Goal: Task Accomplishment & Management: Manage account settings

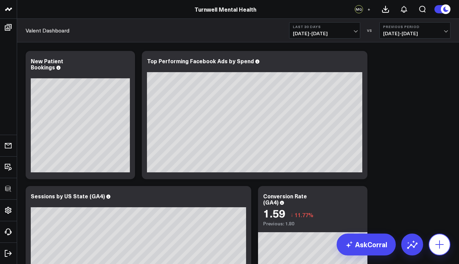
click at [441, 242] on icon at bounding box center [439, 244] width 11 height 11
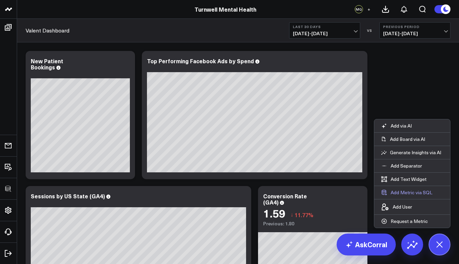
click at [407, 191] on button "Add Metric via SQL" at bounding box center [406, 192] width 65 height 13
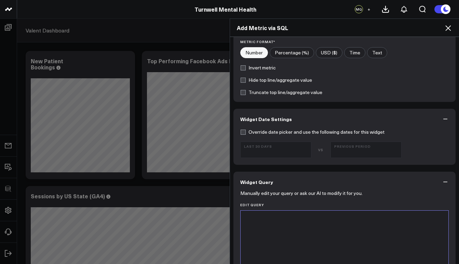
scroll to position [179, 0]
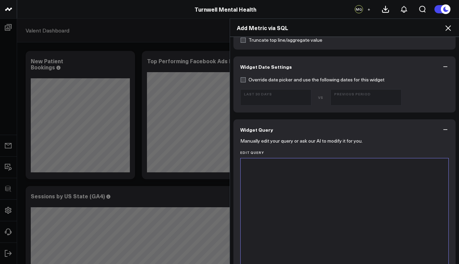
click at [352, 204] on div at bounding box center [344, 243] width 201 height 163
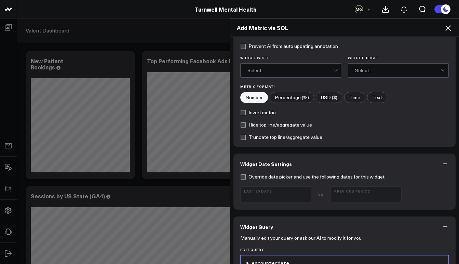
scroll to position [0, 0]
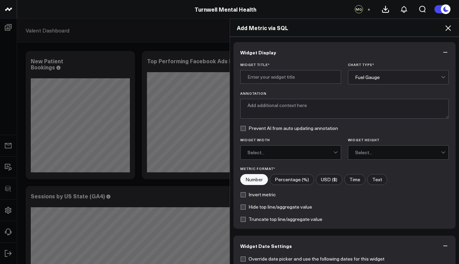
click at [397, 81] on div "Fuel Gauge" at bounding box center [398, 77] width 86 height 14
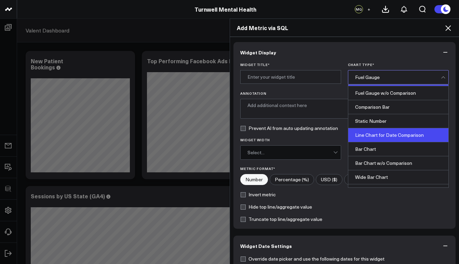
scroll to position [28, 0]
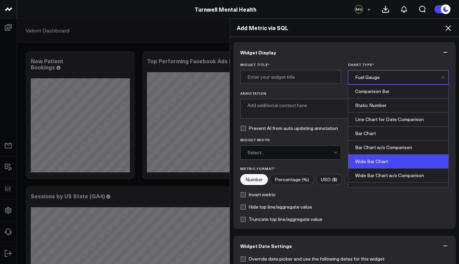
click at [384, 165] on div "Wide Bar Chart" at bounding box center [398, 161] width 100 height 14
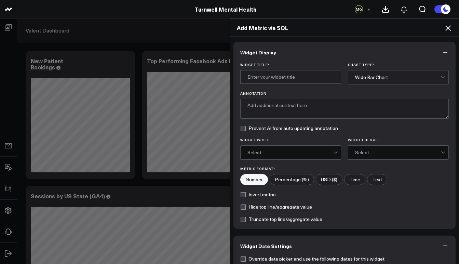
click at [294, 151] on div "Select..." at bounding box center [290, 152] width 86 height 5
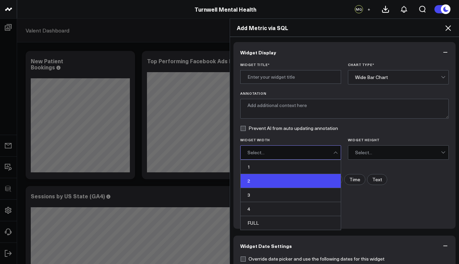
click at [270, 182] on div "2" at bounding box center [290, 181] width 100 height 14
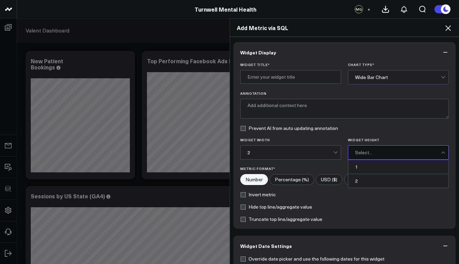
click at [372, 147] on div "Select..." at bounding box center [398, 153] width 86 height 14
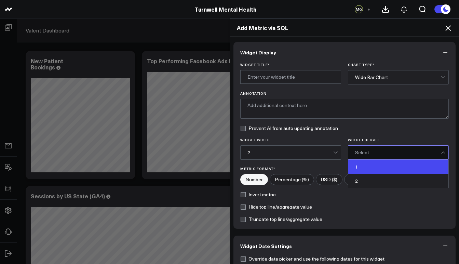
click at [356, 166] on div "1" at bounding box center [398, 167] width 100 height 14
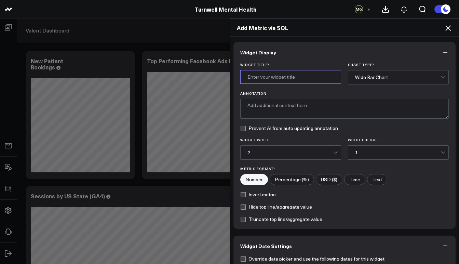
click at [279, 76] on input "Widget Title *" at bounding box center [290, 77] width 101 height 14
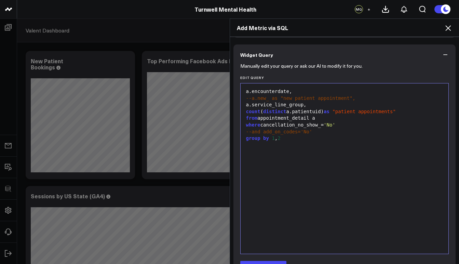
scroll to position [314, 0]
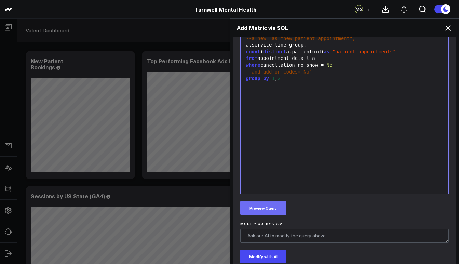
type input "Total Patient Appointments"
click at [272, 210] on button "Preview Query" at bounding box center [263, 208] width 46 height 14
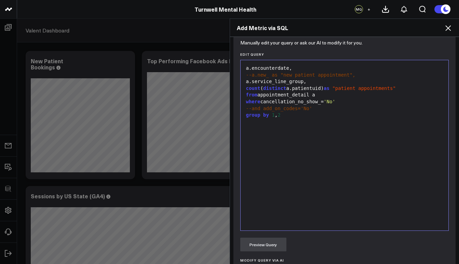
scroll to position [205, 0]
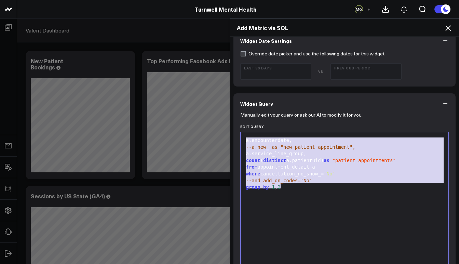
drag, startPoint x: 281, startPoint y: 186, endPoint x: 243, endPoint y: 142, distance: 58.4
click at [244, 142] on div "a.encounterdate, --a.new_ as "new patient appointment", a.service_line_group, c…" at bounding box center [344, 217] width 201 height 163
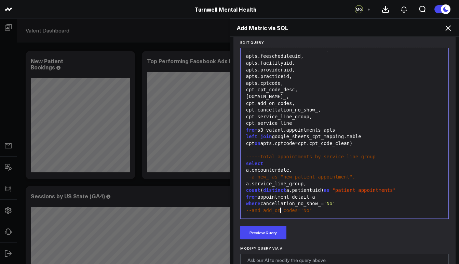
scroll to position [325, 0]
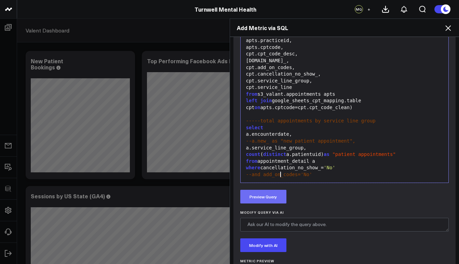
click at [267, 196] on button "Preview Query" at bounding box center [263, 197] width 46 height 14
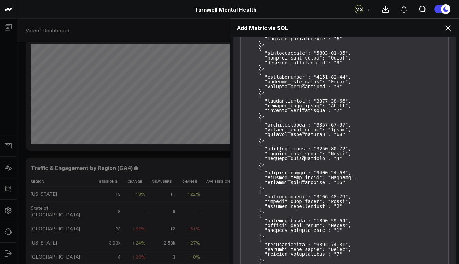
scroll to position [32152, 0]
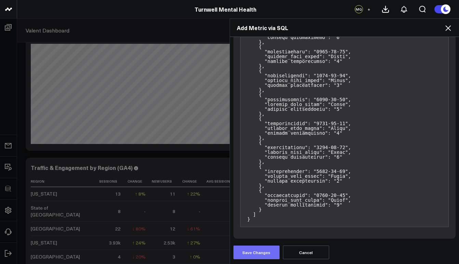
click at [259, 253] on button "Save Changes" at bounding box center [256, 252] width 46 height 14
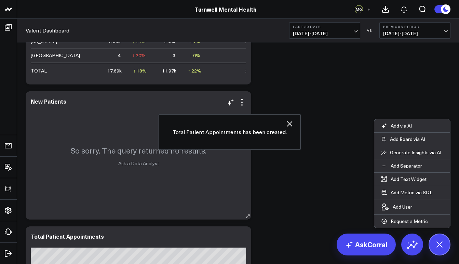
scroll to position [769, 0]
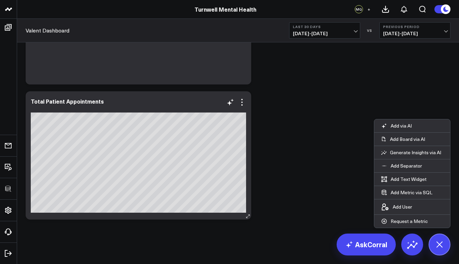
click at [248, 218] on icon at bounding box center [247, 216] width 5 height 5
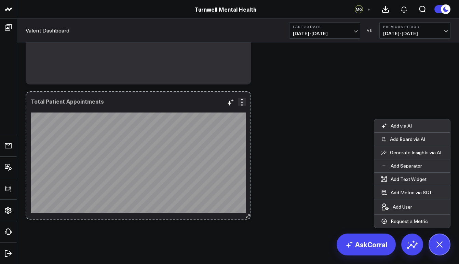
click at [248, 218] on icon at bounding box center [247, 216] width 5 height 5
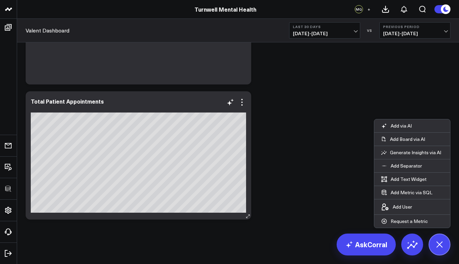
click at [247, 216] on icon at bounding box center [247, 216] width 5 height 5
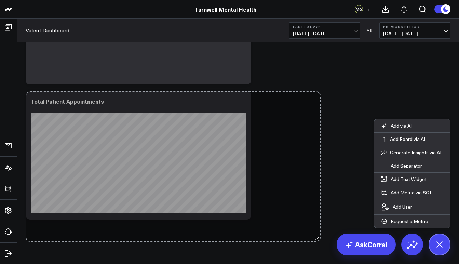
drag, startPoint x: 247, startPoint y: 216, endPoint x: 323, endPoint y: 237, distance: 79.1
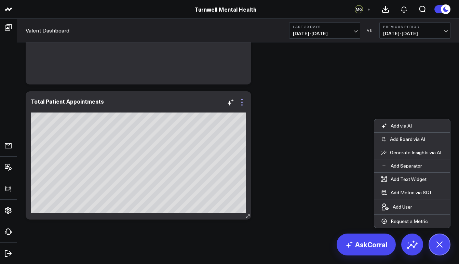
click at [241, 103] on icon at bounding box center [242, 102] width 8 height 8
click at [245, 104] on icon at bounding box center [242, 102] width 8 height 8
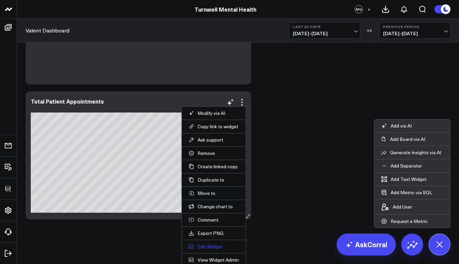
click at [220, 245] on button "Edit Widget" at bounding box center [214, 246] width 50 height 6
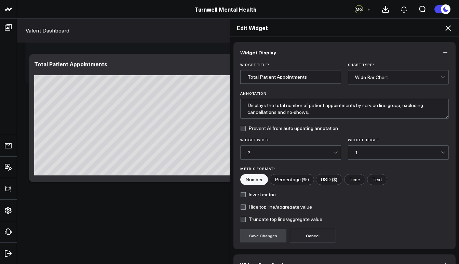
scroll to position [41, 0]
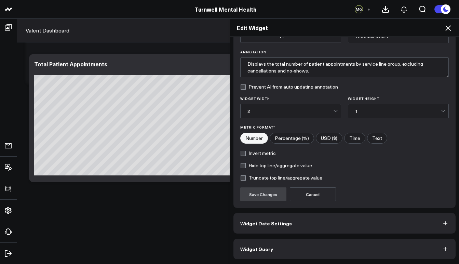
click at [332, 248] on button "Widget Query" at bounding box center [344, 248] width 222 height 20
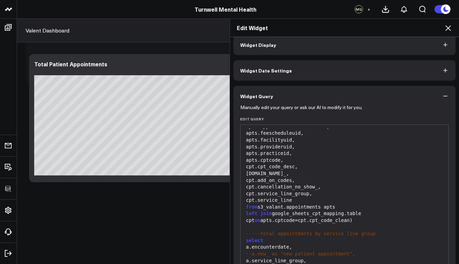
scroll to position [71, 0]
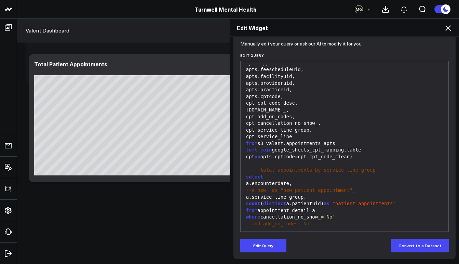
click at [244, 194] on div "a.service_line_group," at bounding box center [344, 197] width 201 height 7
click at [274, 249] on button "Edit Query" at bounding box center [263, 245] width 46 height 14
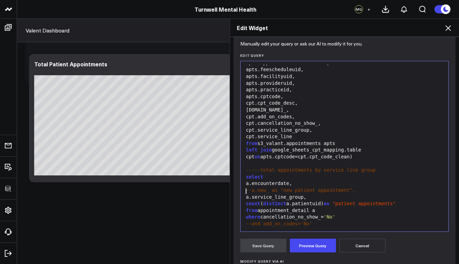
click at [244, 194] on div "a.service_line_group," at bounding box center [344, 197] width 201 height 7
click at [278, 228] on span "2" at bounding box center [278, 230] width 3 height 5
click at [312, 245] on button "Preview Query" at bounding box center [313, 245] width 46 height 14
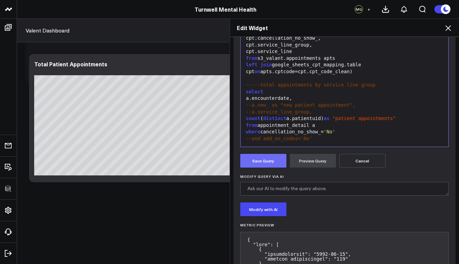
click at [258, 159] on button "Save Query" at bounding box center [263, 161] width 46 height 14
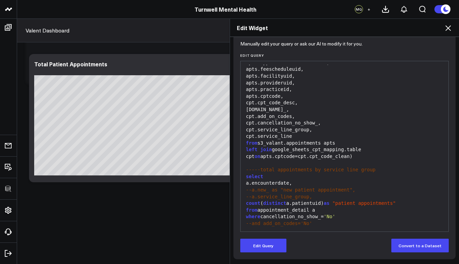
click at [449, 31] on icon at bounding box center [448, 28] width 8 height 8
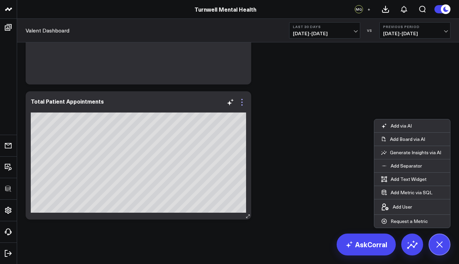
click at [242, 101] on icon at bounding box center [242, 102] width 8 height 8
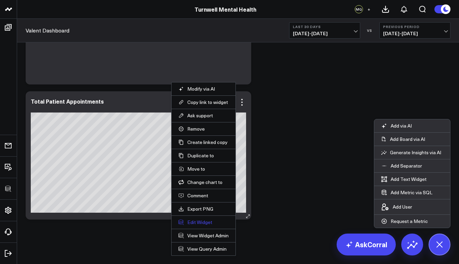
click at [207, 223] on button "Edit Widget" at bounding box center [203, 222] width 50 height 6
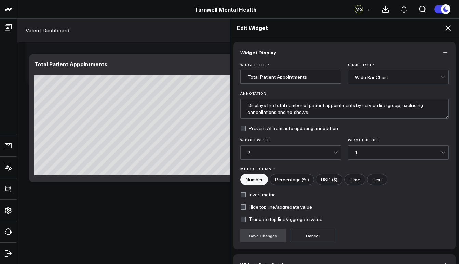
scroll to position [41, 0]
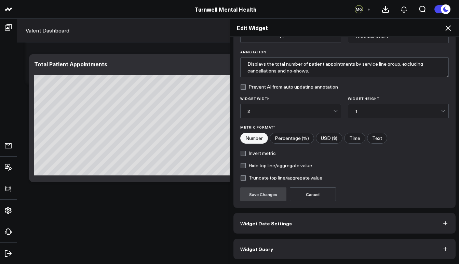
click at [266, 249] on span "Widget Query" at bounding box center [256, 248] width 33 height 5
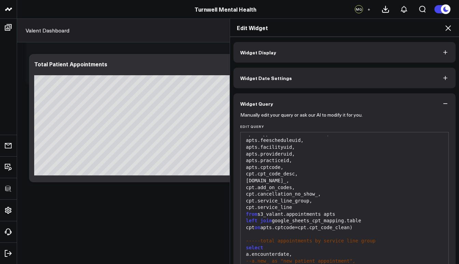
scroll to position [71, 0]
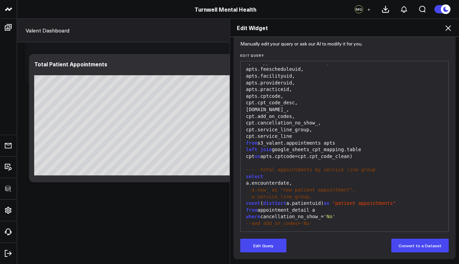
click at [244, 180] on div "a.encounterdate," at bounding box center [344, 183] width 201 height 7
click at [257, 248] on button "Edit Query" at bounding box center [263, 245] width 46 height 14
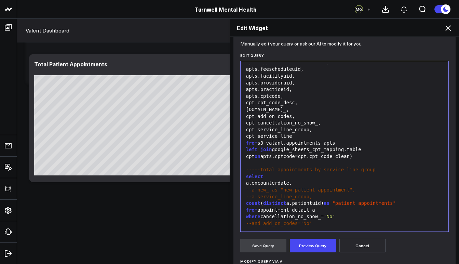
click at [244, 180] on div "a.encounterdate," at bounding box center [344, 183] width 201 height 7
click at [290, 180] on div "da.encounterdate," at bounding box center [344, 183] width 201 height 7
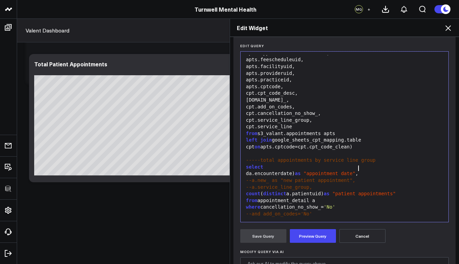
scroll to position [109, 0]
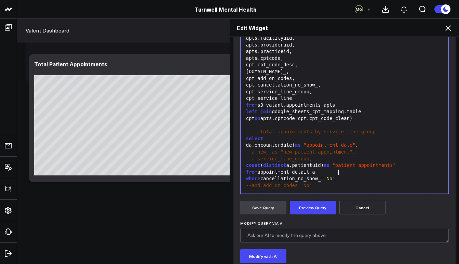
click at [339, 175] on div "where cancellation_no_show_= 'No'" at bounding box center [344, 178] width 201 height 7
drag, startPoint x: 310, startPoint y: 185, endPoint x: 282, endPoint y: 184, distance: 28.0
click at [282, 189] on div "WHERE DATE (start_time) > CURRENT_DATE - INTERVAL '15 days'" at bounding box center [344, 192] width 201 height 7
click at [281, 189] on div "WHERE DATE ( encounterdate ) > CURRENT_DATE - INTERVAL '15 days'" at bounding box center [344, 192] width 201 height 7
click at [271, 142] on div "da.encounterdate) as "appointment date" ," at bounding box center [344, 145] width 201 height 7
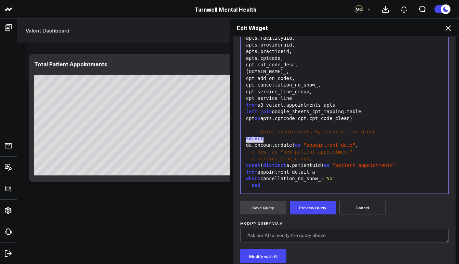
drag, startPoint x: 262, startPoint y: 142, endPoint x: 239, endPoint y: 140, distance: 22.6
click at [240, 140] on div "99 1 2 3 4 5 6 7 8 9 10 11 12 13 14 15 16 17 18 19 20 21 22 23 24 25 26 27 28 2…" at bounding box center [344, 108] width 209 height 171
click at [244, 142] on div "da.encounterdate) as "appointment date" ," at bounding box center [344, 145] width 201 height 7
click at [246, 142] on div "da.encounterdate) as "appointment date" ," at bounding box center [344, 145] width 201 height 7
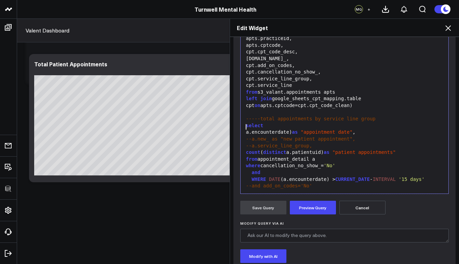
scroll to position [156, 0]
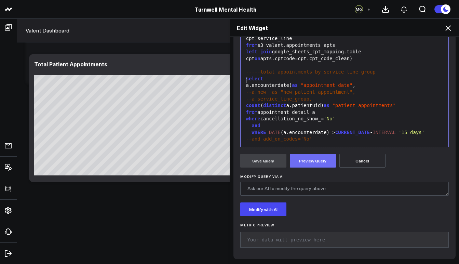
click at [322, 160] on button "Preview Query" at bounding box center [313, 161] width 46 height 14
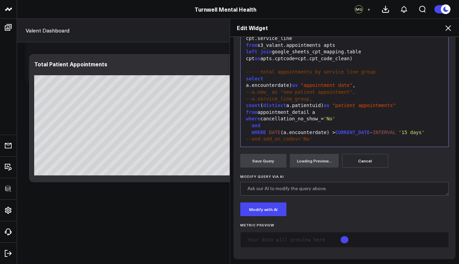
scroll to position [60, 0]
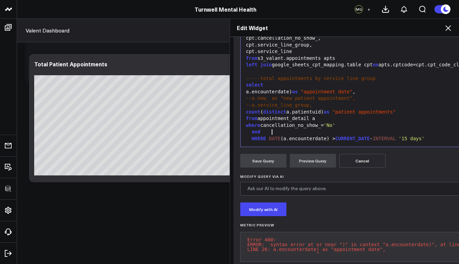
click at [269, 136] on span "DATE" at bounding box center [275, 138] width 12 height 5
drag, startPoint x: 267, startPoint y: 132, endPoint x: 250, endPoint y: 132, distance: 16.7
click at [250, 135] on div "WHERE DATE (a.encounterdate) > CURRENT_DATE - INTERVAL '15 days'" at bounding box center [374, 138] width 260 height 7
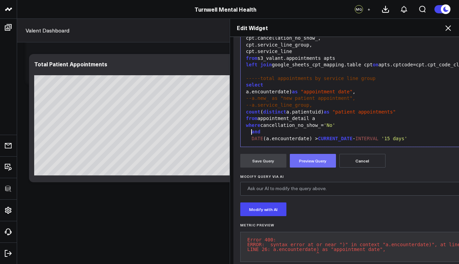
click at [307, 163] on button "Preview Query" at bounding box center [313, 161] width 46 height 14
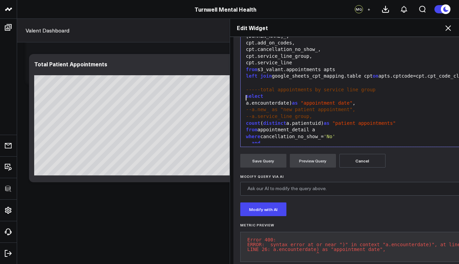
click at [244, 100] on div "a.encounterdate) as "appointment date" ," at bounding box center [374, 103] width 260 height 7
click at [314, 157] on button "Preview Query" at bounding box center [313, 161] width 46 height 14
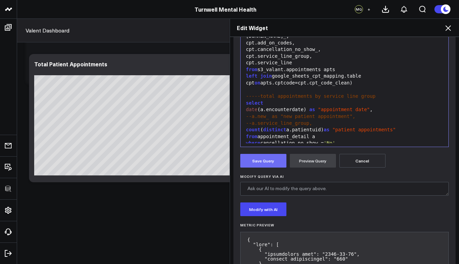
click at [260, 160] on button "Save Query" at bounding box center [263, 161] width 46 height 14
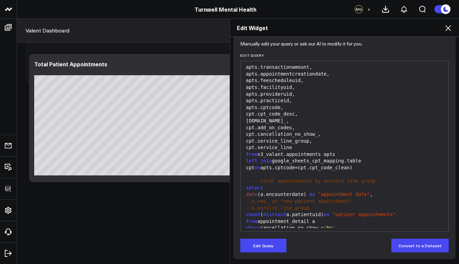
scroll to position [73, 0]
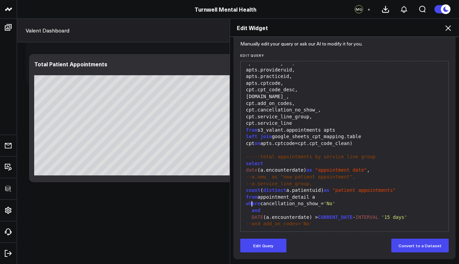
click at [248, 207] on div "and" at bounding box center [344, 210] width 201 height 7
click at [265, 244] on button "Edit Query" at bounding box center [263, 245] width 46 height 14
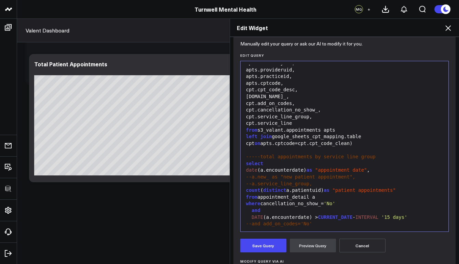
click at [248, 207] on div "and" at bounding box center [344, 210] width 201 height 7
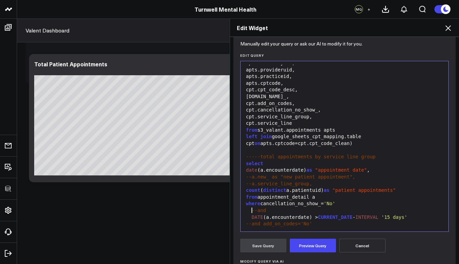
click at [248, 214] on div "DATE (a.encounterdate) > CURRENT_DATE - INTERVAL '15 days'" at bounding box center [344, 217] width 201 height 7
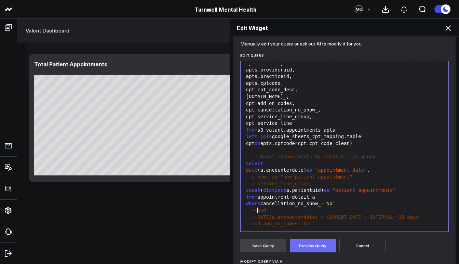
click at [308, 246] on button "Preview Query" at bounding box center [313, 245] width 46 height 14
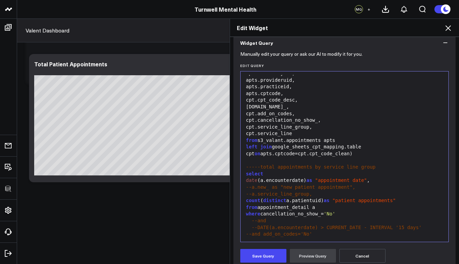
scroll to position [0, 0]
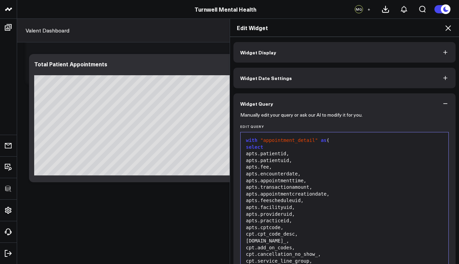
click at [341, 56] on button "Widget Display" at bounding box center [344, 52] width 222 height 20
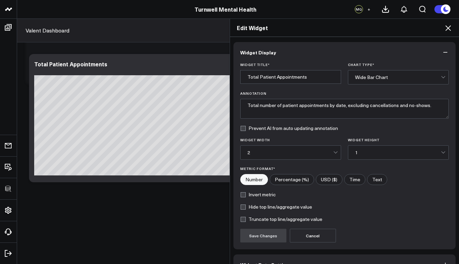
click at [361, 77] on div "Wide Bar Chart" at bounding box center [398, 76] width 86 height 5
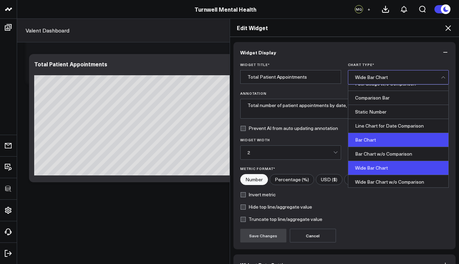
scroll to position [32, 0]
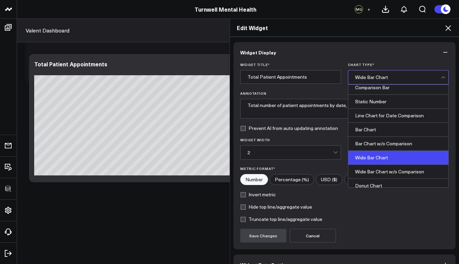
click at [374, 174] on div "Wide Bar Chart w/o Comparison" at bounding box center [398, 172] width 100 height 14
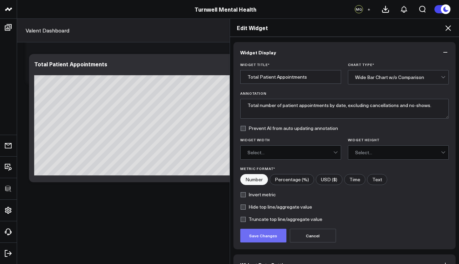
click at [269, 237] on button "Save Changes" at bounding box center [263, 236] width 46 height 14
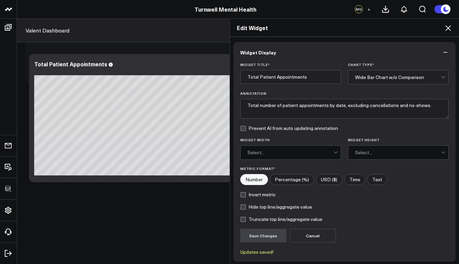
click at [153, 143] on div "Edit Widget Widget Display Widget Title * Total Patient Appointments Chart Type…" at bounding box center [229, 140] width 459 height 245
click at [153, 145] on div "Edit Widget Widget Display Widget Title * Total Patient Appointments Chart Type…" at bounding box center [229, 140] width 459 height 245
click at [167, 144] on div "Edit Widget Widget Display Widget Title * Total Patient Appointments Chart Type…" at bounding box center [229, 140] width 459 height 245
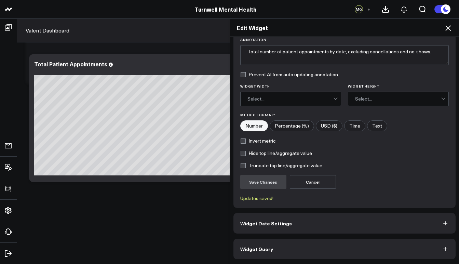
click at [447, 26] on icon at bounding box center [448, 28] width 8 height 8
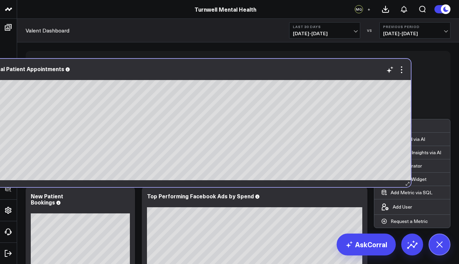
drag, startPoint x: 306, startPoint y: 110, endPoint x: 266, endPoint y: 78, distance: 51.2
click at [266, 78] on div at bounding box center [215, 75] width 448 height 5
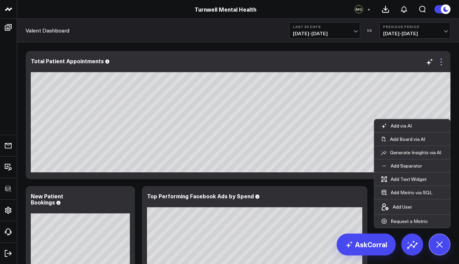
click at [442, 63] on icon at bounding box center [441, 62] width 8 height 8
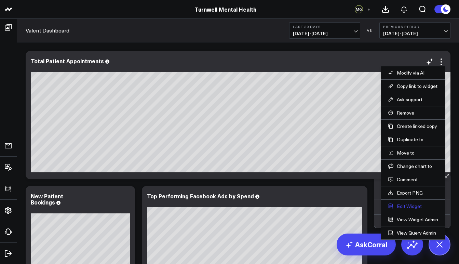
click at [410, 205] on button "Edit Widget" at bounding box center [413, 206] width 50 height 6
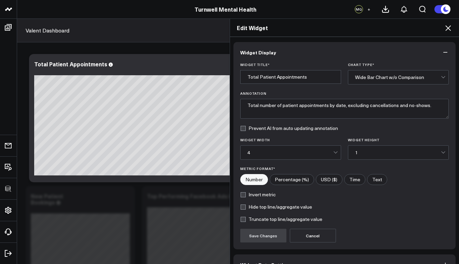
scroll to position [41, 0]
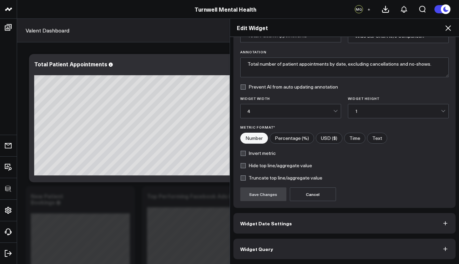
click at [258, 253] on button "Widget Query" at bounding box center [344, 248] width 222 height 20
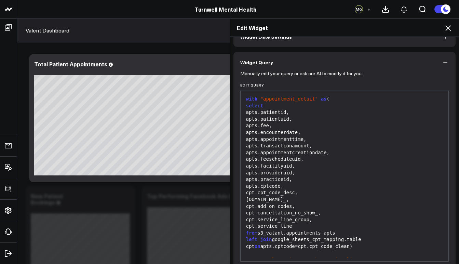
scroll to position [0, 0]
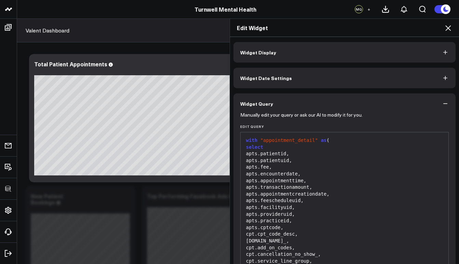
click at [273, 179] on div "apts.appointmenttime," at bounding box center [344, 180] width 201 height 7
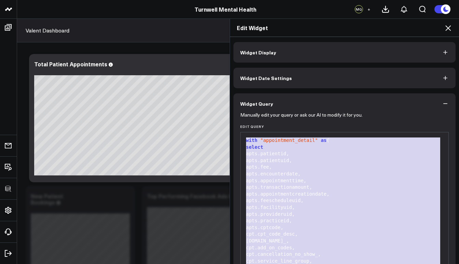
copy div "with "appointment_detail" as ( select apts.patientid, apts.patientuid, apts.fee…"
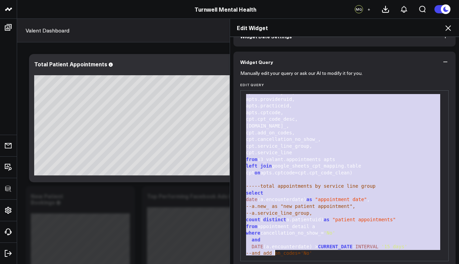
scroll to position [71, 0]
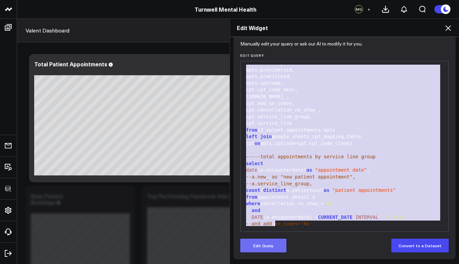
click at [266, 245] on button "Edit Query" at bounding box center [263, 245] width 46 height 14
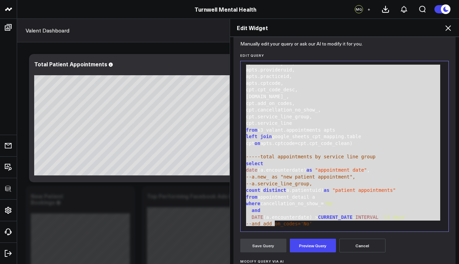
click at [274, 207] on div "and" at bounding box center [344, 210] width 201 height 7
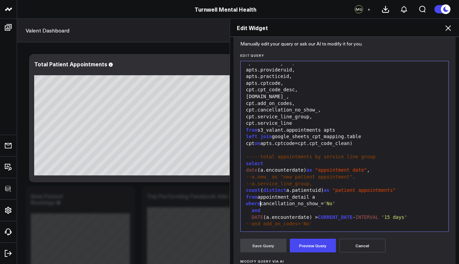
click at [248, 207] on div "and" at bounding box center [344, 210] width 201 height 7
click at [251, 214] on span "DATE" at bounding box center [257, 216] width 12 height 5
click at [245, 214] on div "DATE (a.encounterdate) > CURRENT_DATE - INTERVAL '15 days'" at bounding box center [344, 217] width 201 height 7
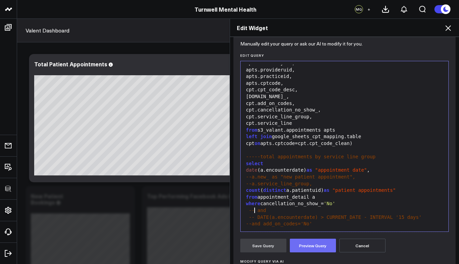
click at [308, 246] on button "Preview Query" at bounding box center [313, 245] width 46 height 14
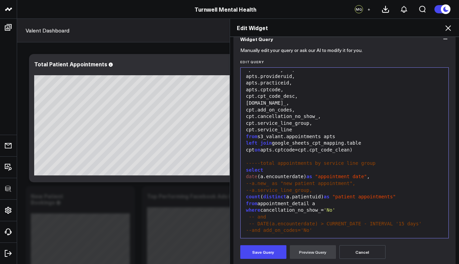
scroll to position [125, 0]
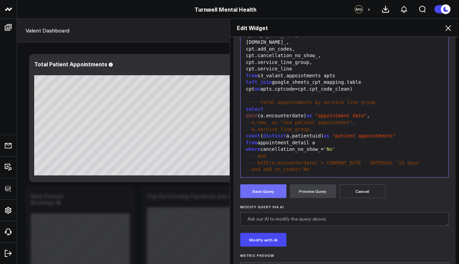
click at [273, 190] on button "Save Query" at bounding box center [263, 191] width 46 height 14
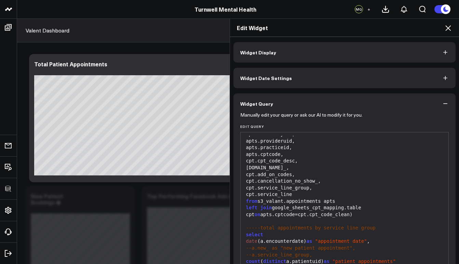
scroll to position [71, 0]
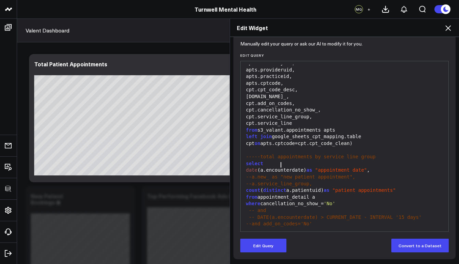
click at [277, 167] on div "date (a.encounterdate) as "appointment date" ," at bounding box center [344, 170] width 201 height 7
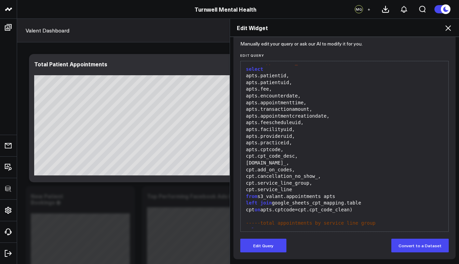
scroll to position [73, 0]
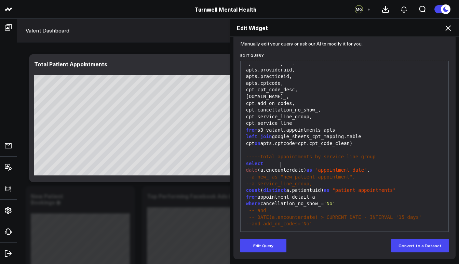
click at [449, 25] on icon at bounding box center [448, 28] width 8 height 8
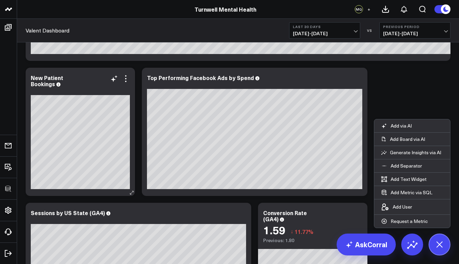
scroll to position [10, 0]
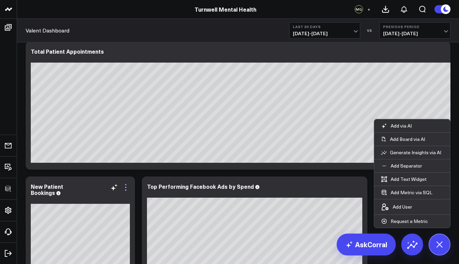
click at [125, 188] on icon at bounding box center [126, 187] width 8 height 8
click at [300, 190] on div "Top Performing Facebook Ads by Spend" at bounding box center [254, 190] width 215 height 14
click at [360, 191] on icon at bounding box center [358, 187] width 8 height 8
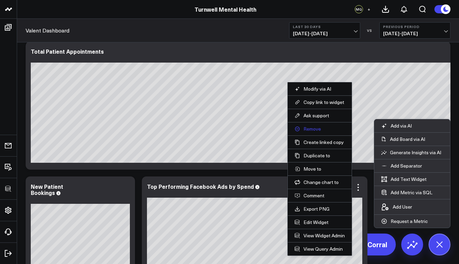
click at [315, 129] on button "Remove" at bounding box center [319, 129] width 50 height 6
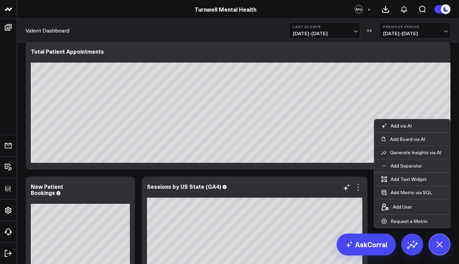
click at [358, 186] on icon at bounding box center [358, 187] width 8 height 8
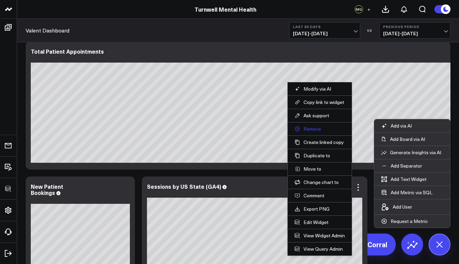
click at [315, 129] on button "Remove" at bounding box center [319, 129] width 50 height 6
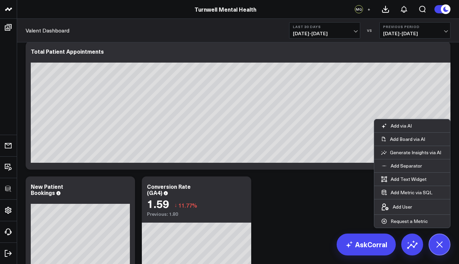
scroll to position [50, 0]
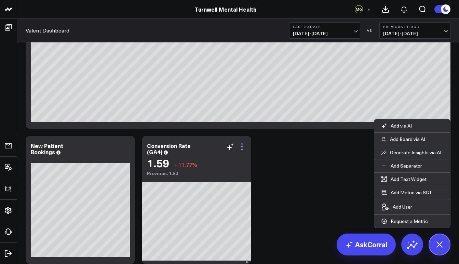
click at [244, 145] on icon at bounding box center [242, 146] width 8 height 8
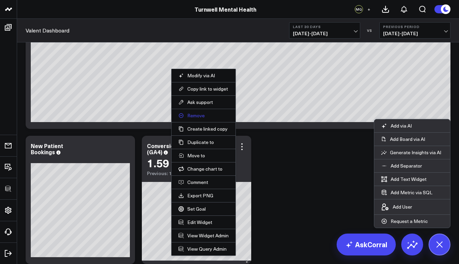
click at [194, 118] on button "Remove" at bounding box center [203, 115] width 50 height 6
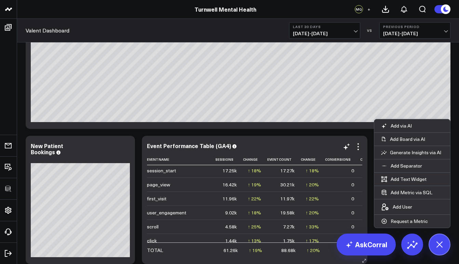
scroll to position [3, 0]
click at [360, 149] on icon at bounding box center [358, 146] width 8 height 8
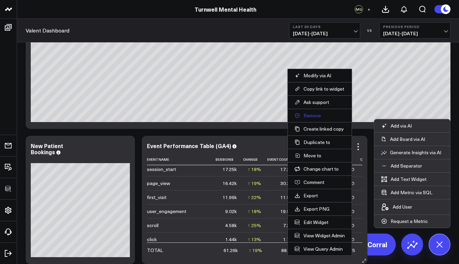
click at [314, 118] on button "Remove" at bounding box center [319, 115] width 50 height 6
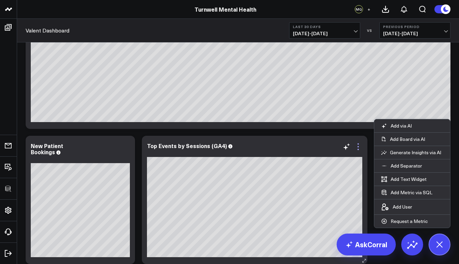
click at [357, 145] on icon at bounding box center [358, 146] width 8 height 8
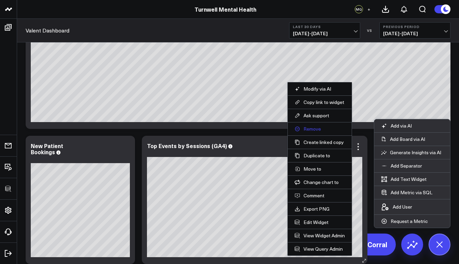
click at [318, 126] on button "Remove" at bounding box center [319, 129] width 50 height 6
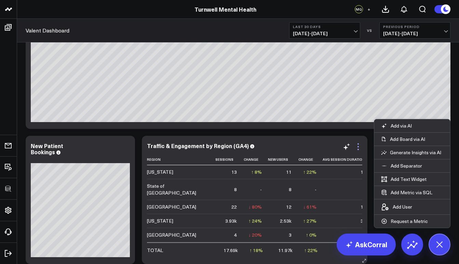
click at [358, 150] on icon at bounding box center [357, 149] width 1 height 1
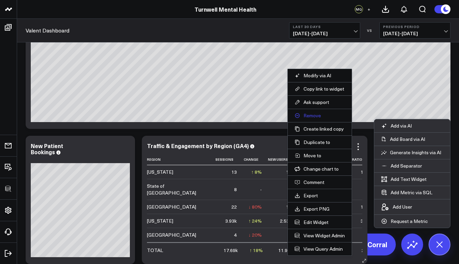
click at [315, 114] on button "Remove" at bounding box center [319, 115] width 50 height 6
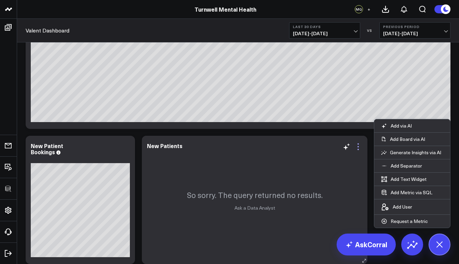
click at [357, 147] on icon at bounding box center [358, 146] width 8 height 8
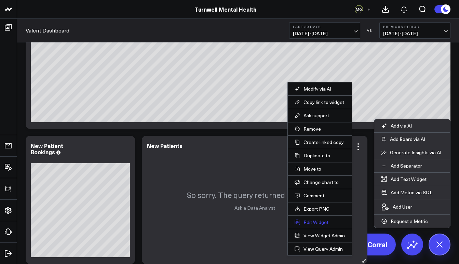
click at [319, 222] on button "Edit Widget" at bounding box center [319, 222] width 50 height 6
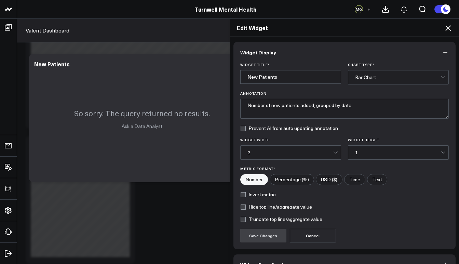
scroll to position [41, 0]
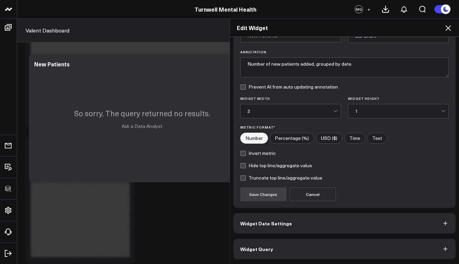
click at [356, 242] on button "Widget Query" at bounding box center [344, 248] width 222 height 20
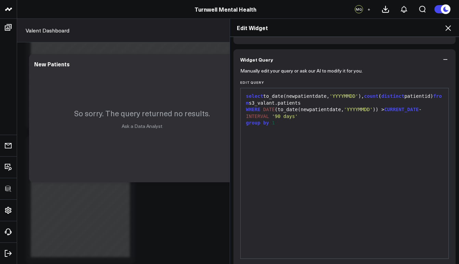
scroll to position [60, 0]
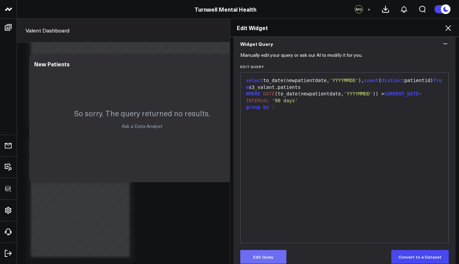
click at [264, 252] on button "Edit Query" at bounding box center [263, 257] width 46 height 14
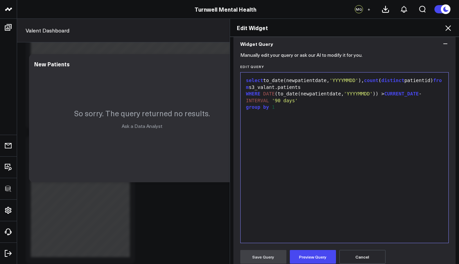
click at [246, 78] on span "select" at bounding box center [254, 80] width 17 height 5
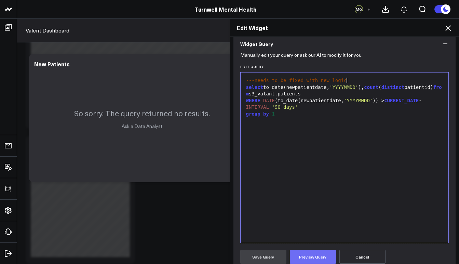
click at [299, 253] on button "Preview Query" at bounding box center [313, 257] width 46 height 14
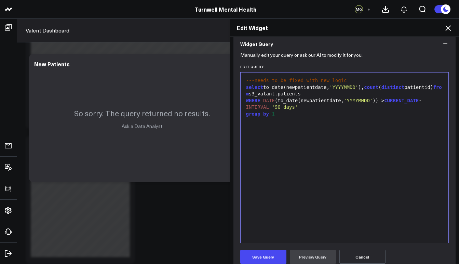
click at [264, 94] on div "select to_date(newpatientdate, 'YYYYMMDD' ), count ( distinct patientid) from s…" at bounding box center [344, 90] width 201 height 13
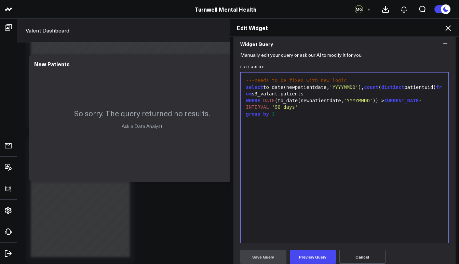
click at [362, 258] on button "Cancel" at bounding box center [362, 257] width 46 height 14
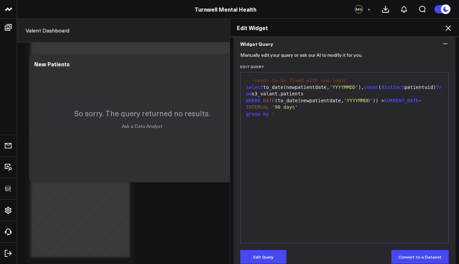
scroll to position [0, 0]
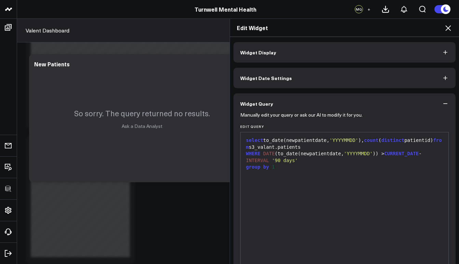
click at [173, 204] on div "Edit Widget Widget Display Widget Date Settings Widget Query Manually edit your…" at bounding box center [229, 140] width 459 height 245
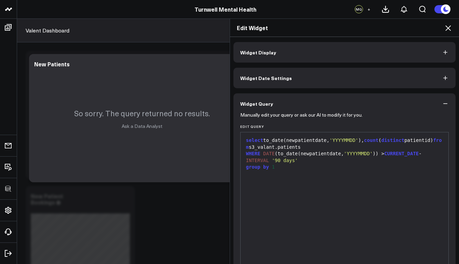
click at [452, 29] on div "Edit Widget" at bounding box center [344, 28] width 229 height 18
click at [451, 29] on icon at bounding box center [448, 28] width 8 height 8
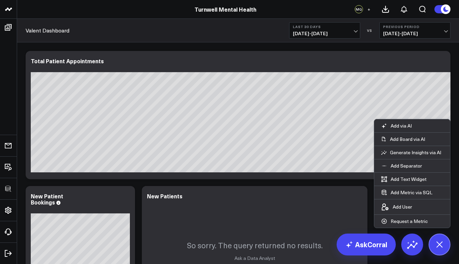
click at [445, 7] on icon at bounding box center [445, 8] width 5 height 5
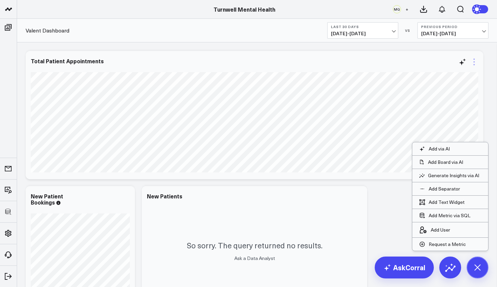
click at [476, 61] on icon at bounding box center [474, 62] width 8 height 8
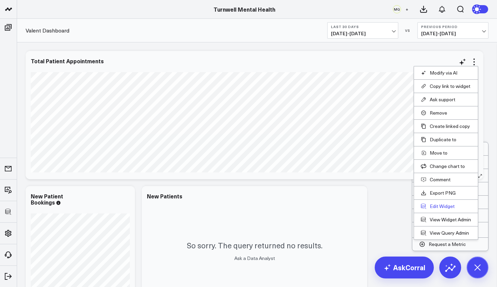
click at [437, 205] on button "Edit Widget" at bounding box center [446, 206] width 50 height 6
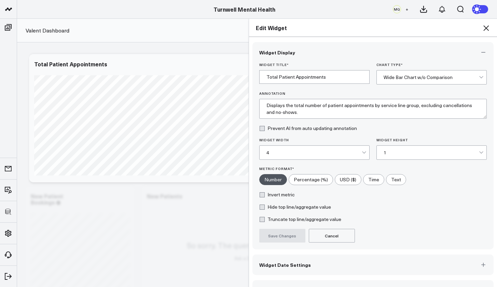
scroll to position [18, 0]
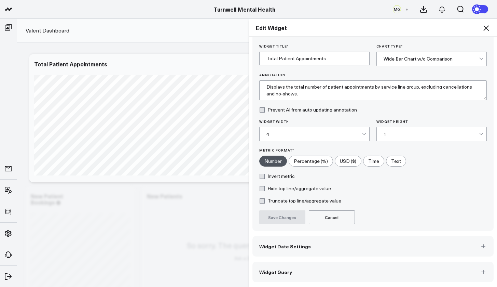
click at [281, 134] on div "4" at bounding box center [313, 133] width 95 height 5
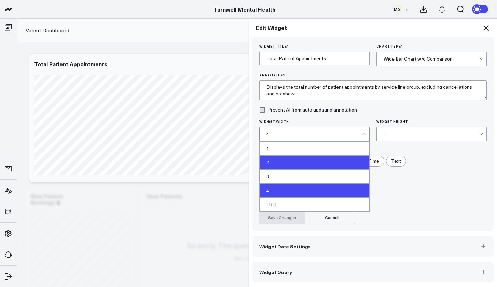
click at [272, 158] on div "2" at bounding box center [315, 162] width 110 height 14
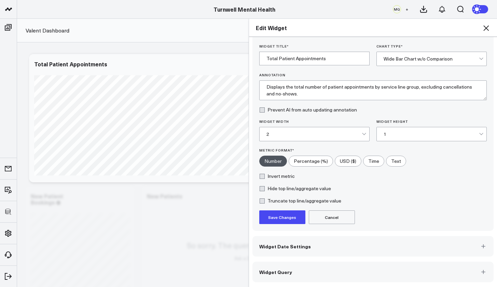
click at [259, 188] on label "Hide top line/aggregate value" at bounding box center [295, 187] width 72 height 5
click at [259, 188] on input "Hide top line/aggregate value" at bounding box center [261, 187] width 5 height 5
checkbox input "true"
click at [305, 95] on textarea "Displays the total number of patient appointments by service line group, exclud…" at bounding box center [373, 90] width 228 height 20
drag, startPoint x: 304, startPoint y: 97, endPoint x: 252, endPoint y: 87, distance: 52.8
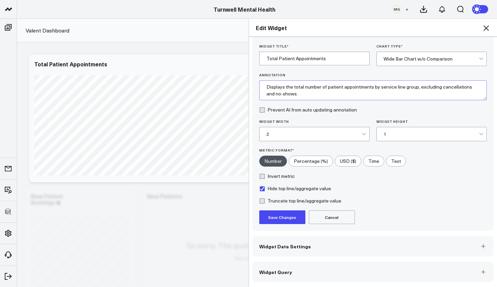
click at [252, 87] on div "Widget Title * Total Patient Appointments Chart Type * Wide Bar Chart w/o Compa…" at bounding box center [373, 137] width 242 height 187
click at [386, 199] on div "Truncate top line/aggregate value" at bounding box center [373, 200] width 228 height 5
click at [285, 213] on button "Save Changes" at bounding box center [282, 217] width 46 height 14
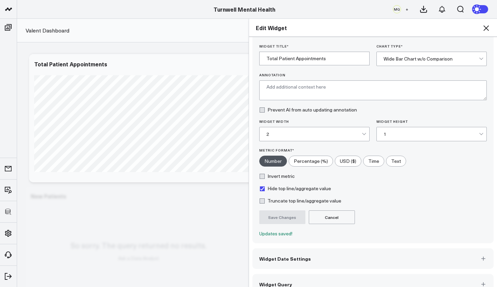
scroll to position [31, 0]
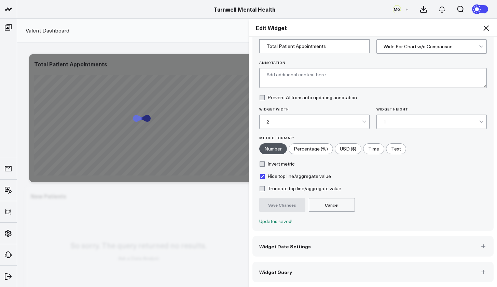
click at [283, 273] on span "Widget Query" at bounding box center [275, 271] width 33 height 5
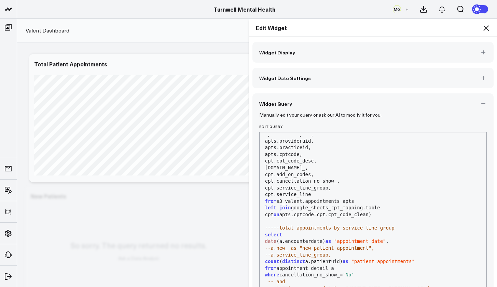
scroll to position [48, 0]
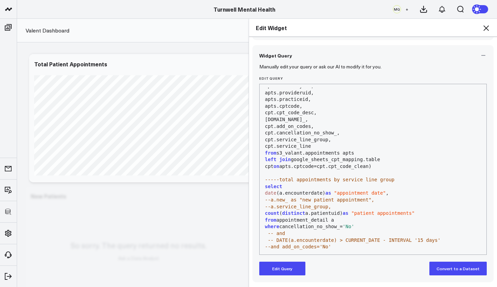
click at [331, 243] on div "--and add_on_codes='No'" at bounding box center [373, 246] width 220 height 7
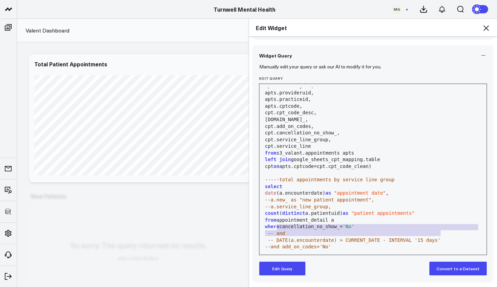
drag, startPoint x: 439, startPoint y: 233, endPoint x: 275, endPoint y: 230, distance: 164.0
click at [275, 230] on div "with "appointment_detail" as ( select apts.patientid, apts.patientuid, apts.fee…" at bounding box center [373, 136] width 220 height 244
copy div "and -- DATE(a.encounterdate) > CURRENT_DATE - INTERVAL '15 days'"
click at [489, 25] on icon at bounding box center [486, 28] width 8 height 8
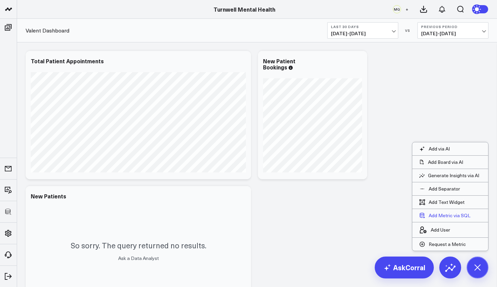
click at [449, 214] on button "Add Metric via SQL" at bounding box center [444, 215] width 65 height 13
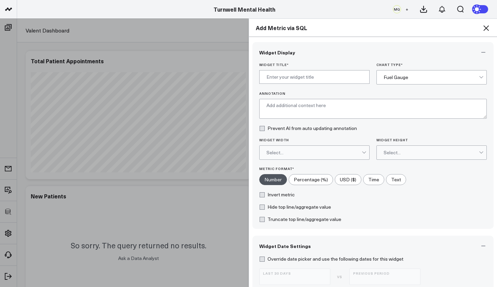
scroll to position [120, 0]
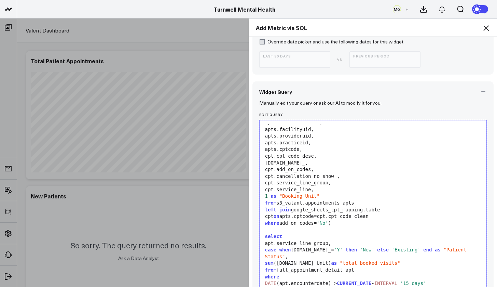
scroll to position [73, 0]
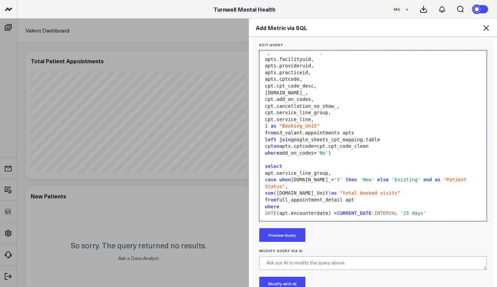
click at [297, 235] on button "Preview Query" at bounding box center [282, 235] width 46 height 14
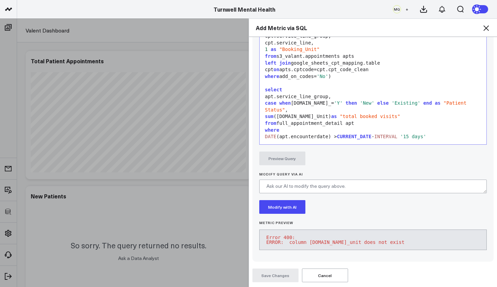
scroll to position [62, 0]
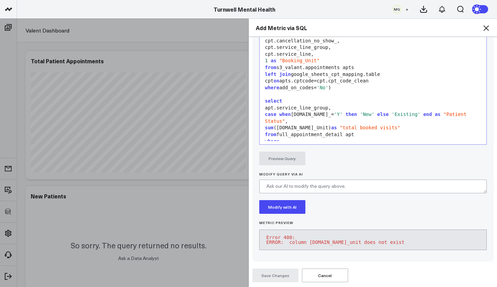
click at [265, 58] on span "1" at bounding box center [266, 60] width 3 height 5
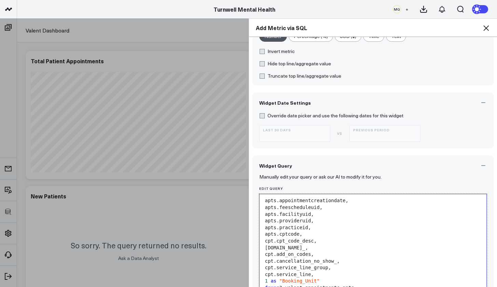
scroll to position [0, 0]
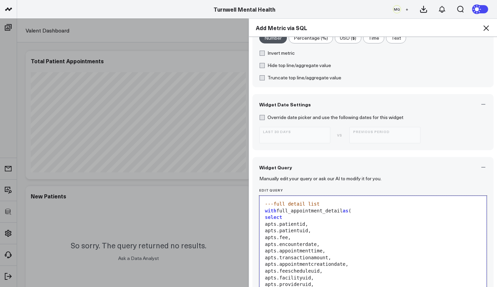
click at [332, 218] on div "select" at bounding box center [373, 217] width 220 height 7
click at [309, 221] on div "apts.patientid," at bounding box center [373, 224] width 220 height 7
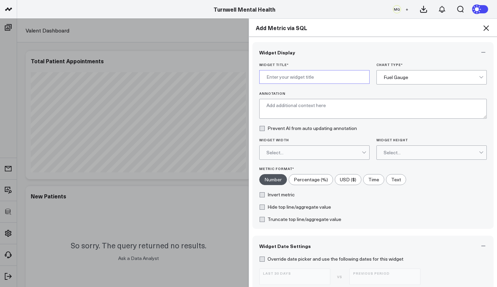
click at [307, 77] on input "Widget Title *" at bounding box center [314, 77] width 110 height 14
type input "T"
type input "Visits by LOS"
click at [409, 79] on div "Fuel Gauge" at bounding box center [431, 76] width 95 height 5
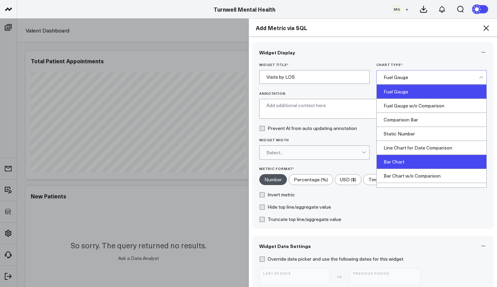
click at [405, 162] on div "Bar Chart" at bounding box center [432, 162] width 110 height 14
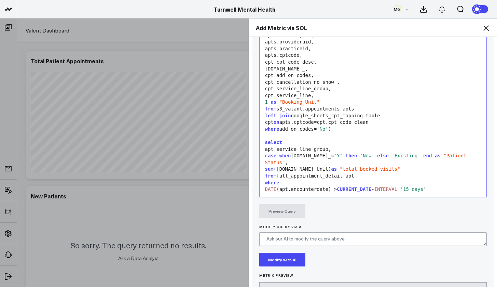
scroll to position [357, 0]
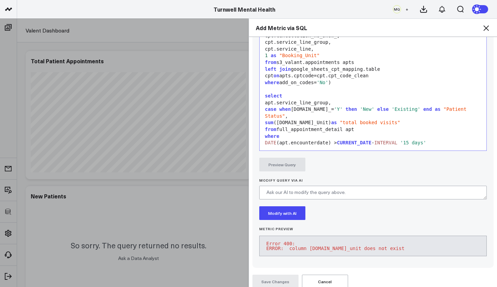
click at [325, 146] on div "group by 1 , 2" at bounding box center [373, 149] width 220 height 7
click at [302, 146] on div "group by 1 , 2" at bounding box center [373, 149] width 220 height 7
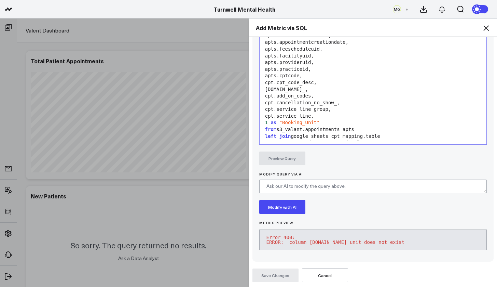
scroll to position [284, 0]
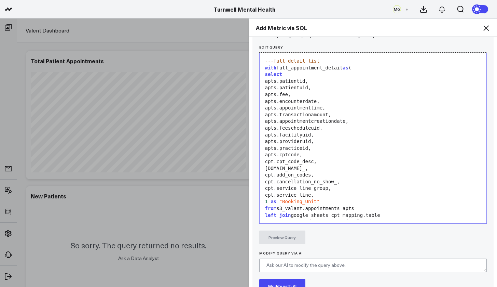
click at [310, 105] on div "apts.appointmenttime," at bounding box center [373, 108] width 220 height 7
click at [317, 105] on div "apts.appointmenttime," at bounding box center [373, 108] width 220 height 7
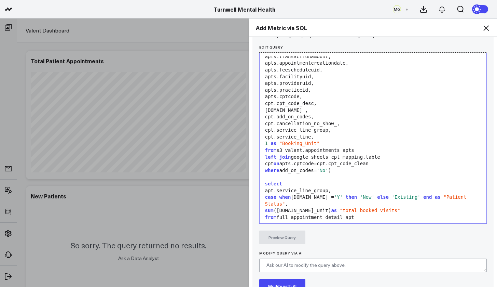
click at [325, 140] on div "1 as "Booking_Unit"" at bounding box center [373, 143] width 220 height 7
click at [319, 140] on div "1 as "Booking_Unit"" at bounding box center [373, 143] width 220 height 7
click at [309, 140] on span ""Booking_Unit"" at bounding box center [299, 142] width 40 height 5
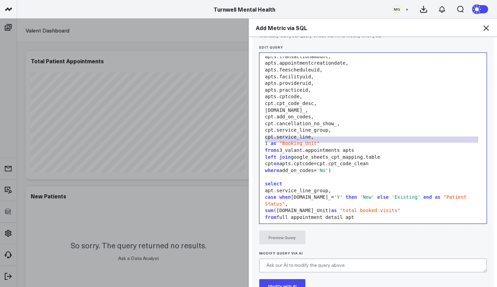
click at [310, 140] on span ""Booking_Unit"" at bounding box center [299, 142] width 40 height 5
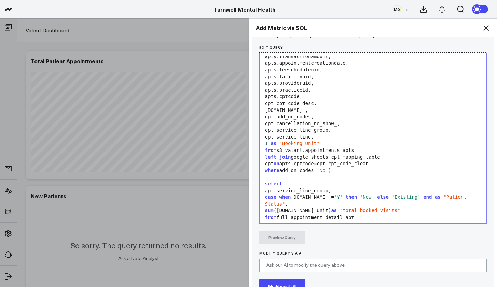
click at [311, 134] on div "cpt.service_line," at bounding box center [373, 137] width 220 height 7
click at [312, 134] on div "cpt.service_line," at bounding box center [373, 137] width 220 height 7
click at [309, 134] on div "cpt.service_line," at bounding box center [373, 137] width 220 height 7
click at [310, 134] on div "cpt.service_line," at bounding box center [373, 137] width 220 height 7
click at [290, 136] on div "cpt.service_line," at bounding box center [373, 137] width 220 height 7
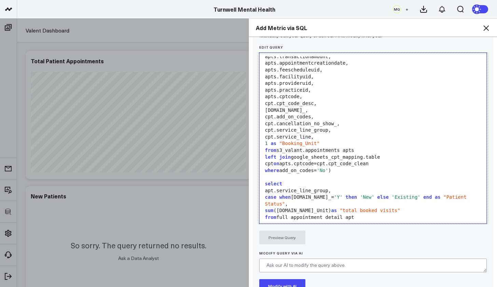
click at [290, 136] on div "cpt.service_line," at bounding box center [373, 137] width 220 height 7
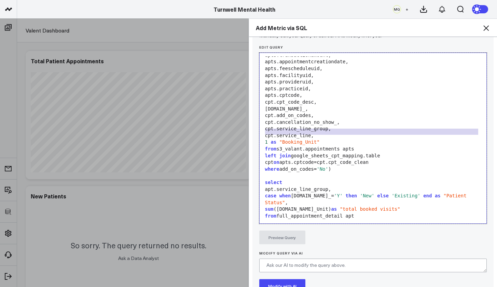
click at [302, 192] on div "case when [DOMAIN_NAME]_= 'Y' then 'New' else 'Existing' end as "Patient Status…" at bounding box center [373, 198] width 220 height 13
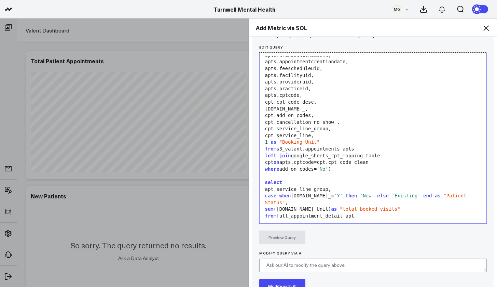
click at [325, 186] on div "apt.service_line_group," at bounding box center [373, 189] width 220 height 7
click at [297, 240] on button "Preview Query" at bounding box center [282, 237] width 46 height 14
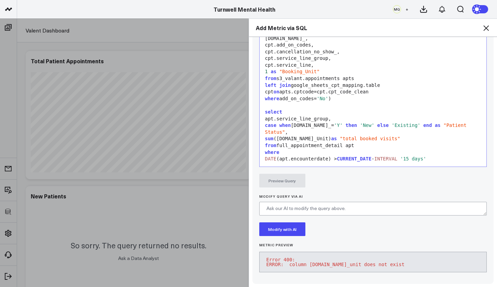
scroll to position [368, 0]
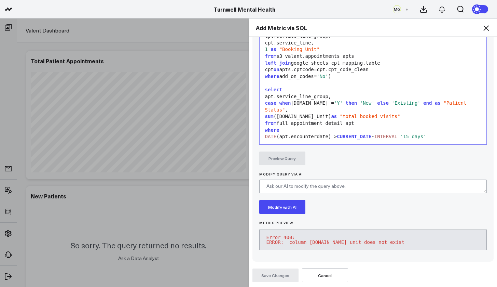
click at [491, 30] on div "Add Metric via SQL" at bounding box center [373, 28] width 248 height 18
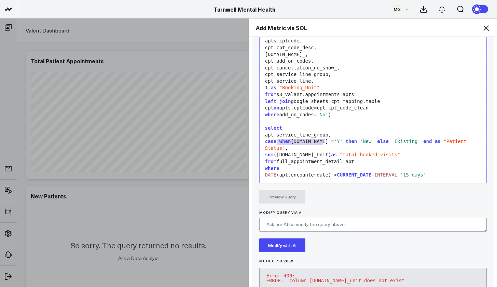
drag, startPoint x: 321, startPoint y: 141, endPoint x: 275, endPoint y: 141, distance: 46.1
click at [275, 151] on div "sum ([DOMAIN_NAME]_Unit) as "total booked visits"" at bounding box center [373, 154] width 220 height 7
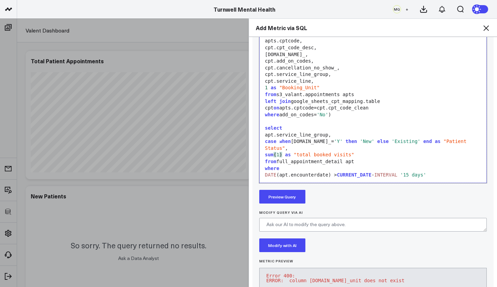
click at [295, 197] on button "Preview Query" at bounding box center [282, 197] width 46 height 14
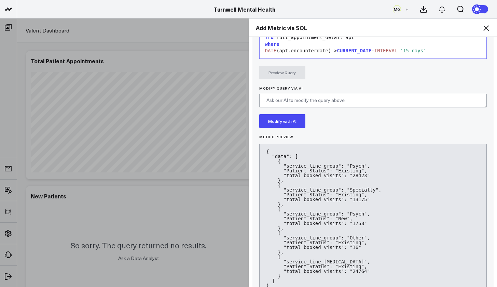
scroll to position [492, 0]
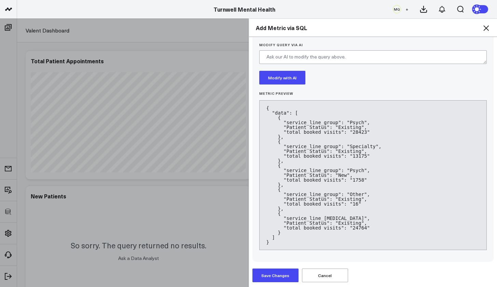
click at [267, 274] on button "Save Changes" at bounding box center [275, 275] width 46 height 14
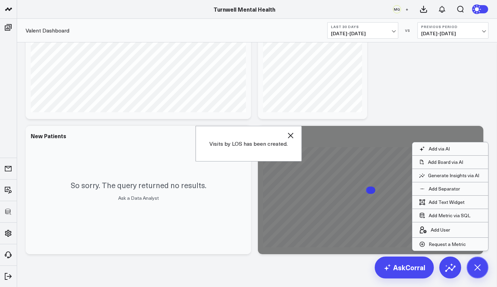
scroll to position [72, 0]
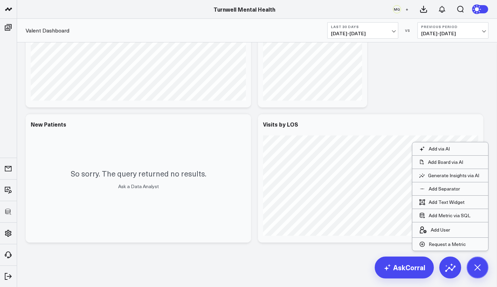
click at [387, 96] on div "Modify via AI Copy link to widget Ask support Remove Create linked copy Executi…" at bounding box center [257, 111] width 470 height 270
click at [365, 254] on div "Modify via AI Copy link to widget Ask support Remove Create linked copy Executi…" at bounding box center [257, 129] width 480 height 316
click at [473, 268] on icon at bounding box center [477, 266] width 15 height 15
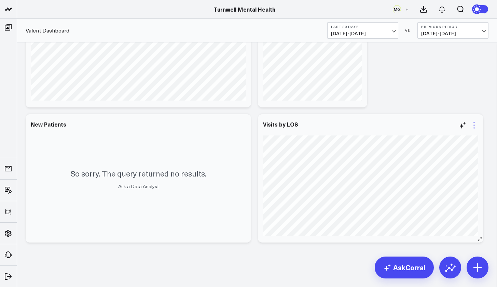
click at [473, 126] on icon at bounding box center [474, 125] width 8 height 8
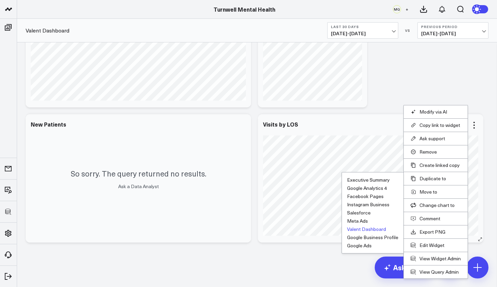
click at [373, 209] on ul "Executive Summary Google Analytics 4 Facebook Pages Instagram Business Salesfor…" at bounding box center [373, 212] width 62 height 81
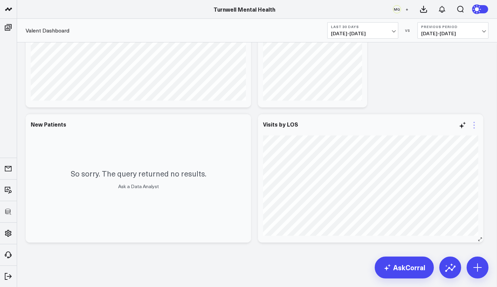
click at [473, 127] on icon at bounding box center [474, 125] width 8 height 8
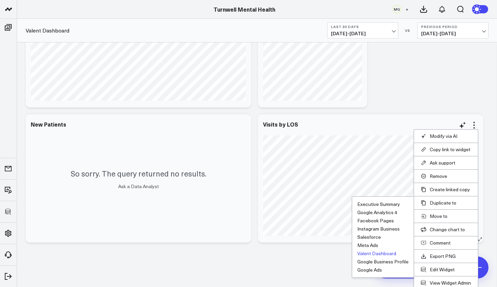
click at [374, 253] on button "Valent Dashboard" at bounding box center [376, 253] width 39 height 5
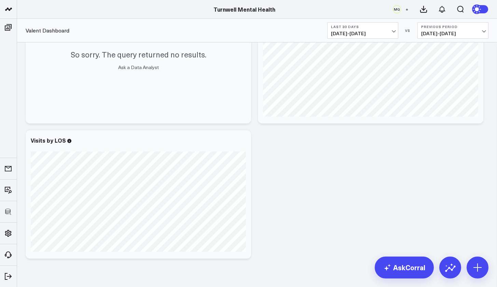
scroll to position [207, 0]
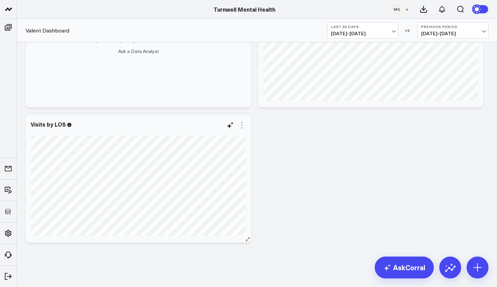
click at [242, 127] on icon at bounding box center [241, 127] width 1 height 1
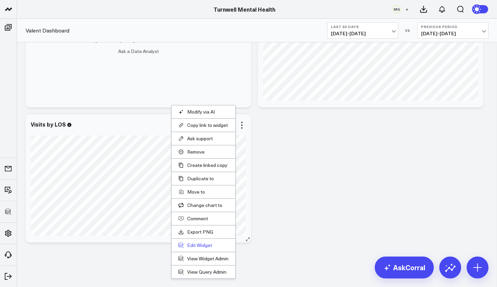
click at [204, 243] on button "Edit Widget" at bounding box center [203, 245] width 50 height 6
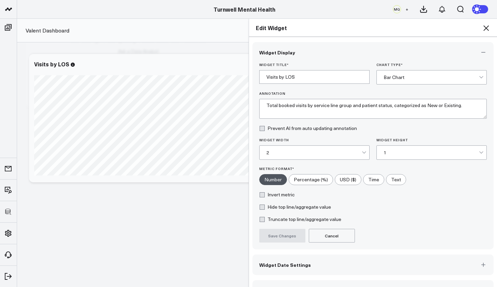
click at [270, 150] on div "2" at bounding box center [313, 152] width 95 height 5
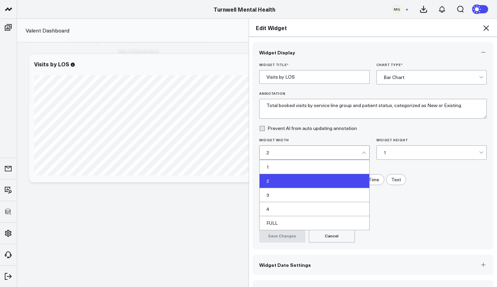
click at [270, 150] on div "2" at bounding box center [313, 152] width 95 height 5
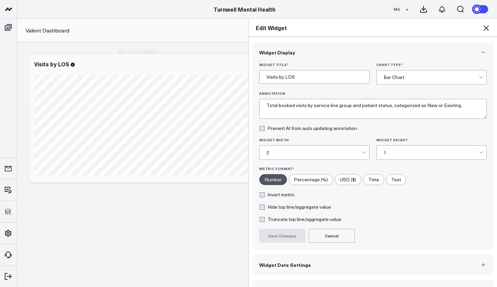
click at [270, 151] on div "2" at bounding box center [313, 152] width 95 height 5
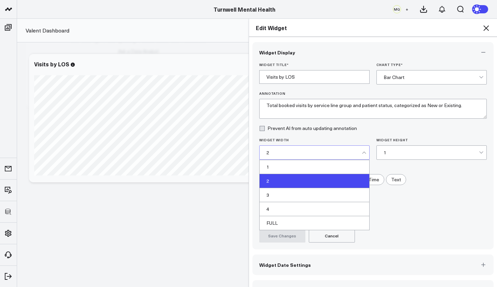
click at [271, 171] on div "1" at bounding box center [315, 167] width 110 height 14
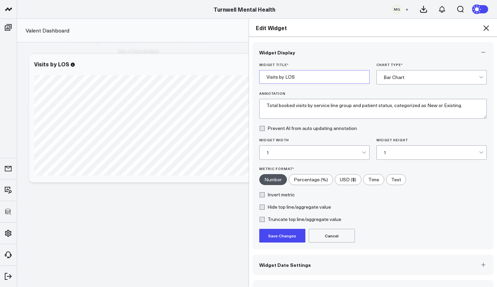
click at [303, 78] on input "Visits by LOS" at bounding box center [314, 77] width 110 height 14
drag, startPoint x: 302, startPoint y: 76, endPoint x: 258, endPoint y: 77, distance: 43.7
click at [259, 77] on input "Visits by LOS" at bounding box center [314, 77] width 110 height 14
type input "Total Visits by Status"
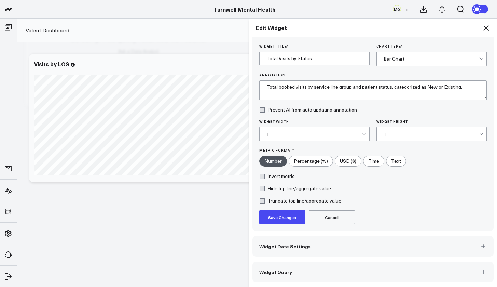
click at [353, 266] on button "Widget Query" at bounding box center [373, 271] width 242 height 20
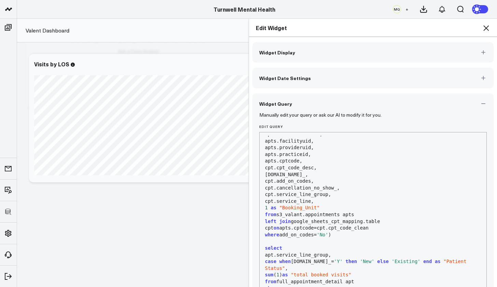
scroll to position [48, 0]
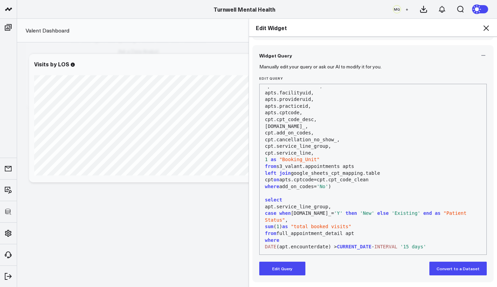
click at [263, 203] on div "apt.service_line_group," at bounding box center [373, 206] width 220 height 7
click at [283, 270] on button "Edit Query" at bounding box center [282, 268] width 46 height 14
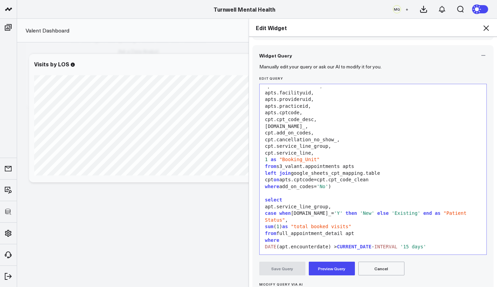
click at [263, 203] on div "apt.service_line_group," at bounding box center [373, 206] width 220 height 7
drag, startPoint x: 293, startPoint y: 239, endPoint x: 298, endPoint y: 242, distance: 6.1
click at [298, 250] on div "group by 1 , 2" at bounding box center [373, 253] width 220 height 7
click at [330, 267] on button "Preview Query" at bounding box center [332, 268] width 46 height 14
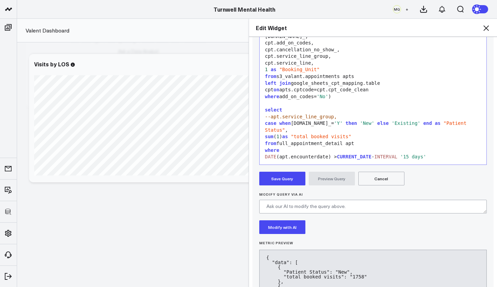
scroll to position [185, 0]
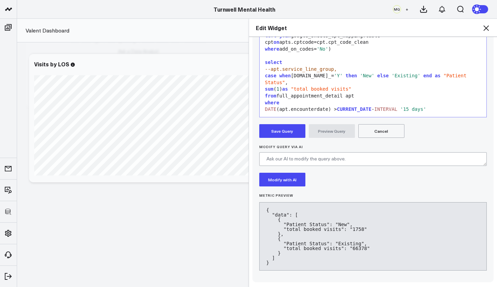
click at [287, 128] on button "Save Query" at bounding box center [282, 131] width 46 height 14
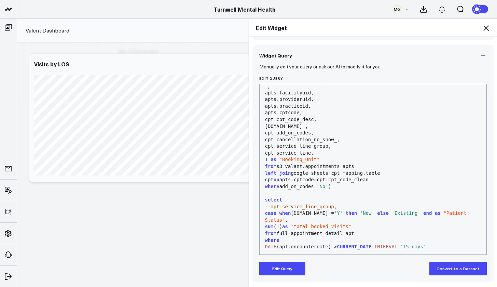
click at [489, 29] on icon at bounding box center [486, 28] width 8 height 8
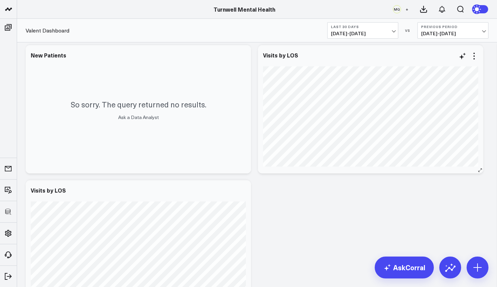
scroll to position [207, 0]
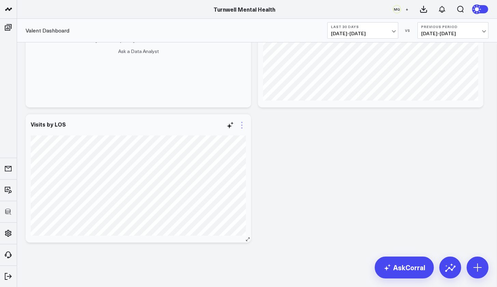
click at [242, 125] on icon at bounding box center [241, 124] width 1 height 1
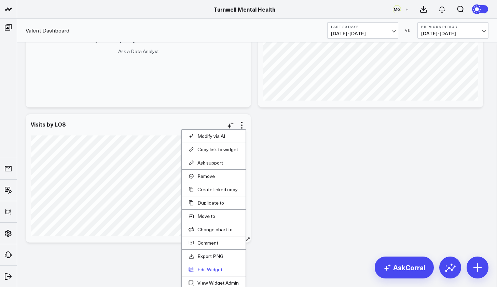
click at [217, 267] on button "Edit Widget" at bounding box center [214, 269] width 50 height 6
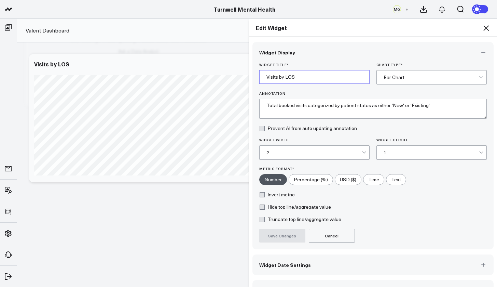
click at [296, 79] on input "Visits by LOS" at bounding box center [314, 77] width 110 height 14
drag, startPoint x: 296, startPoint y: 77, endPoint x: 253, endPoint y: 78, distance: 43.4
click at [253, 78] on div "Widget Title * Visits by LOS Chart Type * Bar Chart Annotation Total booked vis…" at bounding box center [373, 156] width 242 height 187
type input "Total Visits by Status"
click at [274, 152] on div "2" at bounding box center [313, 152] width 95 height 5
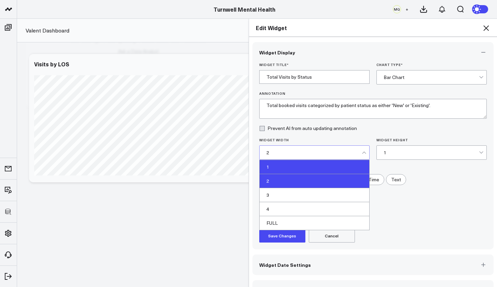
click at [271, 164] on div "1" at bounding box center [315, 167] width 110 height 14
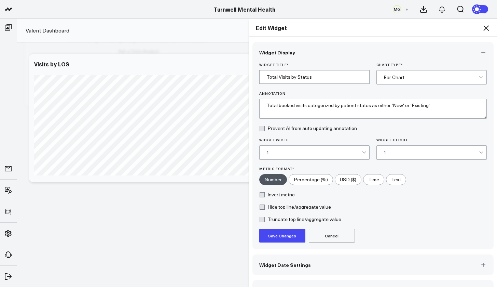
click at [280, 237] on button "Save Changes" at bounding box center [282, 236] width 46 height 14
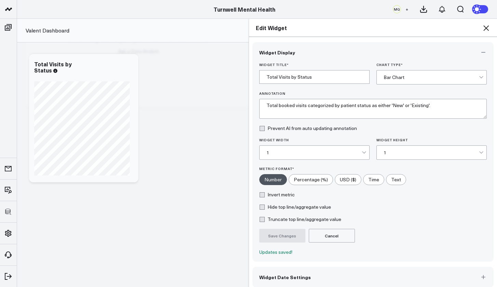
scroll to position [31, 0]
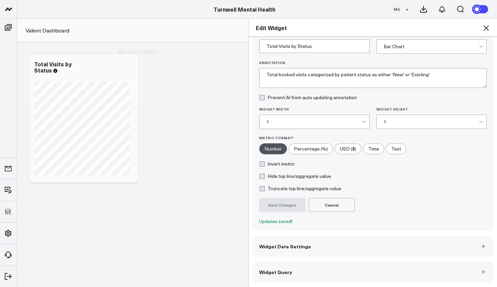
click at [487, 25] on icon at bounding box center [486, 28] width 8 height 8
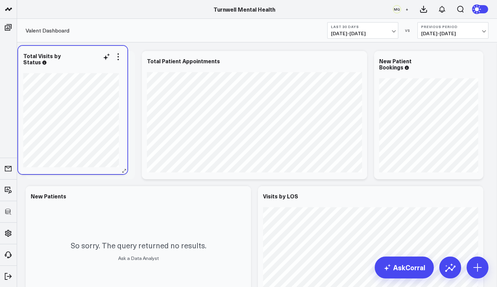
drag, startPoint x: 92, startPoint y: 121, endPoint x: 84, endPoint y: 53, distance: 68.7
click at [84, 53] on div "Total Visits by Status" at bounding box center [72, 59] width 99 height 12
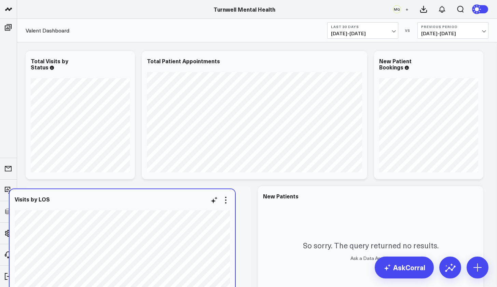
drag, startPoint x: 345, startPoint y: 196, endPoint x: 97, endPoint y: 200, distance: 248.0
click at [97, 200] on div "Visits by LOS" at bounding box center [122, 199] width 215 height 6
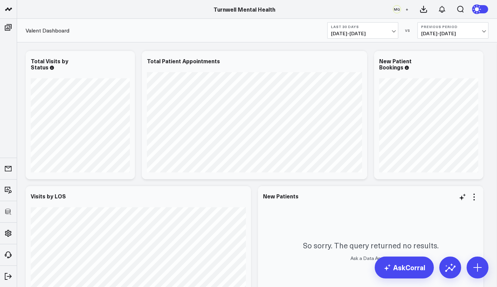
click at [337, 195] on div "So sorry. The query returned no results. Ask a Data Analyst" at bounding box center [370, 250] width 225 height 128
click at [127, 64] on icon at bounding box center [126, 62] width 8 height 8
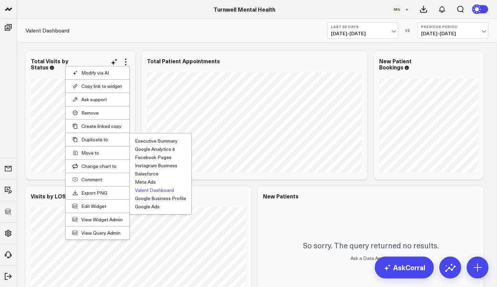
click at [151, 191] on button "Valent Dashboard" at bounding box center [154, 190] width 39 height 5
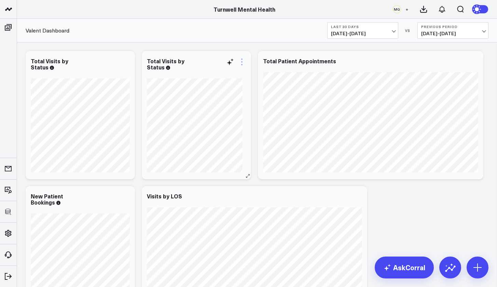
click at [244, 64] on icon at bounding box center [242, 62] width 8 height 8
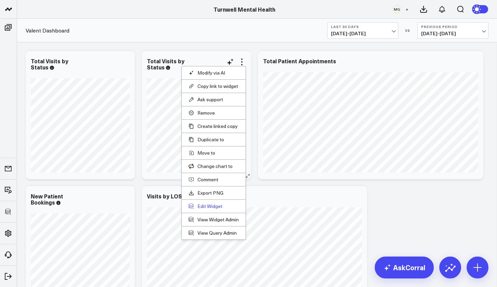
click at [208, 206] on button "Edit Widget" at bounding box center [214, 206] width 50 height 6
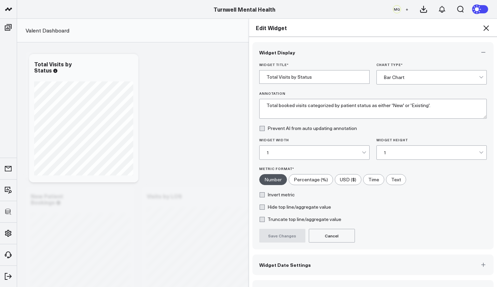
scroll to position [18, 0]
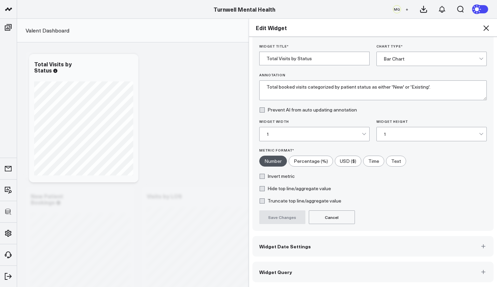
click at [285, 269] on span "Widget Query" at bounding box center [275, 271] width 33 height 5
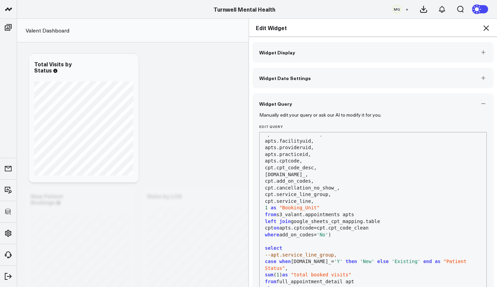
scroll to position [48, 0]
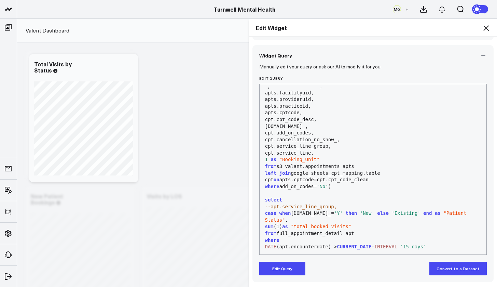
click at [263, 263] on button "Edit Query" at bounding box center [282, 268] width 46 height 14
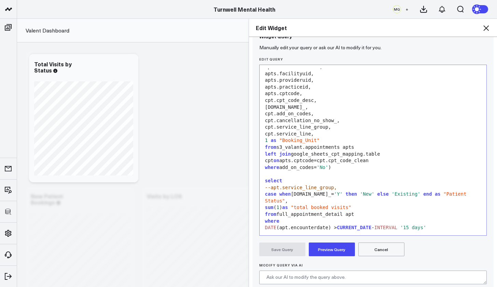
scroll to position [85, 0]
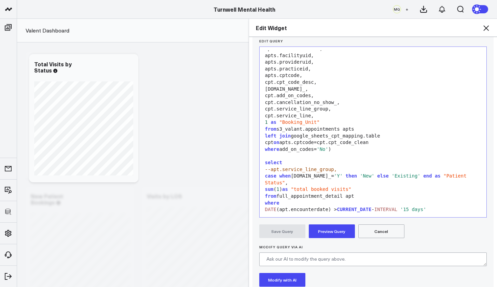
click at [265, 173] on span "case" at bounding box center [271, 175] width 12 height 5
click at [290, 213] on div "group by 1" at bounding box center [373, 216] width 220 height 7
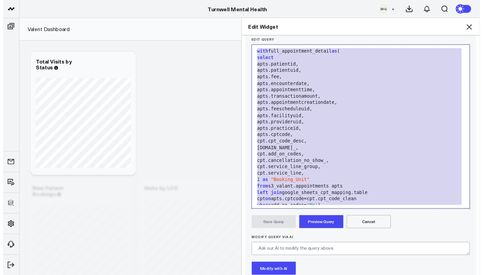
scroll to position [0, 0]
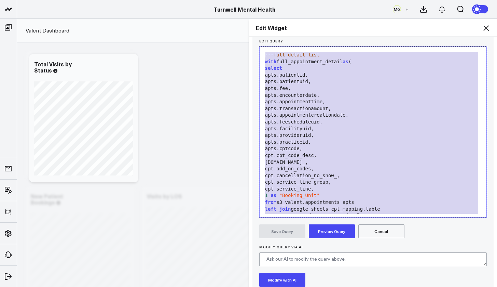
drag, startPoint x: 295, startPoint y: 204, endPoint x: 260, endPoint y: 35, distance: 172.3
click at [260, 35] on div "Edit Widget Widget Display Widget Date Settings Widget Query Manually edit your…" at bounding box center [373, 152] width 249 height 268
copy div "---full detail list with full_appointment_detail as ( select apts.patientid, ap…"
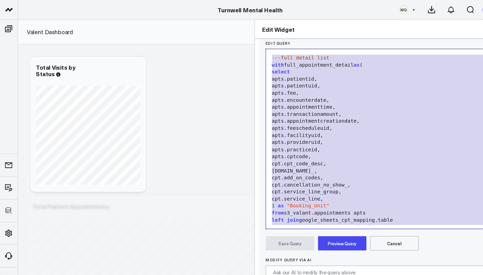
click at [462, 11] on icon at bounding box center [464, 8] width 5 height 5
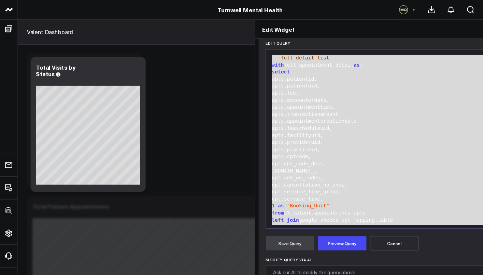
click at [347, 159] on div "[DOMAIN_NAME]_," at bounding box center [363, 162] width 214 height 7
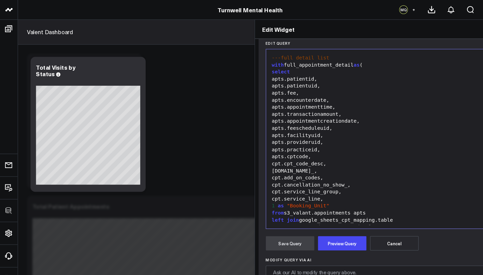
click at [468, 29] on icon at bounding box center [472, 28] width 8 height 8
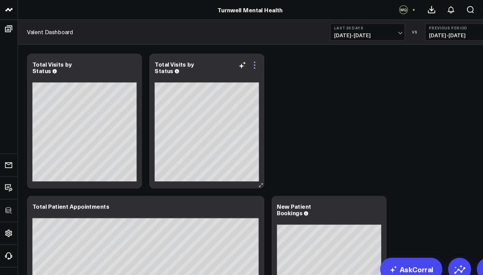
click at [244, 64] on icon at bounding box center [242, 62] width 8 height 8
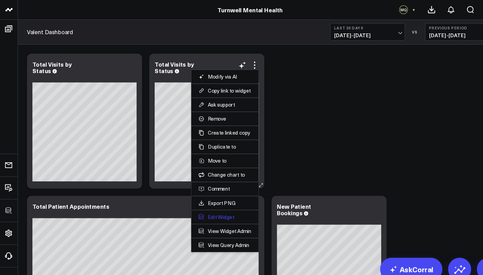
click at [209, 207] on button "Edit Widget" at bounding box center [214, 206] width 50 height 6
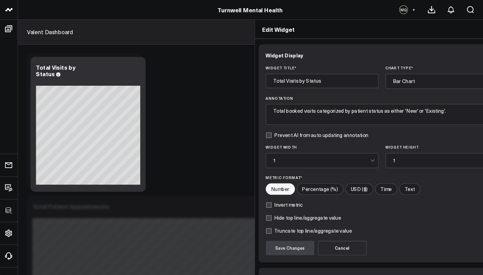
scroll to position [41, 0]
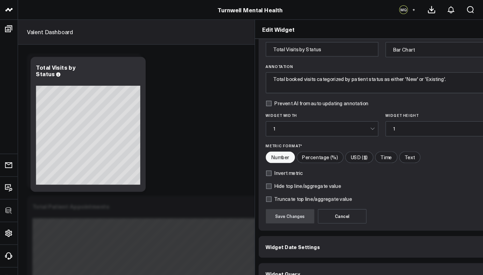
click at [260, 250] on button "Widget Query" at bounding box center [363, 260] width 235 height 20
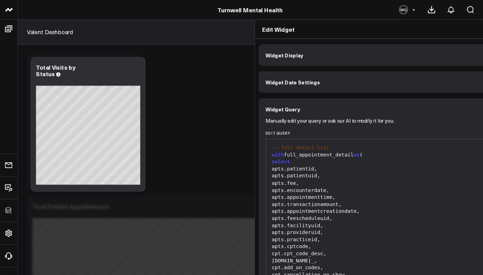
click at [283, 173] on div "apts.fee," at bounding box center [363, 173] width 214 height 7
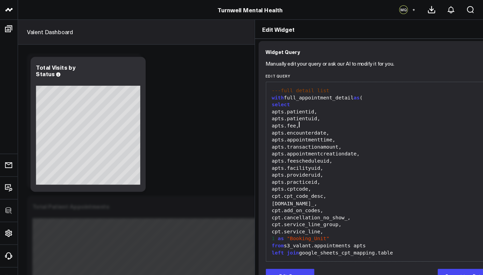
scroll to position [80, 0]
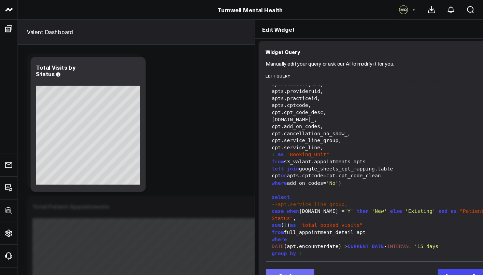
click at [263, 259] on button "Edit Query" at bounding box center [275, 262] width 46 height 14
click at [290, 211] on span ""total booked visits"" at bounding box center [314, 213] width 60 height 5
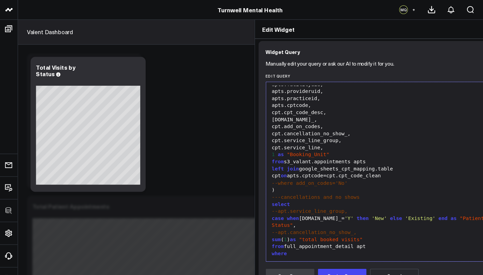
scroll to position [99, 0]
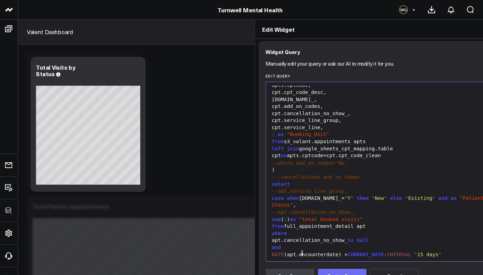
click at [303, 258] on button "Preview Query" at bounding box center [325, 262] width 46 height 14
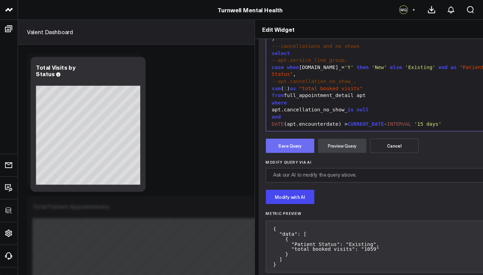
click at [252, 132] on button "Save Query" at bounding box center [275, 139] width 46 height 14
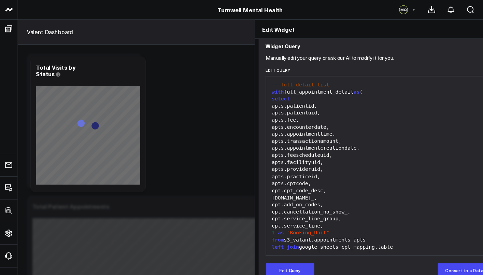
scroll to position [0, 0]
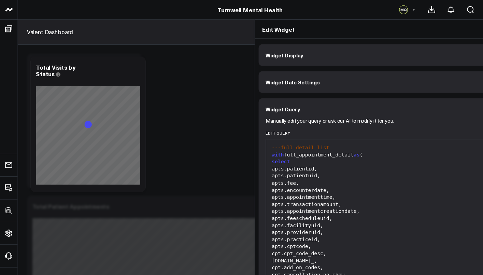
click at [256, 54] on span "Widget Display" at bounding box center [270, 52] width 36 height 5
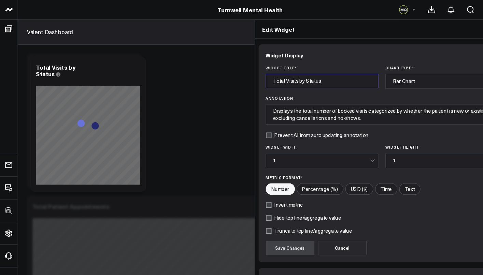
click at [255, 79] on input "Total Visits by Status" at bounding box center [305, 77] width 107 height 14
drag, startPoint x: 289, startPoint y: 79, endPoint x: 247, endPoint y: 78, distance: 41.7
click at [252, 78] on input "Total Visits by Status" at bounding box center [305, 77] width 107 height 14
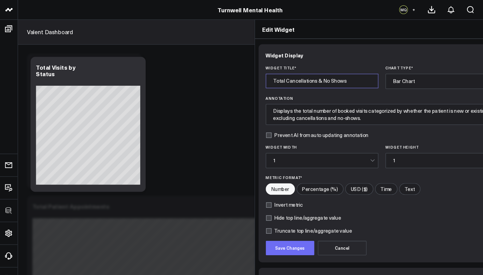
type input "Total Cancellations & No Shows"
click at [264, 231] on button "Save Changes" at bounding box center [275, 236] width 46 height 14
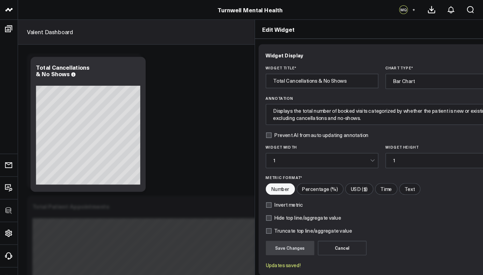
click at [252, 195] on label "Invert metric" at bounding box center [270, 194] width 36 height 5
click at [252, 195] on input "Invert metric" at bounding box center [254, 194] width 5 height 5
checkbox input "true"
click at [252, 236] on button "Save Changes" at bounding box center [275, 236] width 46 height 14
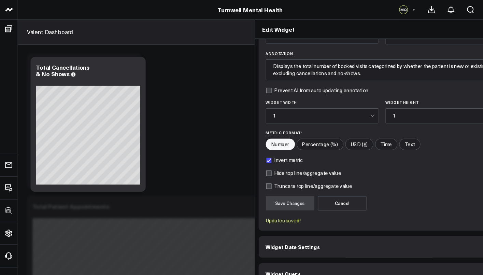
scroll to position [54, 0]
click at [297, 251] on button "Widget Query" at bounding box center [363, 260] width 235 height 20
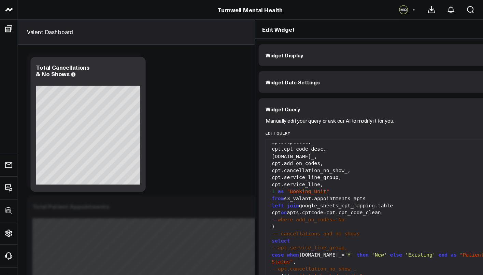
scroll to position [71, 0]
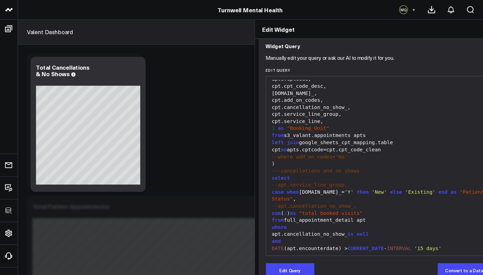
click at [453, 28] on div "Edit Widget" at bounding box center [363, 28] width 242 height 18
click at [468, 29] on icon at bounding box center [472, 28] width 8 height 8
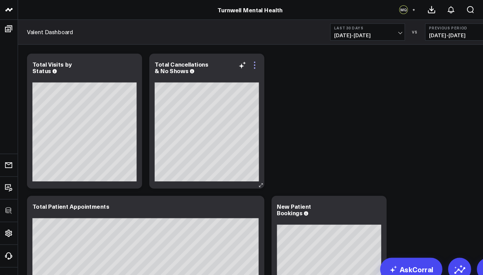
click at [244, 65] on icon at bounding box center [242, 62] width 8 height 8
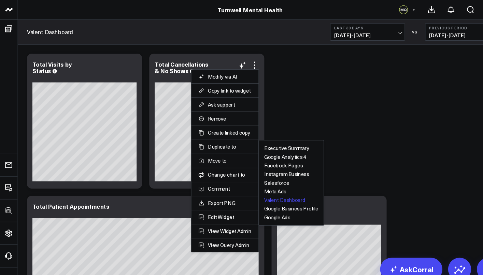
click at [266, 192] on button "Valent Dashboard" at bounding box center [270, 190] width 39 height 5
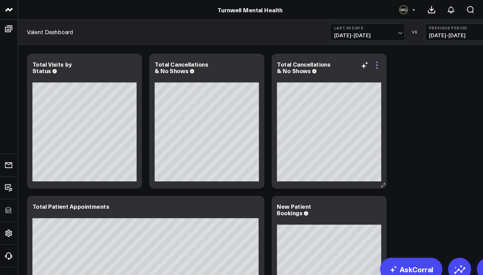
click at [358, 64] on icon at bounding box center [357, 64] width 1 height 1
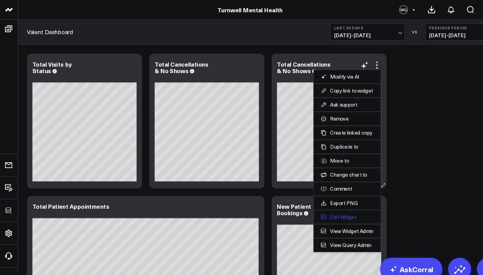
click at [332, 204] on button "Edit Widget" at bounding box center [330, 206] width 50 height 6
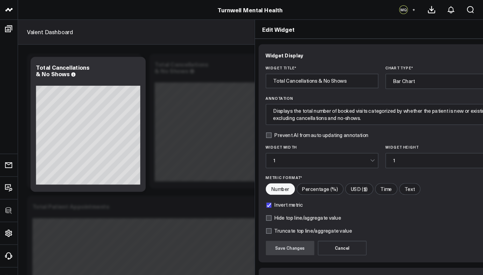
scroll to position [41, 0]
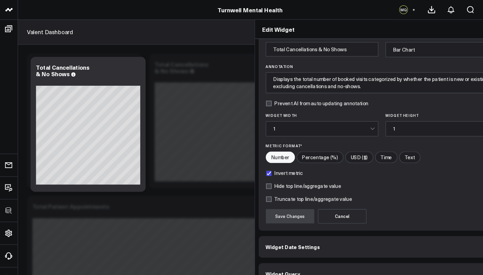
click at [252, 257] on span "Widget Query" at bounding box center [268, 259] width 33 height 5
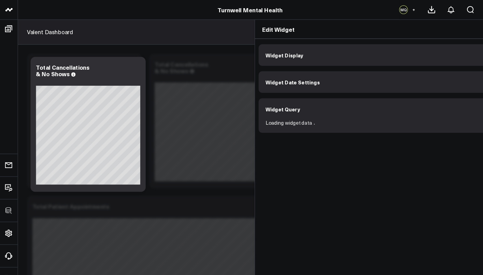
scroll to position [0, 0]
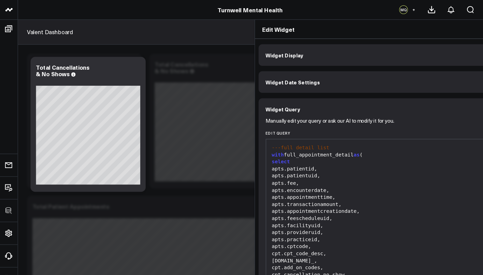
click at [274, 172] on div "apts.fee," at bounding box center [363, 173] width 214 height 7
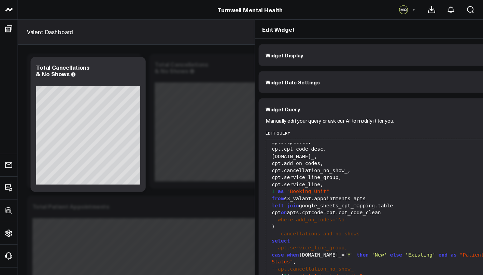
scroll to position [71, 0]
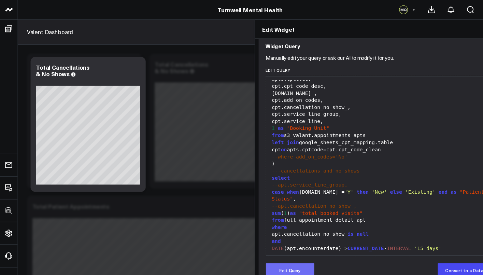
click at [252, 250] on button "Edit Query" at bounding box center [275, 257] width 46 height 14
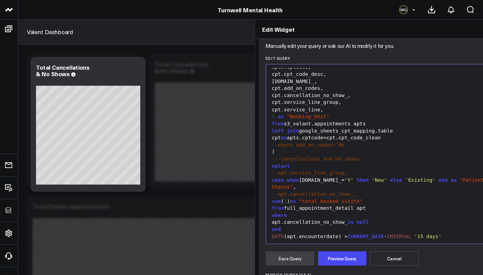
click at [275, 181] on span "--apt.cancellation_no_show_," at bounding box center [298, 183] width 81 height 5
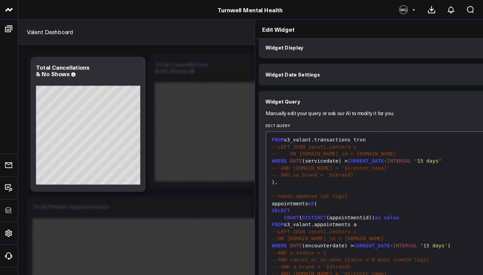
scroll to position [126, 0]
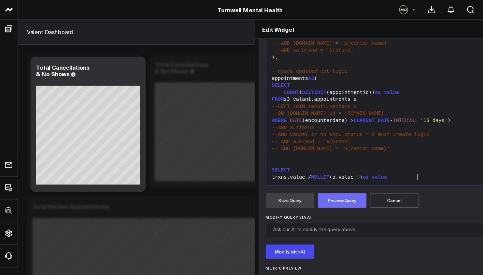
click at [302, 195] on button "Preview Query" at bounding box center [325, 190] width 46 height 14
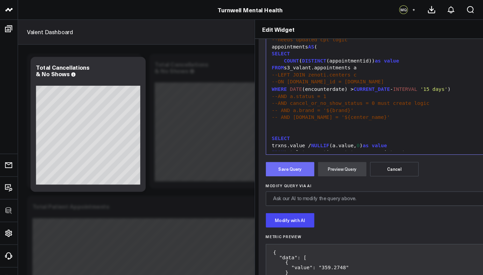
click at [259, 163] on button "Save Query" at bounding box center [275, 161] width 46 height 14
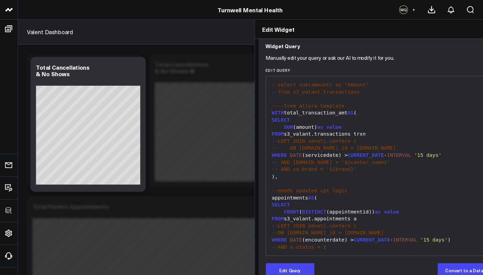
scroll to position [0, 0]
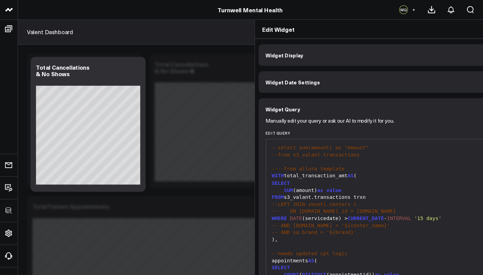
click at [284, 55] on button "Widget Display" at bounding box center [363, 52] width 235 height 20
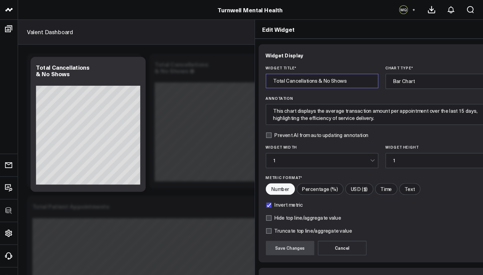
click at [268, 78] on input "Total Cancellations & No Shows" at bounding box center [305, 77] width 107 height 14
click at [268, 77] on input "Total Cancellations & No Shows" at bounding box center [305, 77] width 107 height 14
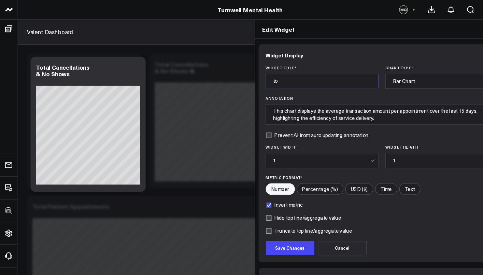
type input "t"
type input "Total Charges"
click at [328, 178] on input"] "USD ($)" at bounding box center [341, 179] width 26 height 10
radio input"] "true"
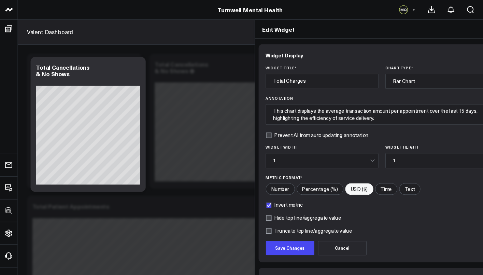
click at [252, 195] on label "Invert metric" at bounding box center [270, 194] width 36 height 5
click at [252, 195] on input "Invert metric" at bounding box center [254, 194] width 5 height 5
checkbox input "false"
click at [257, 236] on button "Save Changes" at bounding box center [275, 236] width 46 height 14
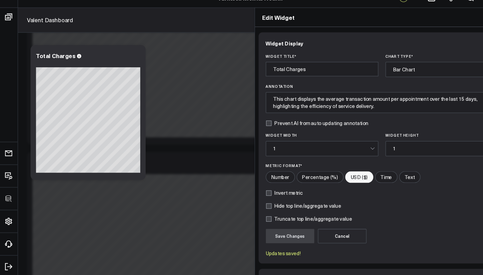
scroll to position [353, 0]
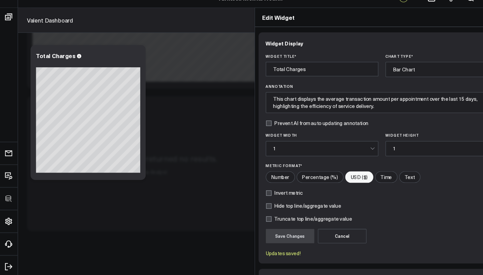
click at [468, 24] on icon at bounding box center [472, 28] width 8 height 8
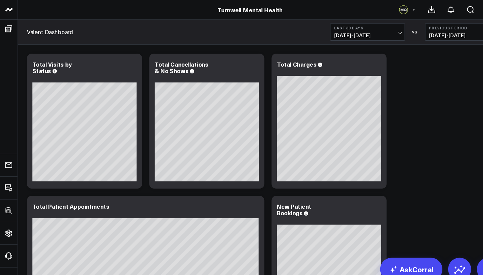
click at [348, 36] on span "[DATE] - [DATE]" at bounding box center [349, 33] width 64 height 5
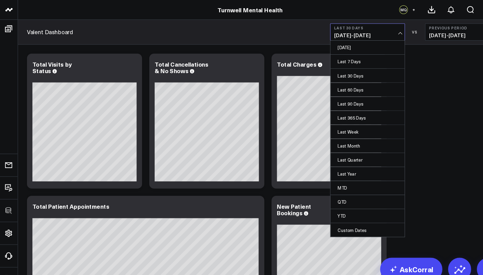
click at [360, 31] on span "[DATE] - [DATE]" at bounding box center [349, 33] width 64 height 5
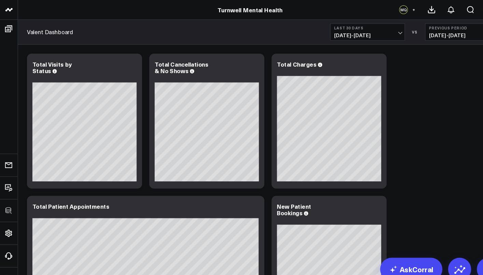
click at [458, 9] on button at bounding box center [466, 9] width 16 height 9
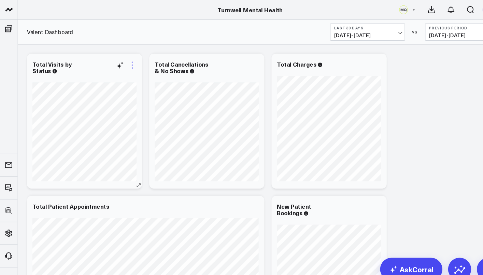
click at [126, 62] on icon at bounding box center [125, 61] width 1 height 1
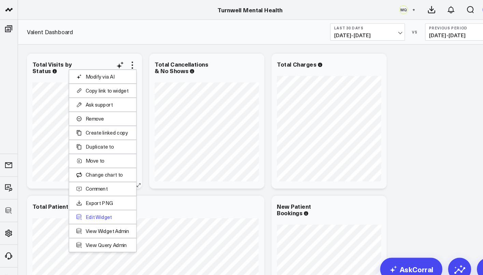
click at [96, 206] on button "Edit Widget" at bounding box center [97, 206] width 50 height 6
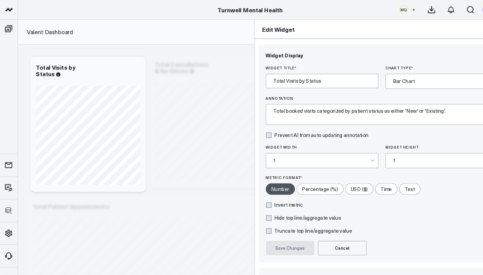
scroll to position [41, 0]
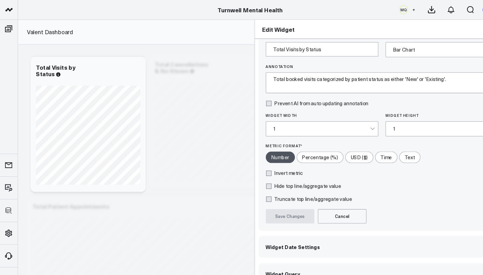
click at [284, 250] on button "Widget Query" at bounding box center [363, 260] width 235 height 20
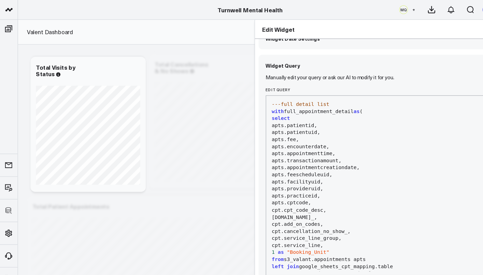
scroll to position [0, 0]
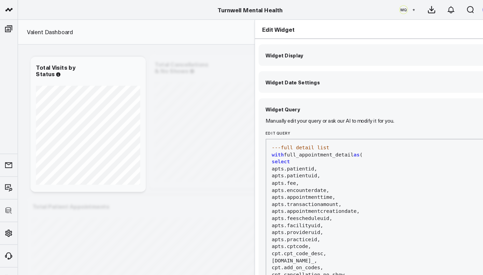
click at [270, 170] on div "apts.fee," at bounding box center [363, 173] width 214 height 7
click at [258, 140] on span "---full detail list" at bounding box center [285, 139] width 55 height 5
click at [258, 140] on span "-" at bounding box center [259, 139] width 3 height 5
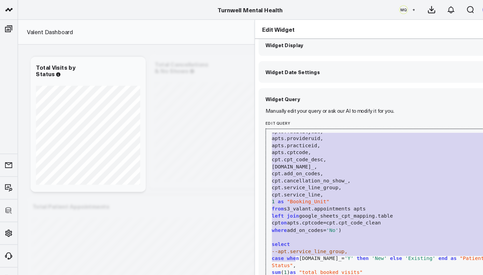
scroll to position [71, 0]
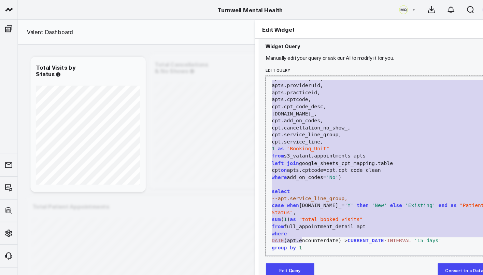
drag, startPoint x: 234, startPoint y: 140, endPoint x: 310, endPoint y: 218, distance: 108.7
click at [310, 218] on div "---full detail list with full_appointment_detail as ( select apts.patientid, ap…" at bounding box center [363, 121] width 214 height 250
copy div "---full detail list with full_appointment_detail as ( select apts.patientid, ap…"
click at [468, 29] on icon at bounding box center [472, 28] width 8 height 8
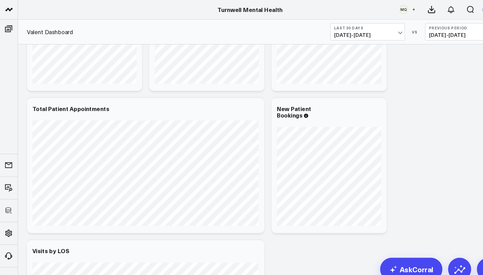
scroll to position [11, 0]
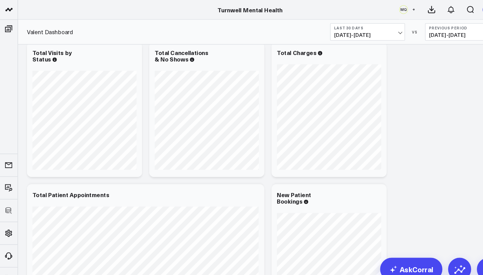
click at [460, 10] on icon at bounding box center [464, 9] width 8 height 8
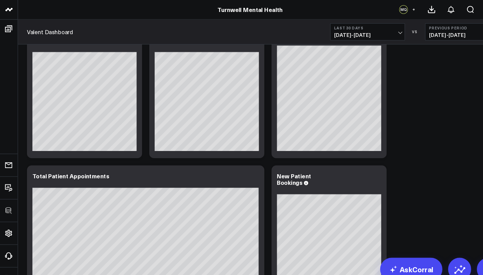
scroll to position [30, 0]
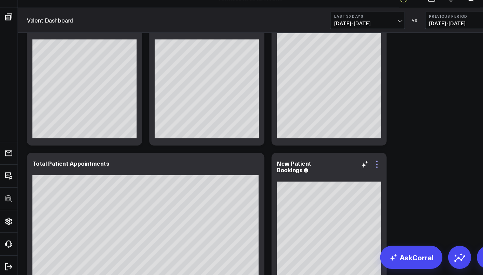
click at [359, 163] on icon at bounding box center [358, 167] width 8 height 8
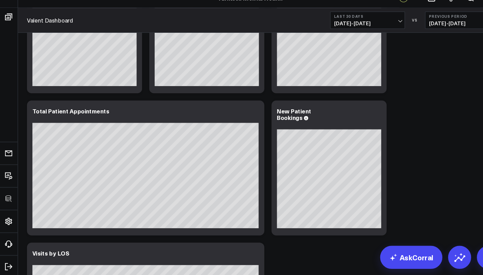
scroll to position [130, 0]
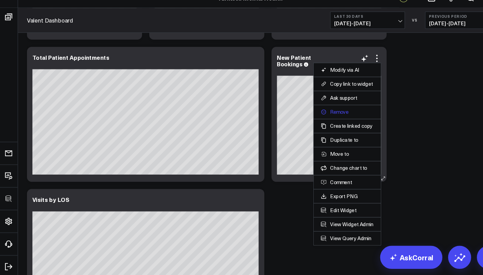
click at [323, 114] on button "Remove" at bounding box center [330, 117] width 50 height 6
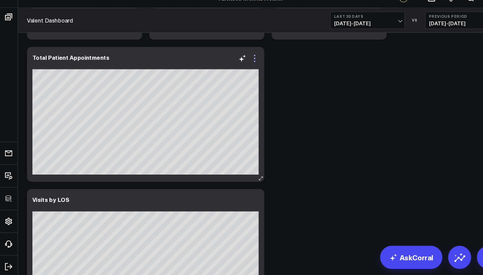
click at [243, 63] on icon at bounding box center [242, 67] width 8 height 8
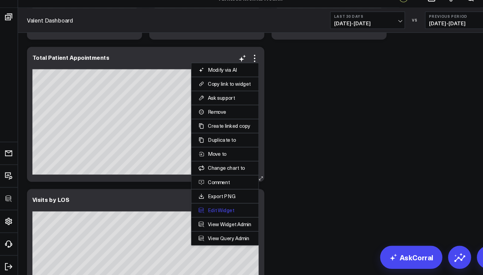
click at [216, 208] on button "Edit Widget" at bounding box center [214, 211] width 50 height 6
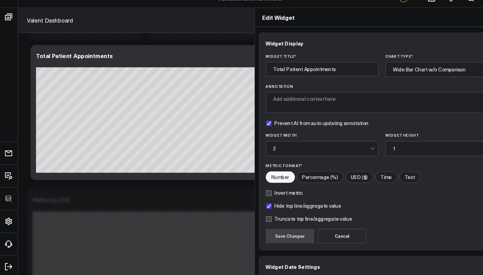
scroll to position [41, 0]
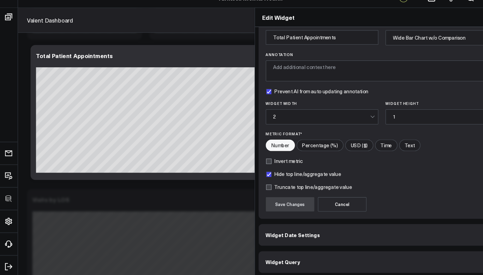
click at [316, 250] on button "Widget Query" at bounding box center [363, 260] width 235 height 20
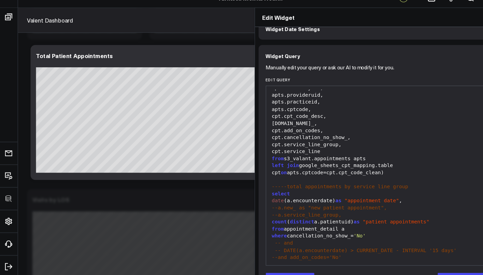
scroll to position [0, 0]
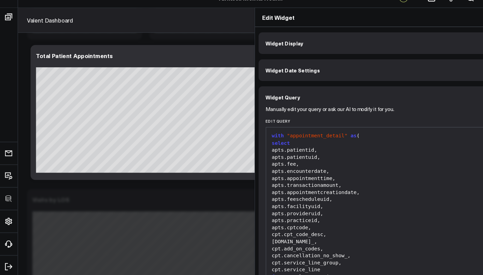
click at [280, 157] on div "apts.patientuid," at bounding box center [363, 160] width 214 height 7
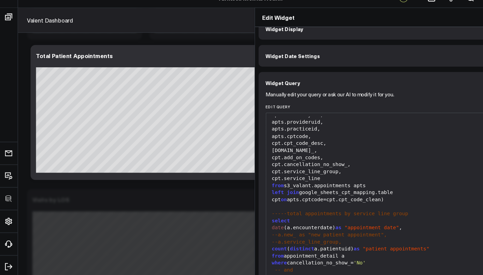
scroll to position [61, 0]
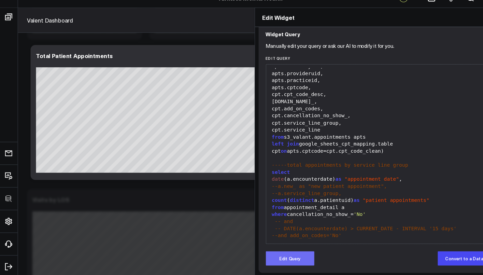
click at [262, 250] on button "Edit Query" at bounding box center [275, 257] width 46 height 14
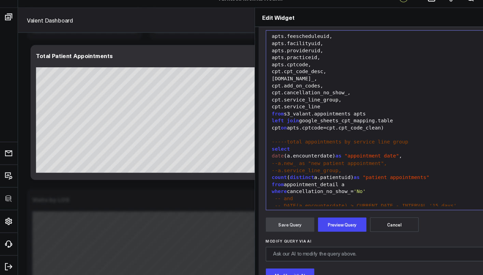
scroll to position [0, 0]
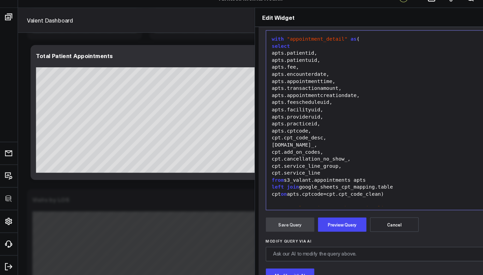
click at [284, 65] on div "apts.patientuid," at bounding box center [363, 68] width 214 height 7
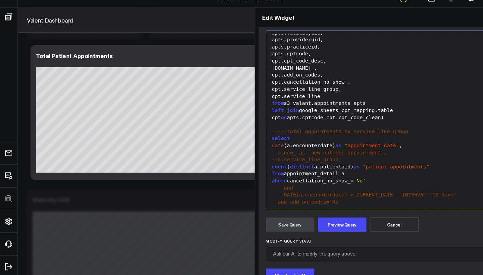
scroll to position [102, 0]
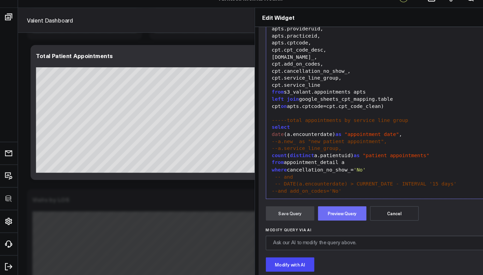
click at [302, 207] on button "Preview Query" at bounding box center [325, 214] width 46 height 14
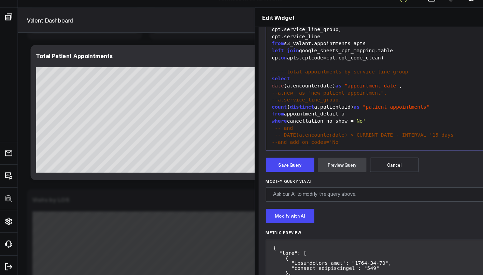
scroll to position [159, 0]
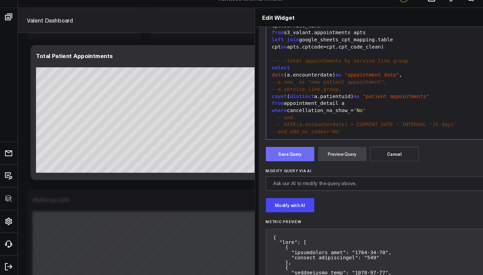
click at [258, 151] on button "Save Query" at bounding box center [275, 158] width 46 height 14
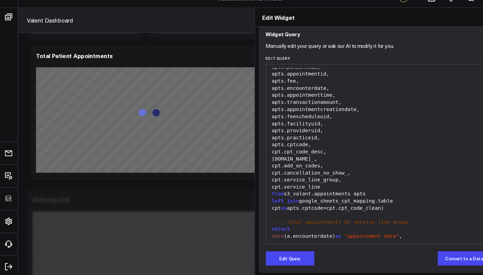
scroll to position [0, 0]
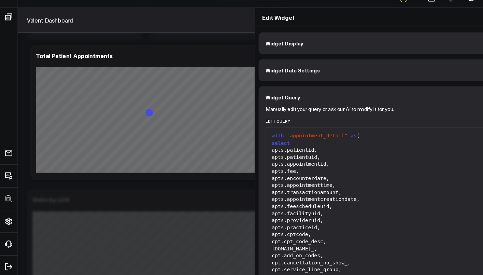
click at [333, 44] on button "Widget Display" at bounding box center [363, 52] width 235 height 20
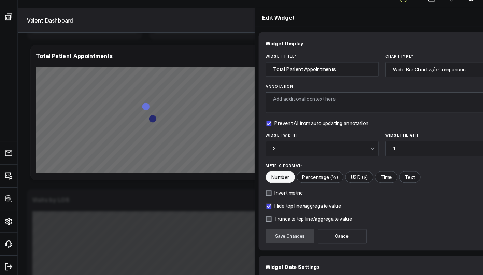
click at [373, 70] on div "Wide Bar Chart w/o Comparison" at bounding box center [419, 77] width 92 height 14
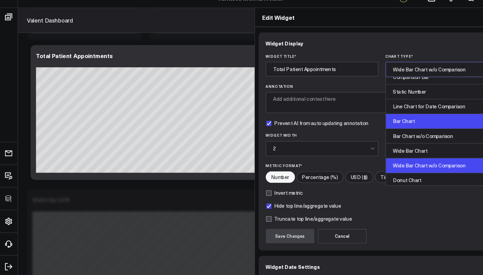
scroll to position [159, 0]
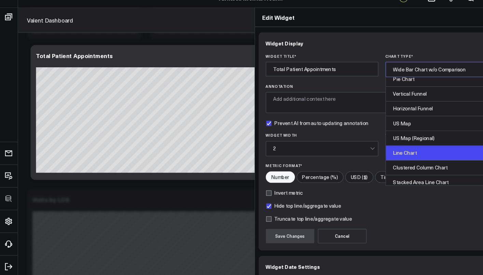
click at [371, 150] on div "Line Chart" at bounding box center [420, 157] width 106 height 14
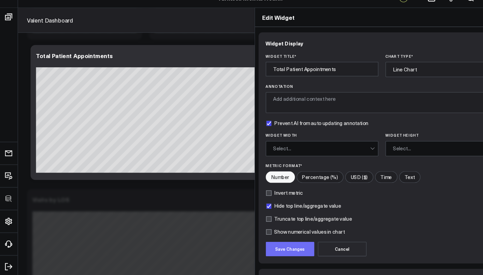
click at [252, 241] on button "Save Changes" at bounding box center [275, 248] width 46 height 14
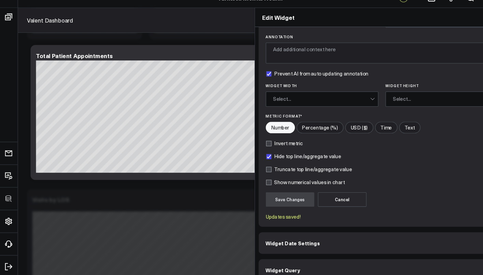
scroll to position [66, 0]
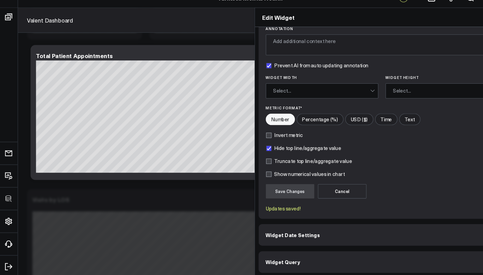
click at [271, 250] on button "Widget Query" at bounding box center [363, 260] width 235 height 20
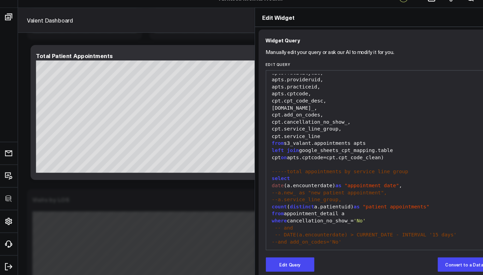
scroll to position [71, 0]
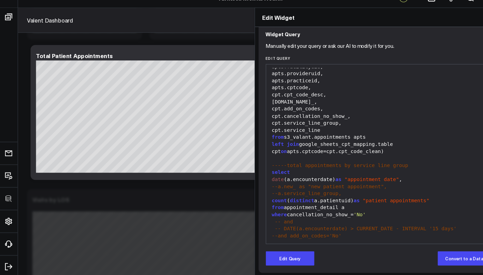
click at [470, 25] on icon at bounding box center [472, 27] width 5 height 5
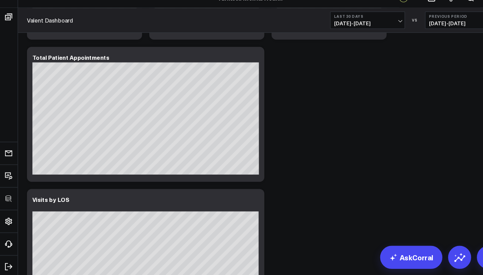
scroll to position [248, 0]
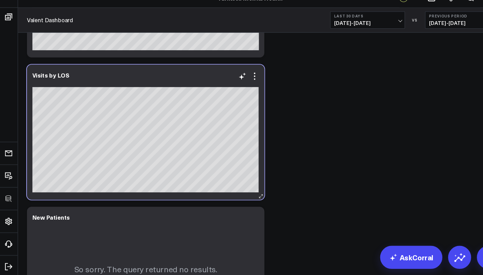
click at [65, 80] on div "Visits by LOS" at bounding box center [138, 83] width 215 height 6
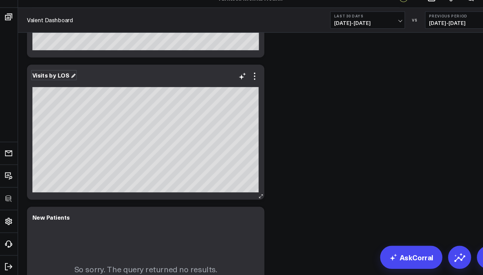
click at [54, 79] on div "Visits by LOS" at bounding box center [51, 83] width 41 height 8
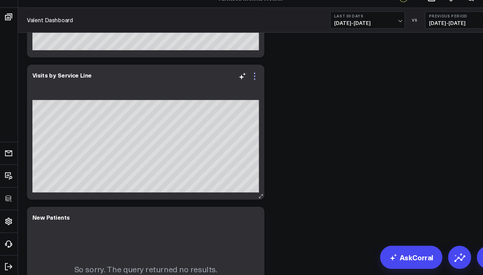
click at [243, 80] on icon at bounding box center [242, 84] width 8 height 8
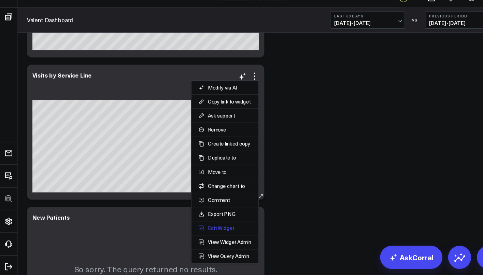
click at [217, 225] on button "Edit Widget" at bounding box center [214, 228] width 50 height 6
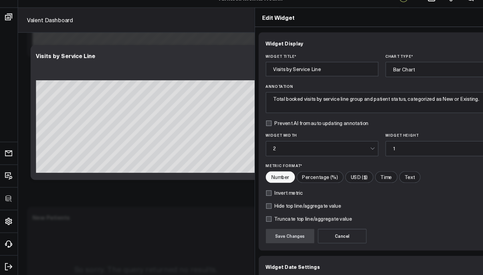
scroll to position [41, 0]
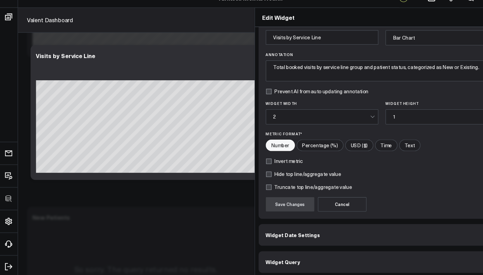
click at [274, 250] on button "Widget Query" at bounding box center [363, 260] width 235 height 20
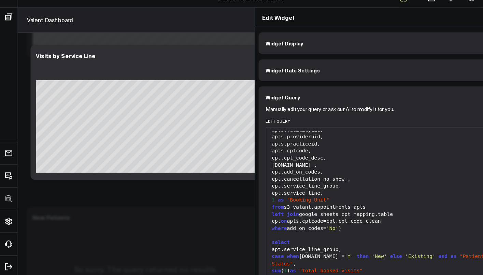
scroll to position [71, 0]
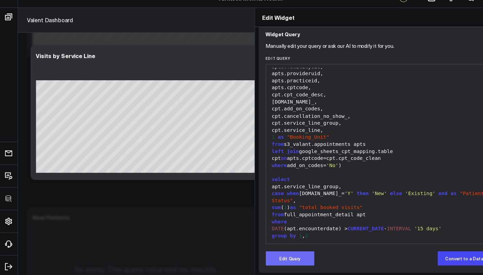
click at [255, 250] on button "Edit Query" at bounding box center [275, 257] width 46 height 14
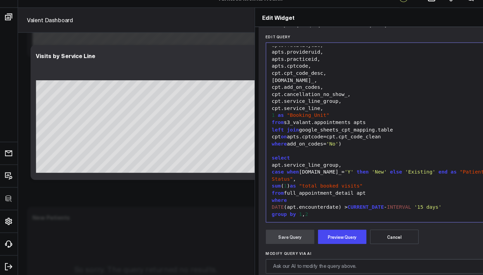
scroll to position [100, 0]
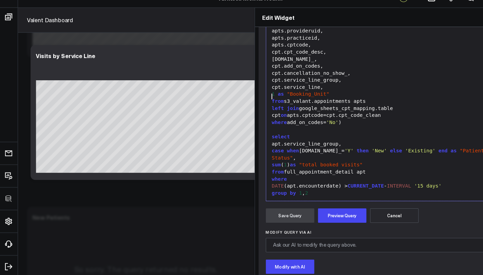
click at [258, 105] on span "from" at bounding box center [264, 107] width 12 height 5
click at [258, 151] on span "case" at bounding box center [264, 153] width 12 height 5
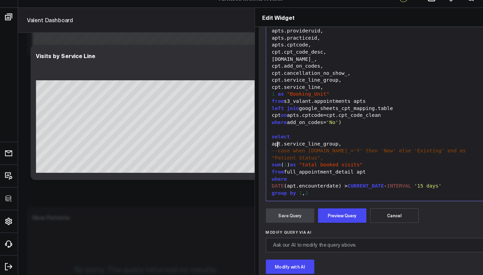
click at [272, 191] on div "group by 1 , 2" at bounding box center [363, 194] width 214 height 7
click at [302, 209] on button "Preview Query" at bounding box center [325, 216] width 46 height 14
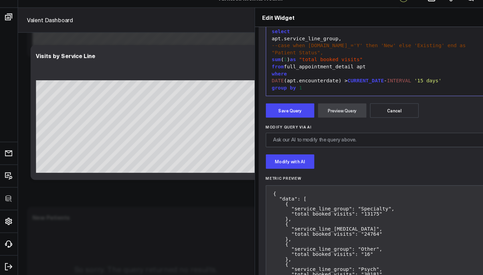
scroll to position [247, 0]
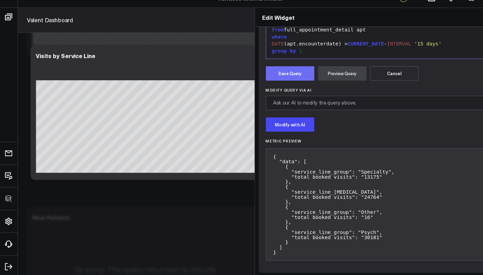
click at [255, 74] on button "Save Query" at bounding box center [275, 81] width 46 height 14
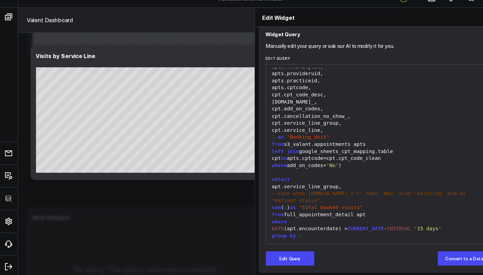
click at [468, 24] on icon at bounding box center [472, 28] width 8 height 8
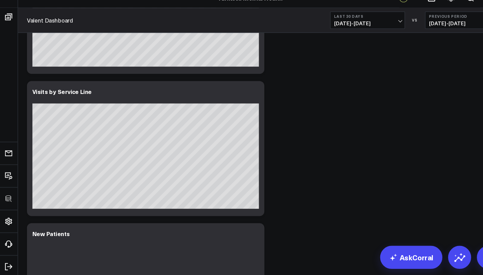
scroll to position [234, 0]
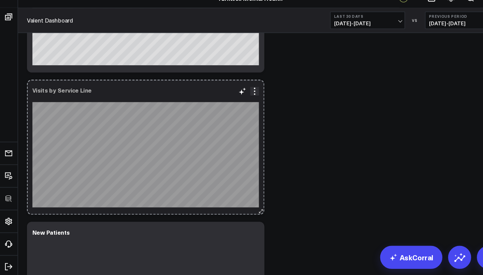
click at [250, 209] on icon at bounding box center [247, 211] width 5 height 5
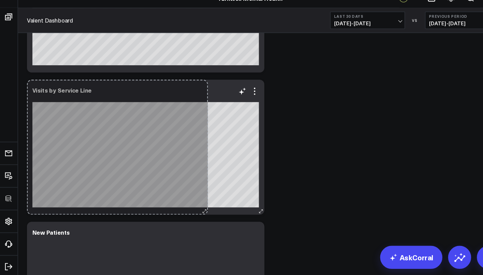
click at [193, 183] on div "Visits by Service Line So sorry. The query returned no results. Ask a Data Anal…" at bounding box center [138, 151] width 225 height 128
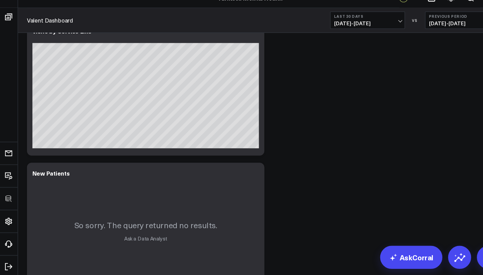
scroll to position [335, 0]
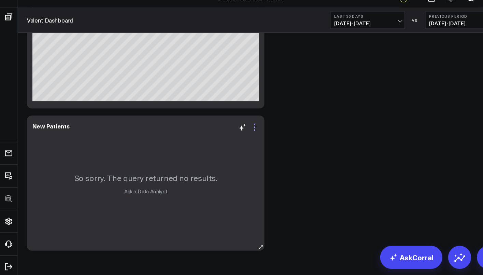
click at [241, 131] on icon at bounding box center [241, 131] width 1 height 1
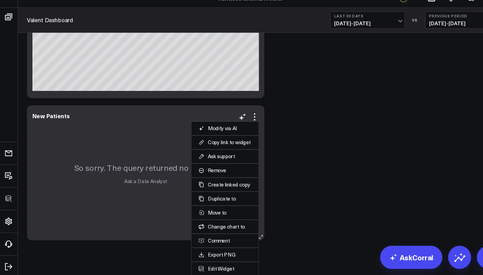
scroll to position [369, 0]
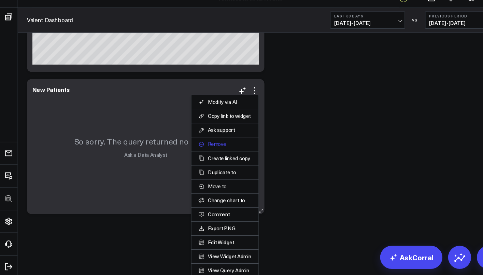
click at [204, 145] on button "Remove" at bounding box center [214, 148] width 50 height 6
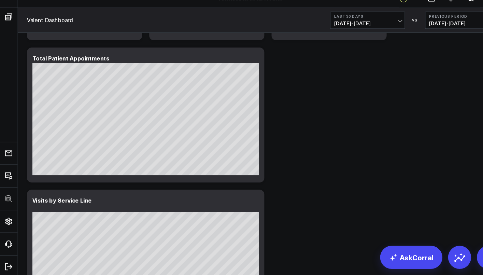
scroll to position [218, 0]
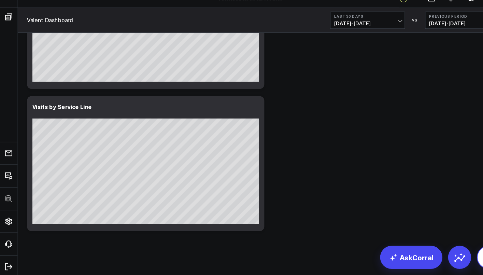
click at [458, 250] on icon at bounding box center [463, 255] width 11 height 11
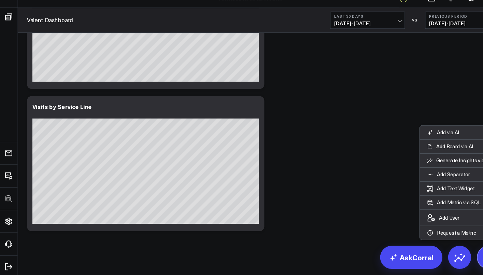
click at [334, 181] on div "Modify via AI Copy link to widget Ask support Remove Create linked copy Executi…" at bounding box center [250, 31] width 456 height 405
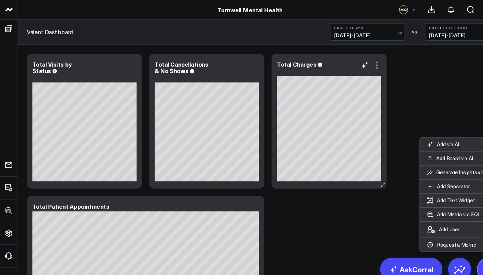
click at [359, 65] on icon at bounding box center [358, 62] width 8 height 8
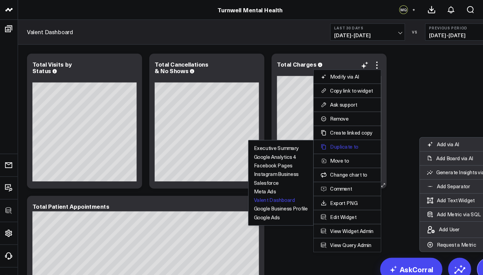
click at [335, 139] on button "Duplicate to" at bounding box center [330, 139] width 50 height 6
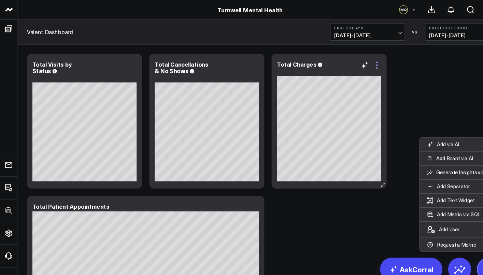
click at [358, 64] on icon at bounding box center [358, 62] width 8 height 8
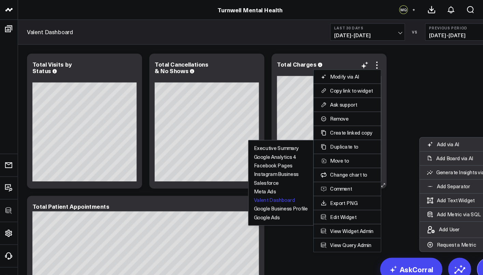
click at [265, 192] on button "Valent Dashboard" at bounding box center [260, 190] width 39 height 5
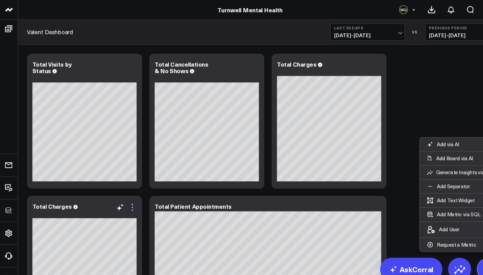
click at [127, 200] on icon at bounding box center [126, 197] width 8 height 8
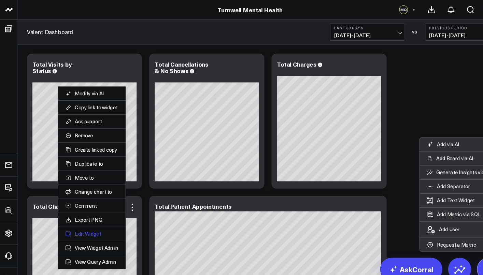
click at [96, 220] on button "Edit Widget" at bounding box center [87, 222] width 50 height 6
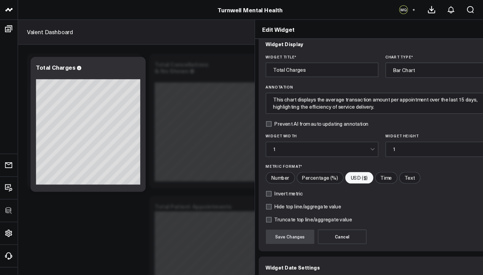
scroll to position [41, 0]
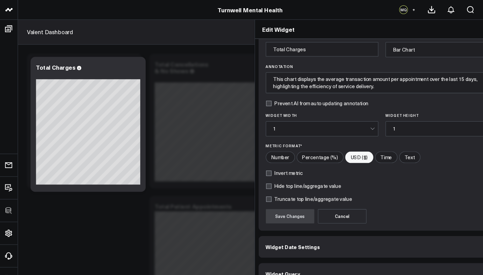
click at [273, 251] on button "Widget Query" at bounding box center [363, 260] width 235 height 20
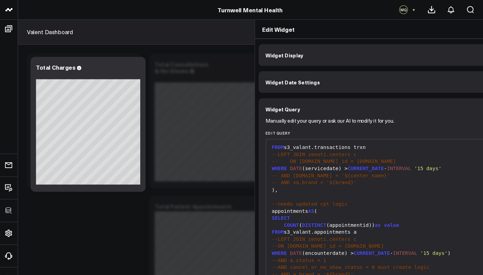
scroll to position [71, 0]
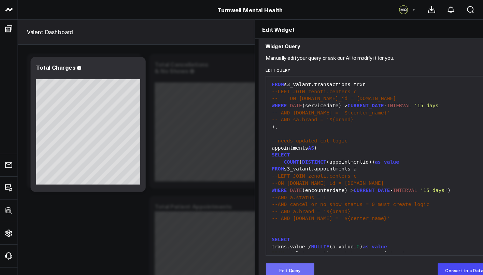
click at [252, 250] on button "Edit Query" at bounding box center [275, 257] width 46 height 14
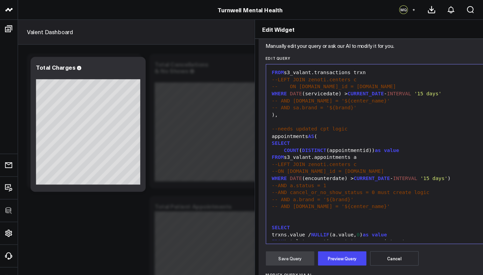
click at [316, 193] on span "-- AND [DOMAIN_NAME] = '${center_name}'" at bounding box center [314, 195] width 112 height 5
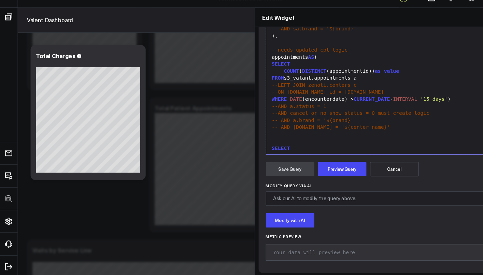
scroll to position [1, 0]
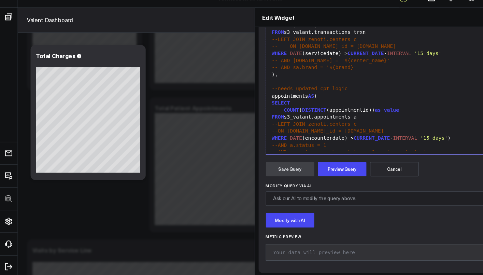
click at [256, 99] on div "appointments AS (" at bounding box center [363, 102] width 214 height 7
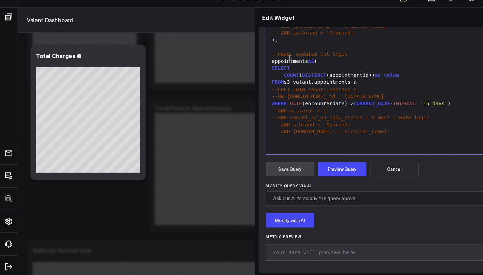
scroll to position [47, 0]
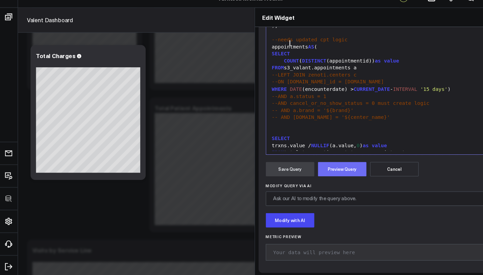
click at [304, 165] on button "Preview Query" at bounding box center [325, 172] width 46 height 14
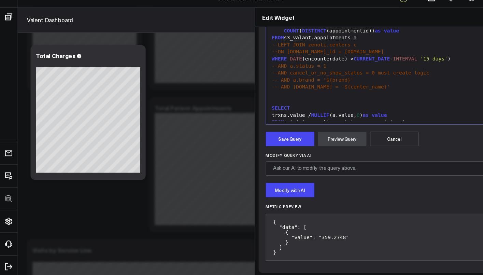
scroll to position [184, 0]
click at [252, 136] on button "Save Query" at bounding box center [275, 143] width 46 height 14
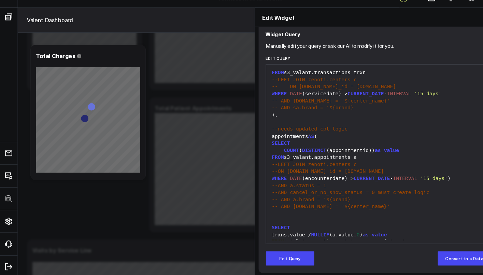
scroll to position [0, 0]
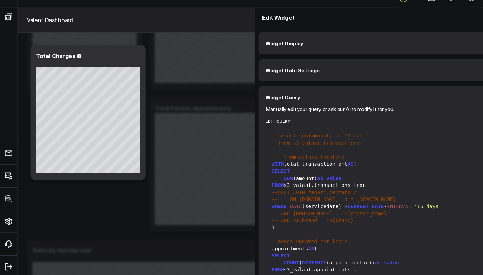
click at [267, 42] on button "Widget Display" at bounding box center [363, 52] width 235 height 20
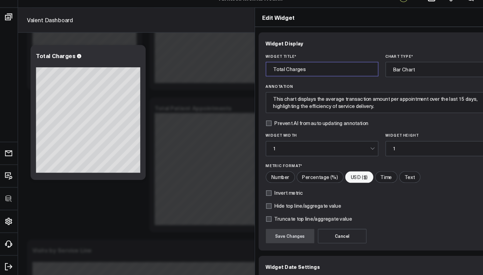
click at [253, 70] on input "Total Charges" at bounding box center [305, 77] width 107 height 14
click at [252, 70] on input "Total Charges" at bounding box center [305, 77] width 107 height 14
type input "C"
type input "Avg Charges/Visit"
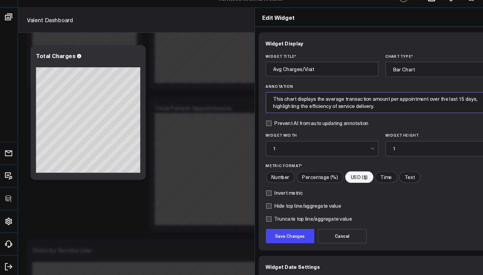
click at [291, 99] on textarea "This chart displays the average transaction amount per appointment over the las…" at bounding box center [362, 109] width 221 height 20
drag, startPoint x: 346, startPoint y: 102, endPoint x: 232, endPoint y: 92, distance: 114.9
click at [252, 99] on textarea "This chart displays the average transaction amount per appointment over the las…" at bounding box center [362, 109] width 221 height 20
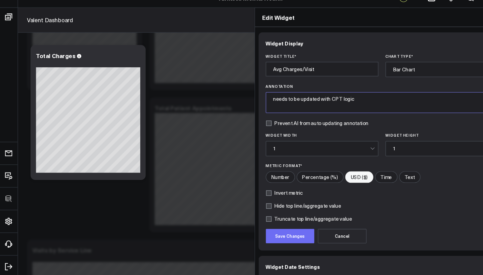
type textarea "needs to be updated with CPT logic"
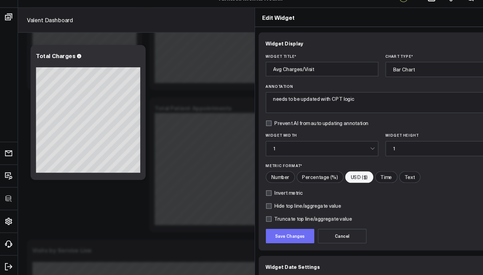
click at [261, 229] on button "Save Changes" at bounding box center [275, 236] width 46 height 14
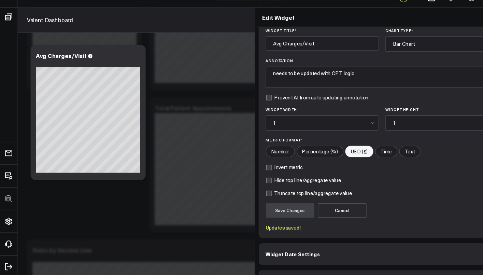
scroll to position [54, 0]
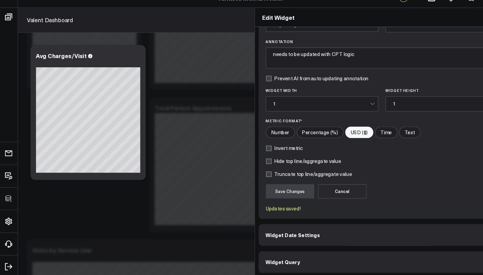
click at [360, 250] on button "Widget Query" at bounding box center [363, 260] width 235 height 20
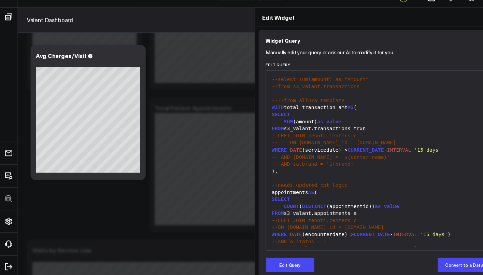
scroll to position [0, 0]
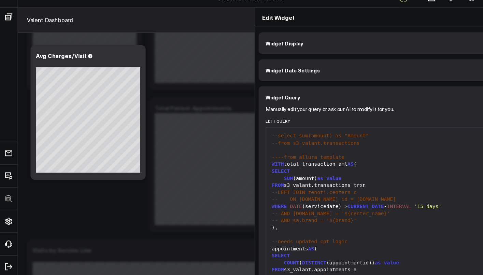
click at [289, 42] on button "Widget Display" at bounding box center [363, 52] width 235 height 20
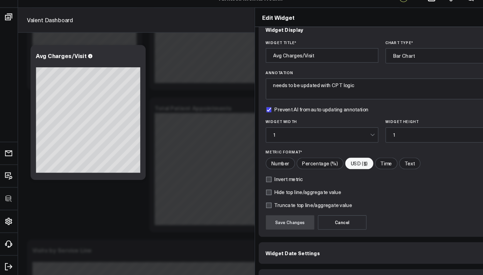
scroll to position [41, 0]
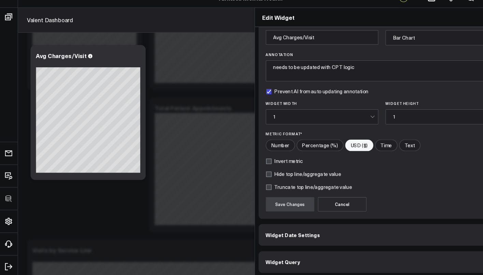
click at [295, 250] on button "Widget Query" at bounding box center [363, 260] width 235 height 20
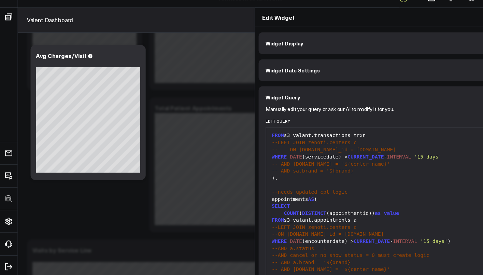
scroll to position [71, 0]
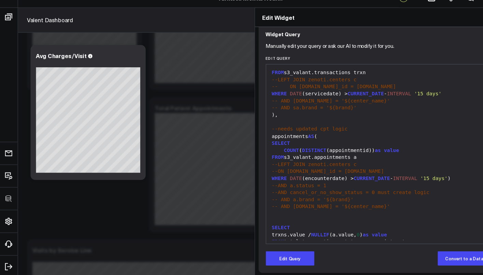
click at [297, 231] on div "trxns.value / NULLIF (a.value, 0 ) as value" at bounding box center [363, 234] width 214 height 7
click at [470, 25] on icon at bounding box center [472, 27] width 5 height 5
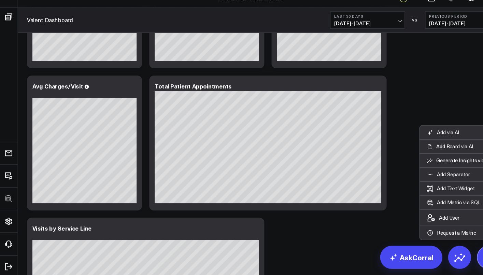
scroll to position [119, 0]
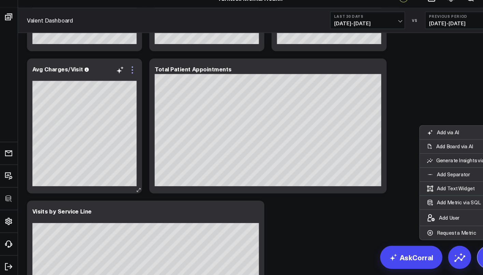
click at [125, 73] on icon at bounding box center [126, 77] width 8 height 8
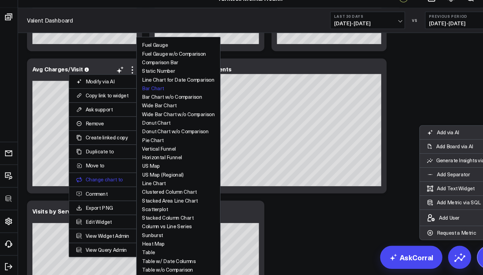
click at [105, 175] on li "Change chart to Fuel Gauge Fuel Gauge w/o Comparison Comparison Bar Static Numb…" at bounding box center [98, 181] width 64 height 13
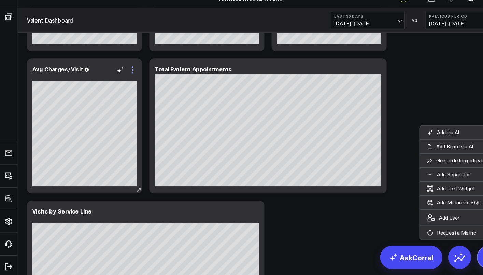
click at [127, 73] on icon at bounding box center [126, 77] width 8 height 8
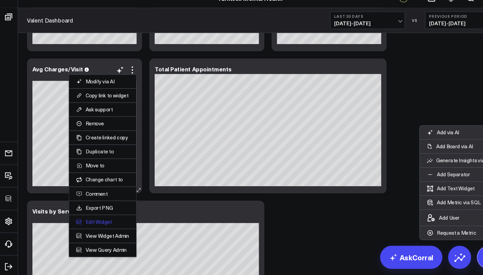
click at [97, 219] on button "Edit Widget" at bounding box center [97, 222] width 50 height 6
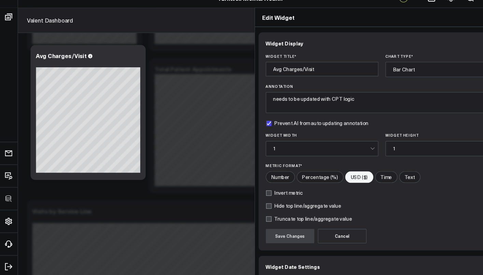
scroll to position [41, 0]
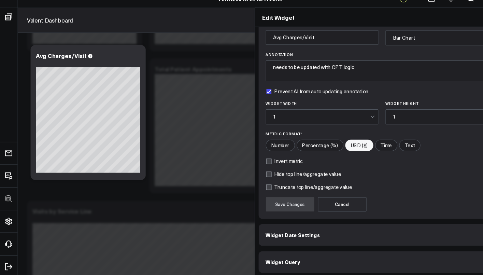
click at [295, 250] on button "Widget Query" at bounding box center [363, 260] width 235 height 20
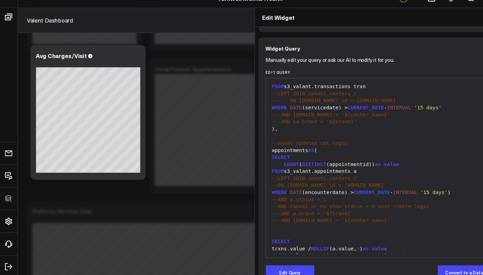
scroll to position [71, 0]
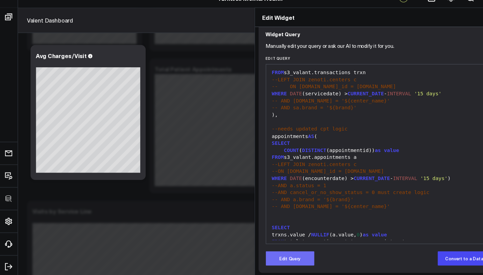
click at [252, 250] on button "Edit Query" at bounding box center [275, 257] width 46 height 14
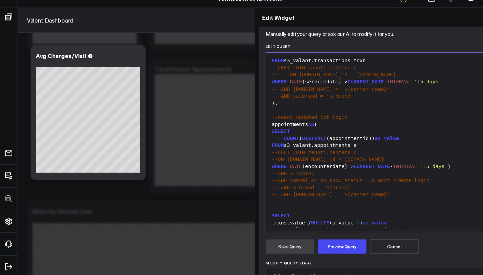
scroll to position [119, 0]
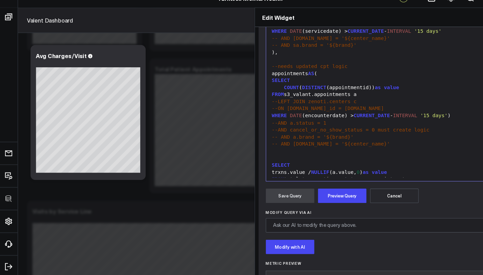
click at [306, 176] on form "Manually edit your query or ask our AI to modify it for you. Edit Query 99 1 2 …" at bounding box center [362, 142] width 221 height 294
click at [304, 190] on button "Preview Query" at bounding box center [325, 197] width 46 height 14
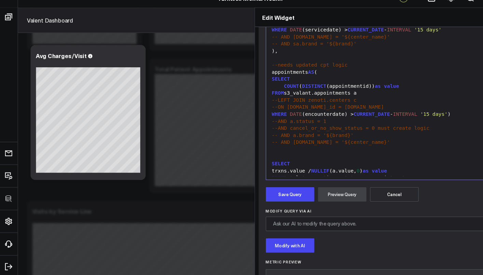
scroll to position [184, 0]
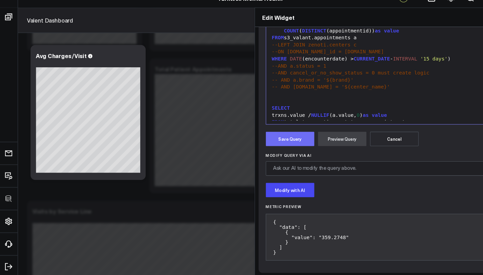
click at [255, 136] on button "Save Query" at bounding box center [275, 143] width 46 height 14
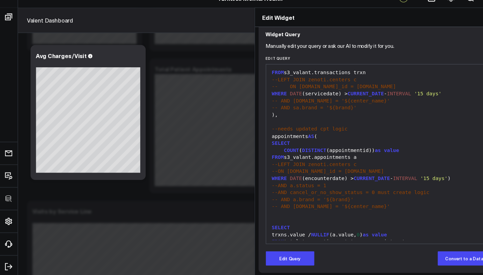
click at [468, 24] on icon at bounding box center [472, 28] width 8 height 8
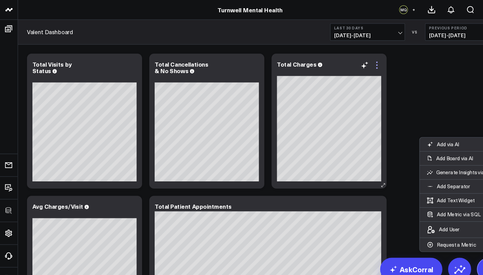
click at [358, 63] on icon at bounding box center [358, 62] width 8 height 8
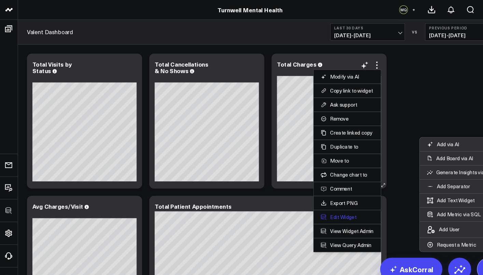
click at [330, 208] on button "Edit Widget" at bounding box center [330, 206] width 50 height 6
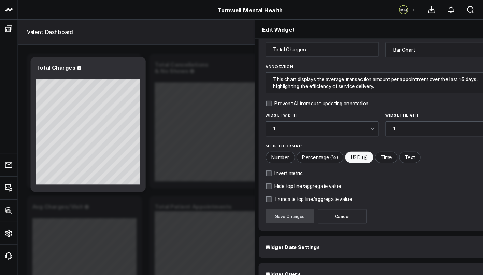
scroll to position [41, 0]
click at [285, 257] on button "Widget Query" at bounding box center [363, 260] width 235 height 20
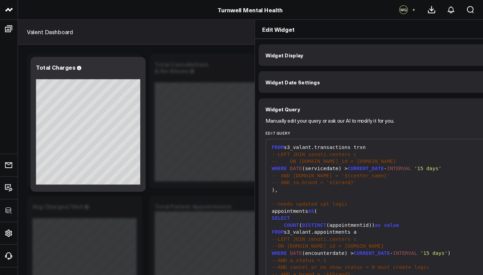
scroll to position [61, 0]
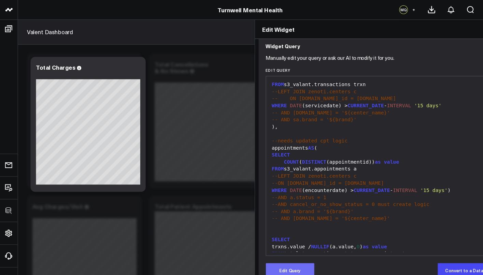
click at [258, 256] on button "Edit Query" at bounding box center [275, 257] width 46 height 14
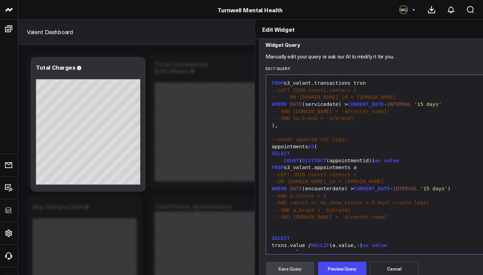
scroll to position [111, 0]
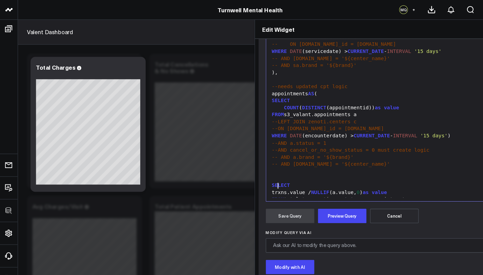
click at [256, 179] on div "trxns.value / NULLIF (a.value, 0 ) as value" at bounding box center [363, 182] width 214 height 7
click at [277, 179] on div "trxns.value / NULLIF (a.value, 0 ) as value" at bounding box center [363, 182] width 214 height 7
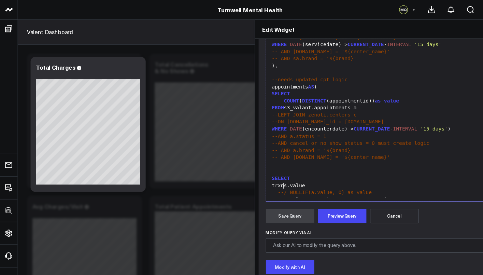
scroll to position [144, 0]
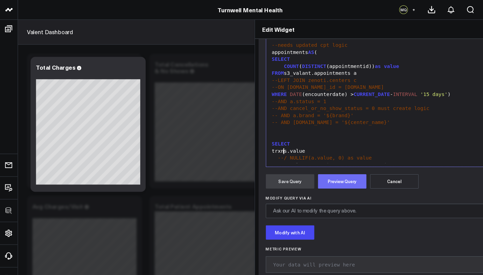
click at [302, 169] on button "Preview Query" at bounding box center [325, 172] width 46 height 14
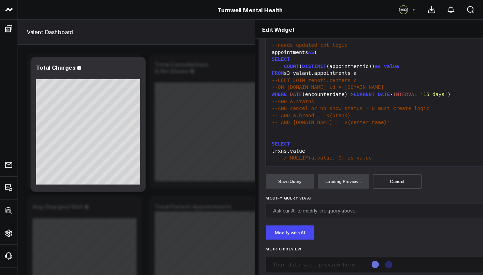
scroll to position [156, 0]
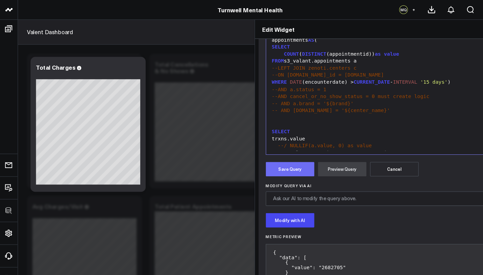
click at [258, 163] on button "Save Query" at bounding box center [275, 161] width 46 height 14
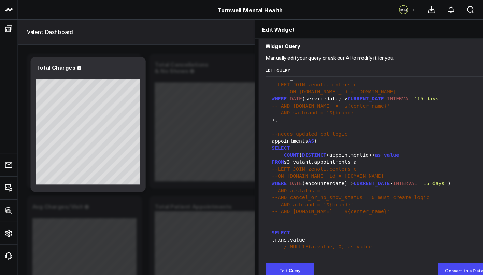
scroll to position [71, 0]
click at [468, 28] on icon at bounding box center [472, 28] width 8 height 8
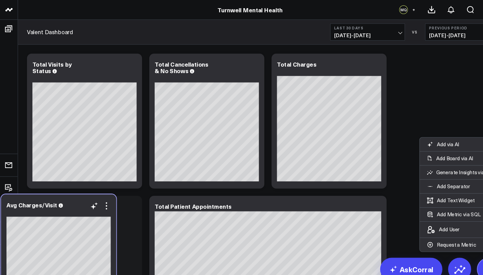
drag, startPoint x: 101, startPoint y: 195, endPoint x: 77, endPoint y: 193, distance: 24.7
click at [77, 193] on div "Avg Charges/Visit" at bounding box center [55, 194] width 99 height 6
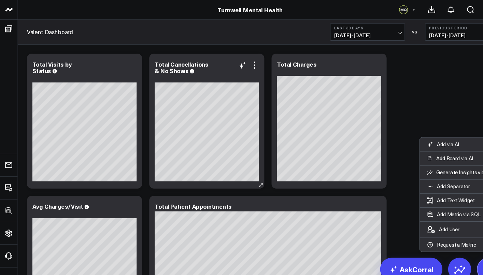
click at [209, 63] on div "Total Cancellations & No Shows" at bounding box center [196, 64] width 99 height 12
click at [242, 62] on icon at bounding box center [241, 61] width 1 height 1
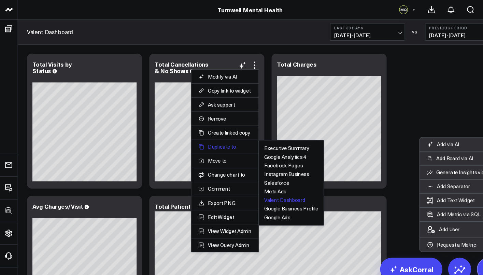
click at [210, 139] on button "Duplicate to" at bounding box center [214, 139] width 50 height 6
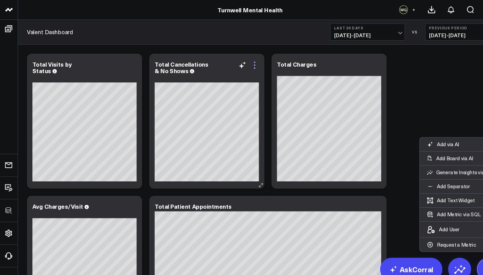
click at [242, 62] on icon at bounding box center [241, 61] width 1 height 1
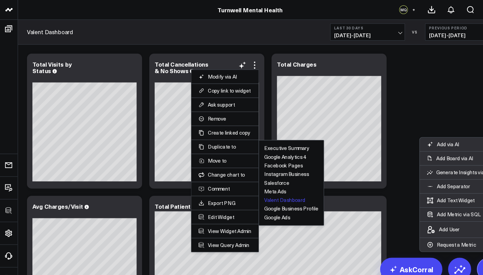
click at [270, 188] on button "Valent Dashboard" at bounding box center [270, 190] width 39 height 5
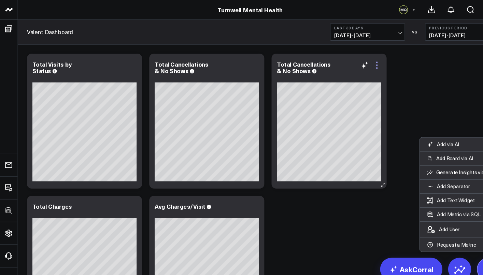
click at [360, 65] on icon at bounding box center [358, 62] width 8 height 8
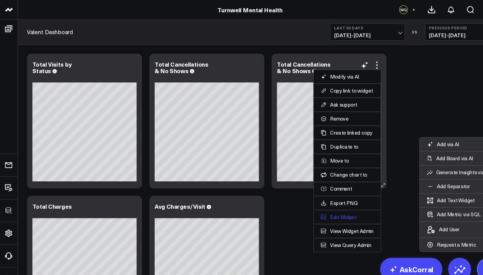
click at [323, 206] on button "Edit Widget" at bounding box center [330, 206] width 50 height 6
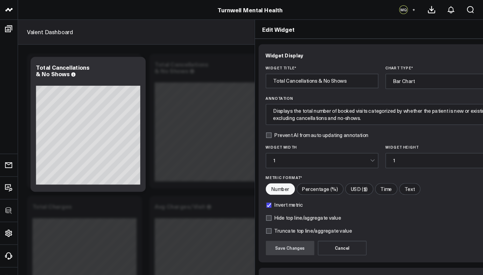
scroll to position [41, 0]
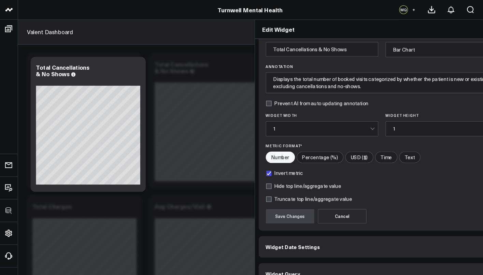
click at [304, 253] on button "Widget Query" at bounding box center [363, 260] width 235 height 20
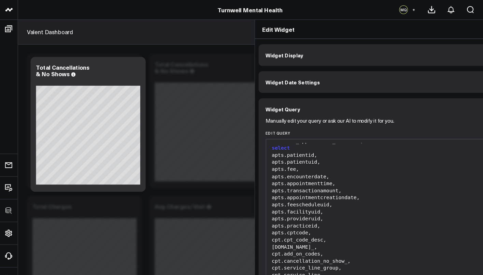
scroll to position [71, 0]
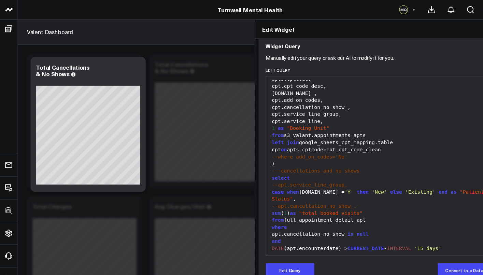
click at [339, 219] on span "null" at bounding box center [345, 221] width 12 height 5
click at [265, 250] on button "Edit Query" at bounding box center [275, 257] width 46 height 14
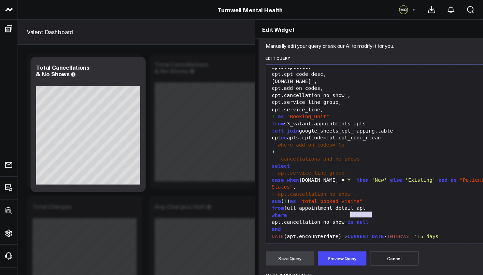
drag, startPoint x: 330, startPoint y: 205, endPoint x: 307, endPoint y: 204, distance: 22.9
click at [307, 208] on div "apt.cancellation_no_show_ is null" at bounding box center [363, 211] width 214 height 7
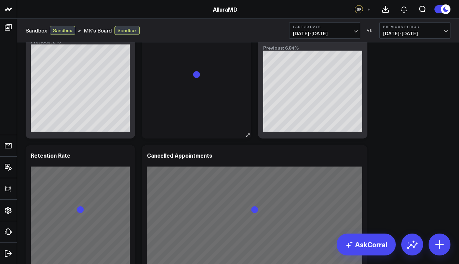
scroll to position [617, 0]
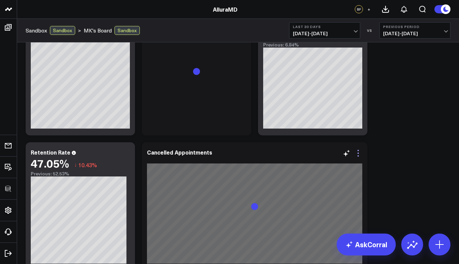
click at [357, 153] on icon at bounding box center [358, 153] width 8 height 8
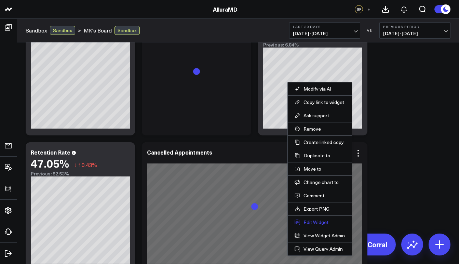
click at [322, 221] on button "Edit Widget" at bounding box center [319, 222] width 50 height 6
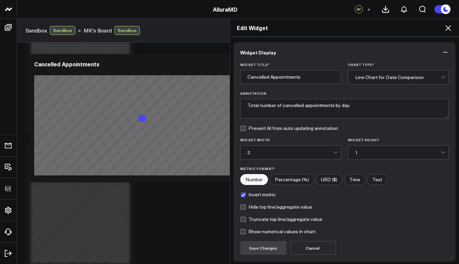
scroll to position [54, 0]
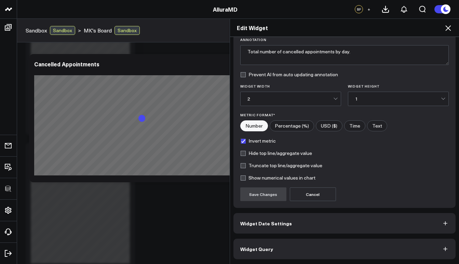
click at [284, 249] on button "Widget Query" at bounding box center [344, 248] width 222 height 20
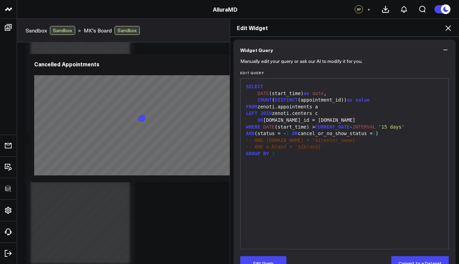
scroll to position [0, 0]
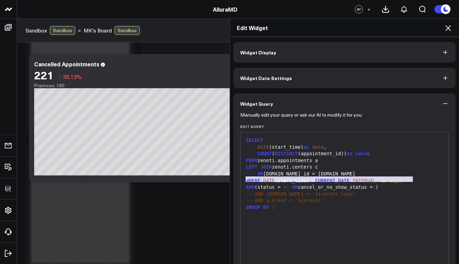
drag, startPoint x: 413, startPoint y: 179, endPoint x: 244, endPoint y: 179, distance: 168.8
click at [244, 179] on div "WHERE DATE (start_time) > CURRENT_DATE - INTERVAL '15 days'" at bounding box center [344, 180] width 201 height 7
copy div "WHERE DATE (start_time) > CURRENT_DATE - INTERVAL '15 days'"
click at [315, 55] on button "Widget Display" at bounding box center [344, 52] width 222 height 20
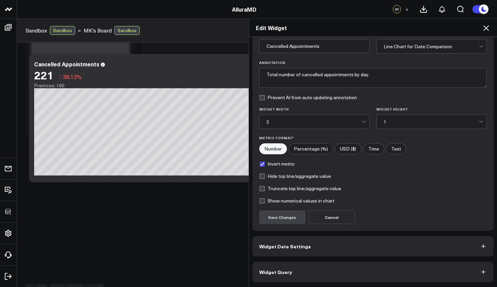
scroll to position [403, 0]
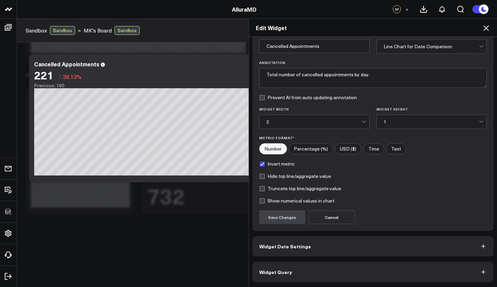
click at [140, 215] on div "Edit Widget Widget Display Widget Title * Cancelled Appointments Chart Type * L…" at bounding box center [248, 152] width 497 height 268
click at [458, 26] on div "Edit Widget" at bounding box center [373, 28] width 248 height 18
click at [458, 29] on icon at bounding box center [486, 28] width 8 height 8
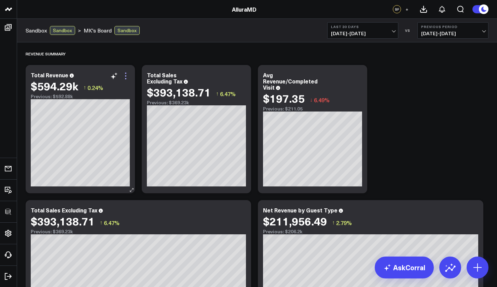
click at [125, 77] on icon at bounding box center [126, 76] width 8 height 8
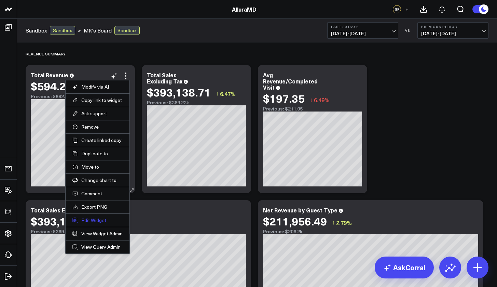
click at [101, 220] on button "Edit Widget" at bounding box center [97, 220] width 50 height 6
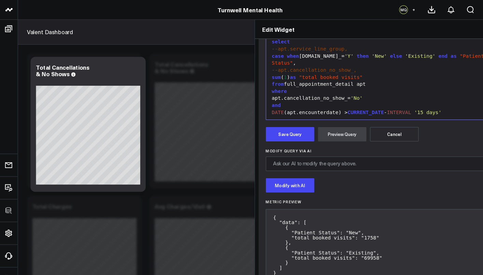
scroll to position [208, 0]
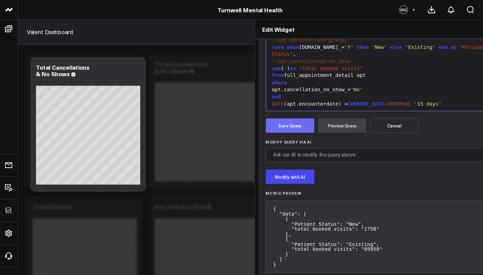
click at [252, 112] on button "Save Query" at bounding box center [275, 119] width 46 height 14
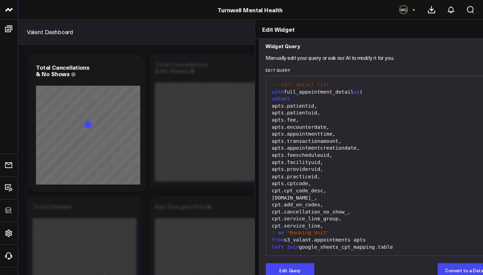
scroll to position [0, 0]
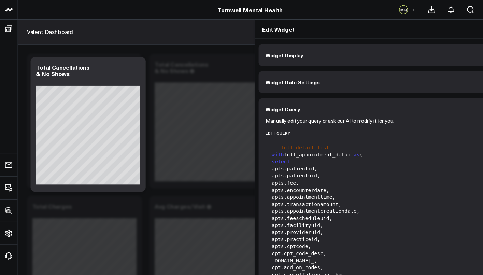
click at [260, 53] on span "Widget Display" at bounding box center [270, 52] width 36 height 5
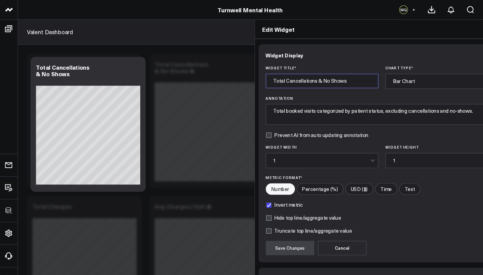
click at [261, 77] on input "Total Cancellations & No Shows" at bounding box center [305, 77] width 107 height 14
type input "Total Appointment Shows"
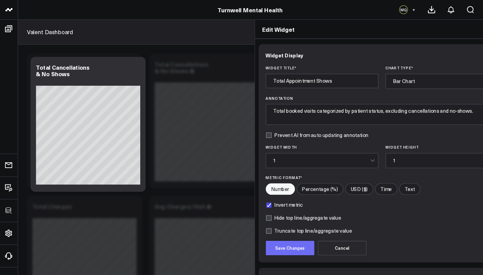
click at [261, 237] on button "Save Changes" at bounding box center [275, 236] width 46 height 14
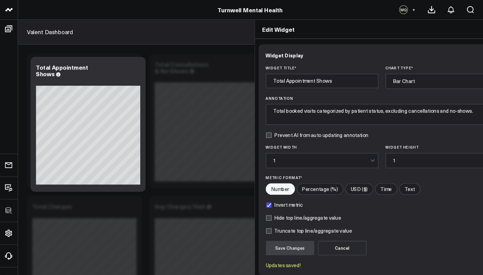
click at [468, 30] on icon at bounding box center [472, 28] width 8 height 8
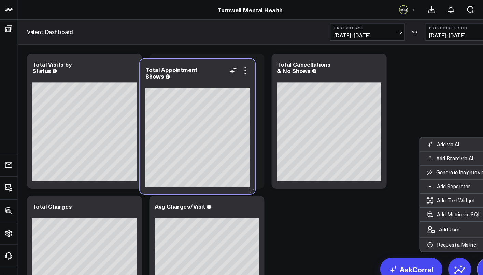
drag, startPoint x: 330, startPoint y: 55, endPoint x: 205, endPoint y: 60, distance: 125.1
click at [205, 60] on div "Total Appointment Shows" at bounding box center [187, 120] width 109 height 128
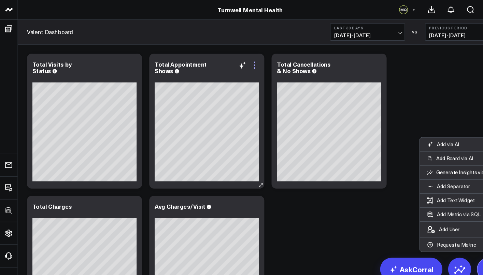
click at [242, 62] on icon at bounding box center [241, 61] width 1 height 1
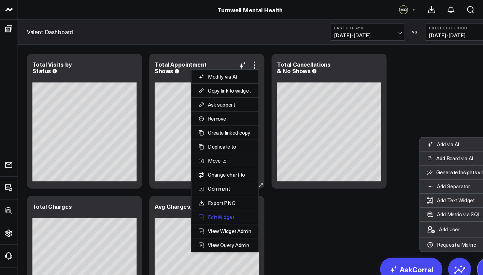
click at [212, 207] on button "Edit Widget" at bounding box center [214, 206] width 50 height 6
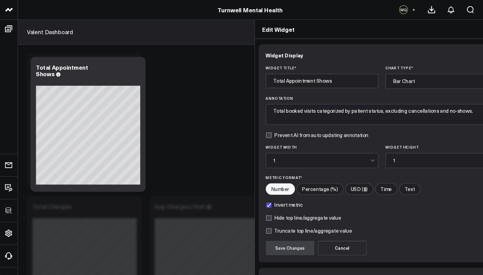
scroll to position [41, 0]
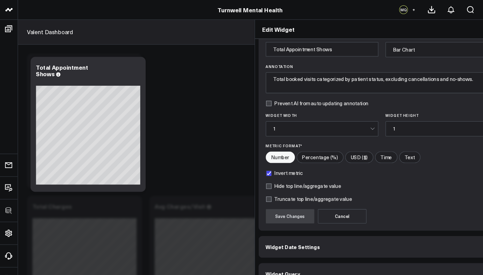
click at [470, 29] on icon at bounding box center [472, 27] width 5 height 5
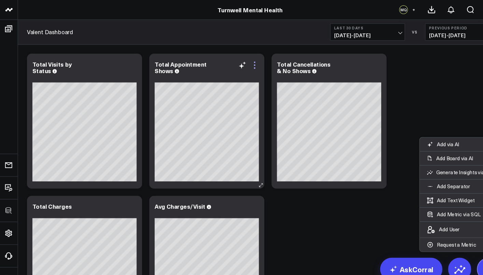
click at [244, 62] on icon at bounding box center [242, 62] width 8 height 8
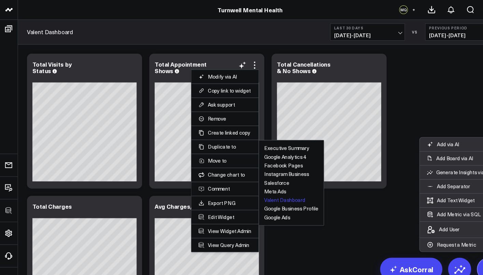
click at [273, 189] on button "Valent Dashboard" at bounding box center [270, 190] width 39 height 5
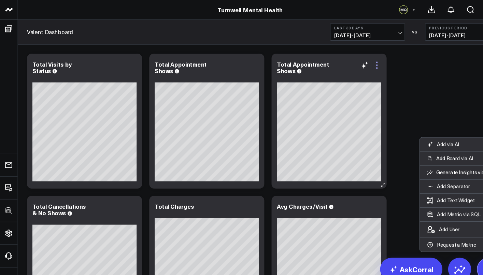
click at [360, 64] on icon at bounding box center [358, 62] width 8 height 8
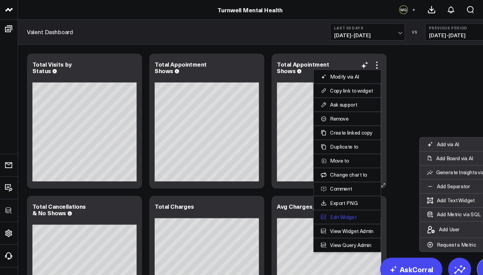
click at [329, 207] on button "Edit Widget" at bounding box center [330, 206] width 50 height 6
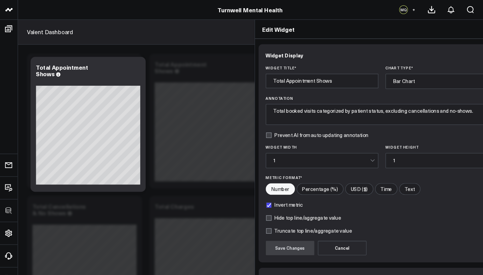
scroll to position [3, 0]
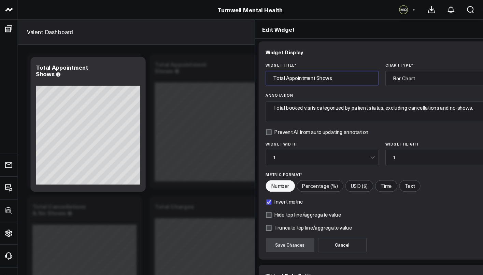
drag, startPoint x: 297, startPoint y: 75, endPoint x: 219, endPoint y: 72, distance: 77.3
click at [242, 72] on div "Widget Display Widget Title * Total Appointment Shows Chart Type * Bar Chart An…" at bounding box center [363, 156] width 242 height 238
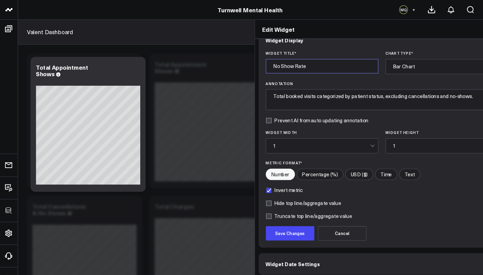
scroll to position [41, 0]
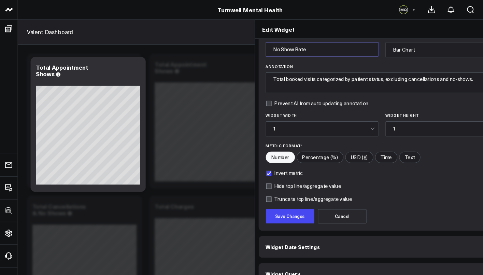
type input "No Show Rate"
click at [340, 252] on button "Widget Query" at bounding box center [363, 260] width 235 height 20
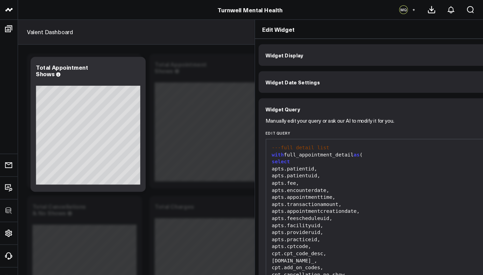
click at [294, 56] on button "Widget Display" at bounding box center [363, 52] width 235 height 20
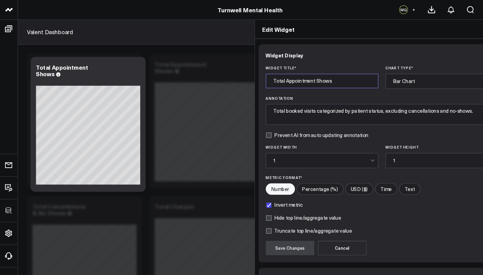
drag, startPoint x: 300, startPoint y: 73, endPoint x: 231, endPoint y: 74, distance: 69.0
click at [252, 74] on input "Total Appointment Shows" at bounding box center [305, 77] width 107 height 14
drag, startPoint x: 300, startPoint y: 77, endPoint x: 231, endPoint y: 76, distance: 69.4
click at [252, 76] on input "Total Appointment Shows" at bounding box center [305, 77] width 107 height 14
type input "No Show Rate"
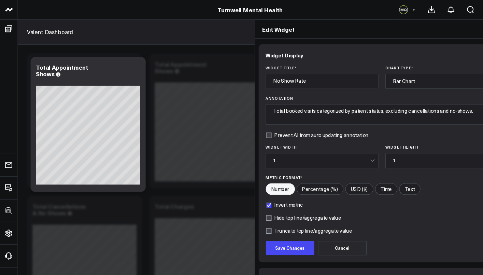
click at [282, 177] on input"] "Percentage (%)" at bounding box center [304, 179] width 44 height 10
radio input"] "true"
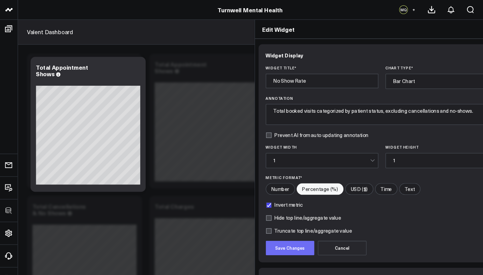
click at [252, 235] on button "Save Changes" at bounding box center [275, 236] width 46 height 14
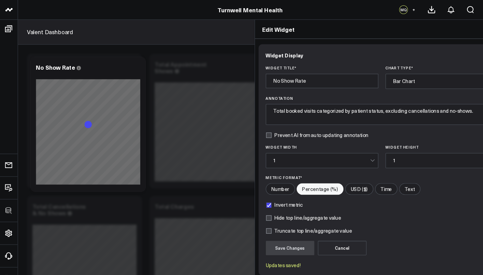
scroll to position [54, 0]
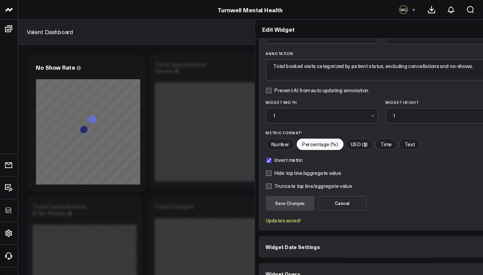
click at [312, 250] on button "Widget Query" at bounding box center [363, 260] width 235 height 20
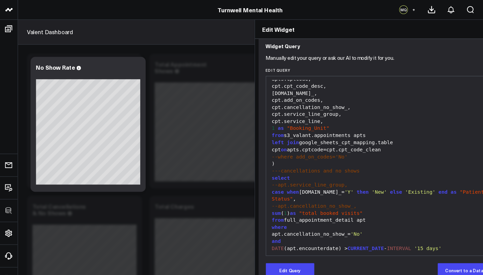
scroll to position [65, 0]
click at [256, 152] on div ")" at bounding box center [363, 155] width 214 height 7
click at [252, 252] on button "Edit Query" at bounding box center [275, 257] width 46 height 14
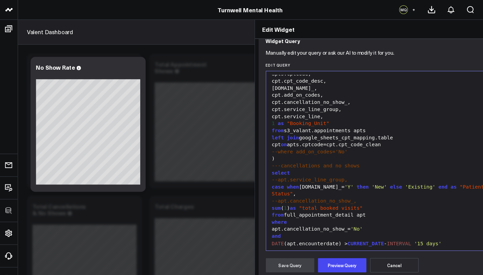
click at [256, 147] on div ")" at bounding box center [363, 150] width 214 height 7
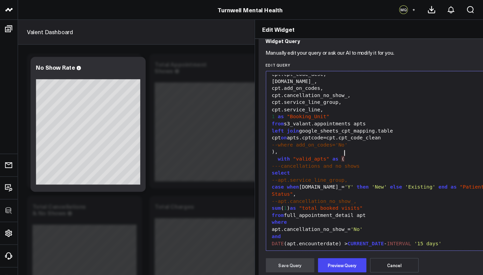
scroll to position [76, 0]
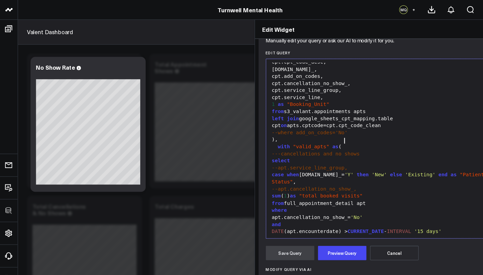
click at [276, 223] on div "group by 1" at bounding box center [363, 226] width 214 height 7
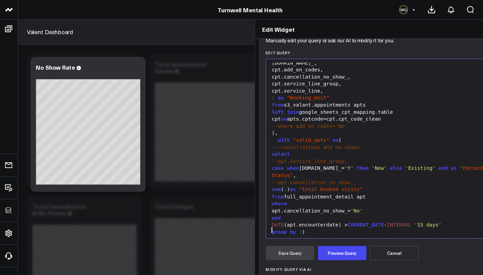
scroll to position [118, 0]
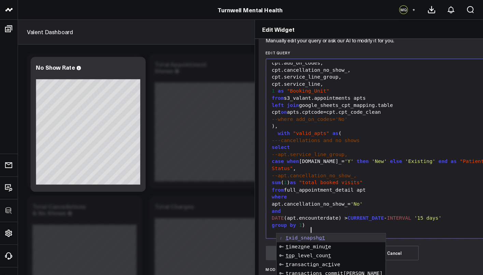
click at [284, 170] on span ""total booked visits"" at bounding box center [314, 172] width 60 height 5
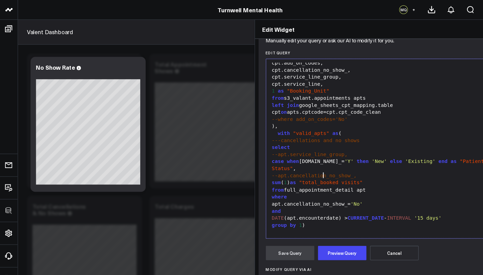
click at [304, 170] on span ""total_booked visits"" at bounding box center [314, 172] width 60 height 5
click at [279, 224] on div "select va.tot" at bounding box center [363, 227] width 214 height 7
click at [256, 224] on div "select va.total_booked_visits" at bounding box center [363, 227] width 214 height 7
click at [335, 224] on div "select sum ( va.total_booked_visits" at bounding box center [363, 227] width 214 height 7
drag, startPoint x: 234, startPoint y: 186, endPoint x: 319, endPoint y: 188, distance: 85.8
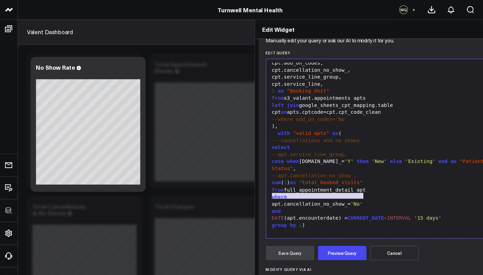
click at [319, 190] on div "apt.cancellation_no_show_= 'No'" at bounding box center [363, 193] width 214 height 7
copy div "apt.cancellation_no_show_= 'No'"
click at [256, 190] on div "apt.cancellation_no_show_= 'No'" at bounding box center [363, 193] width 214 height 7
click at [256, 183] on div "where" at bounding box center [363, 186] width 214 height 7
click at [258, 197] on span "and" at bounding box center [262, 199] width 9 height 5
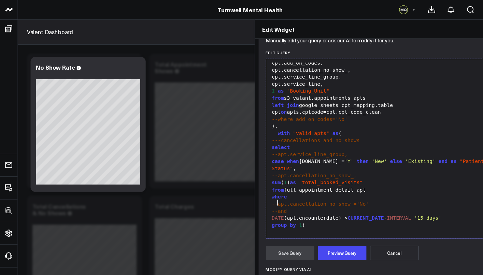
click at [316, 164] on div "--apt.cancellation_no_show_," at bounding box center [363, 167] width 214 height 7
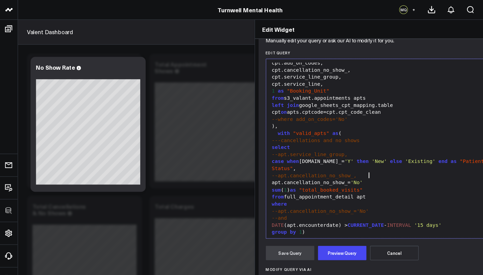
click at [256, 170] on div "apt.cancellation_no_show_= 'No'" at bounding box center [363, 173] width 214 height 7
click at [356, 170] on div "case when apt.cancellation_no_show_= 'No'" at bounding box center [363, 173] width 214 height 7
click at [258, 170] on span "case" at bounding box center [264, 172] width 12 height 5
click at [389, 170] on div "sum ( case when apt.cancellation_no_show_= 'No' then 1" at bounding box center [363, 173] width 214 height 7
click at [346, 170] on div "sum ( case when apt.cancellation_no_show_= 'No' then 1 else 0 end ) as "valid"" at bounding box center [363, 173] width 214 height 7
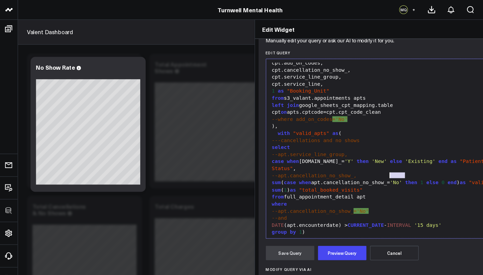
drag, startPoint x: 361, startPoint y: 166, endPoint x: 347, endPoint y: 166, distance: 14.4
click at [347, 170] on div "sum ( case when apt.cancellation_no_show_= 'No' then 1 else 0 end ) as "valid"" at bounding box center [363, 173] width 214 height 7
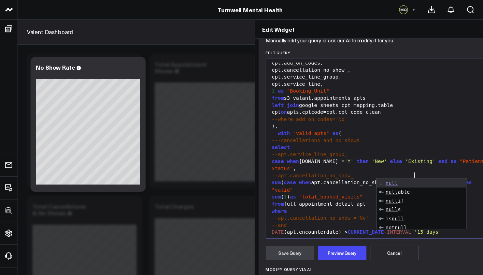
click at [278, 171] on div "sum ( case when apt.cancellation_no_show_ is null then 1 else 0 end ) as "valid"" at bounding box center [363, 176] width 214 height 13
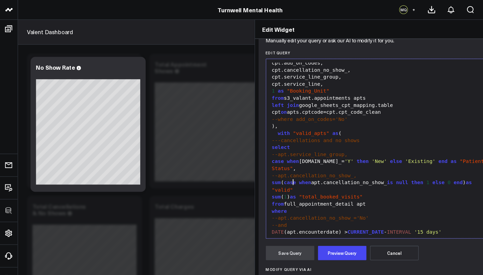
click at [258, 177] on span ""valid"" at bounding box center [268, 179] width 20 height 5
click at [284, 173] on div "sum ( case when apt.cancellation_no_show_ is null then 1 else 0 end ) as "no_sh…" at bounding box center [363, 176] width 214 height 13
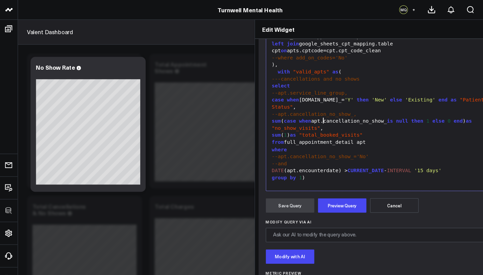
scroll to position [156, 0]
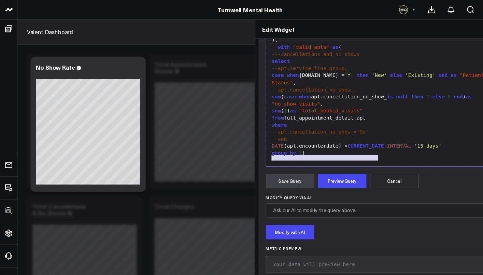
drag, startPoint x: 339, startPoint y: 138, endPoint x: 230, endPoint y: 137, distance: 109.0
click at [252, 137] on div "99 1 2 3 4 5 6 7 8 9 10 11 12 13 14 15 16 17 18 19 20 21 22 23 24 25 26 27 28 2…" at bounding box center [362, 72] width 221 height 171
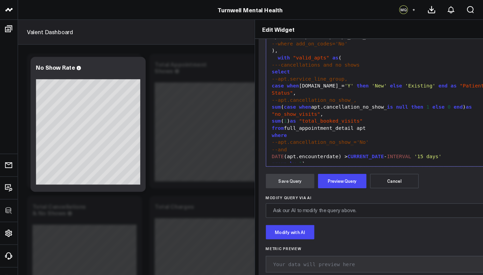
scroll to position [115, 0]
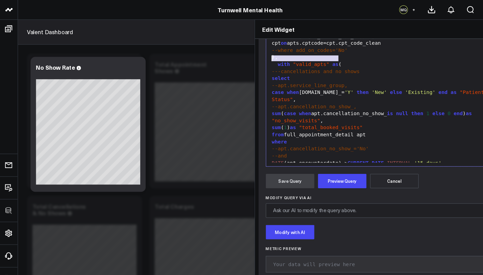
drag, startPoint x: 298, startPoint y: 44, endPoint x: 235, endPoint y: 43, distance: 63.5
click at [256, 58] on div "with "valid_apts" as (" at bounding box center [363, 61] width 214 height 7
click at [256, 58] on div "(" at bounding box center [363, 61] width 214 height 7
click at [256, 51] on div ")," at bounding box center [363, 54] width 214 height 7
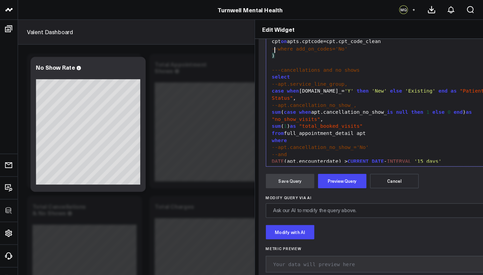
scroll to position [125, 0]
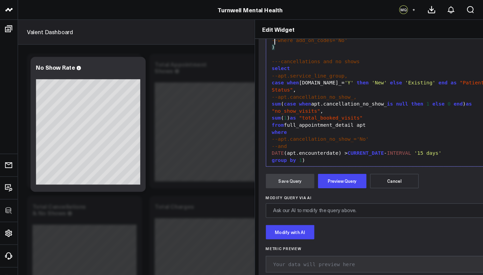
click at [285, 95] on div "sum ( case when apt.cancellation_no_show_ is null then 1 else 0 end ) as "no_sh…" at bounding box center [363, 101] width 214 height 13
drag, startPoint x: 426, startPoint y: 84, endPoint x: 279, endPoint y: 91, distance: 146.7
click at [279, 95] on div "sum ( case when apt.cancellation_no_show_ is null then 1 else 0 end ) as "no_sh…" at bounding box center [363, 101] width 214 height 13
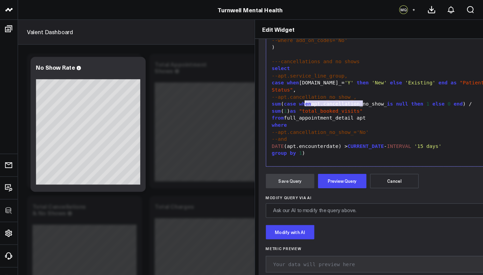
drag, startPoint x: 320, startPoint y: 91, endPoint x: 266, endPoint y: 91, distance: 53.6
click at [284, 102] on span ""total_booked_visits"" at bounding box center [314, 104] width 60 height 5
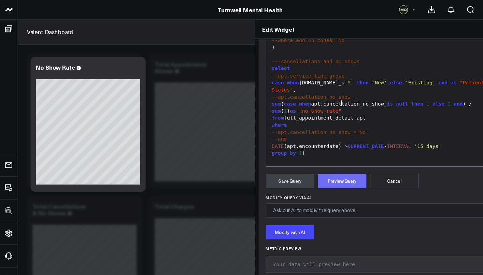
click at [302, 167] on button "Preview Query" at bounding box center [325, 172] width 46 height 14
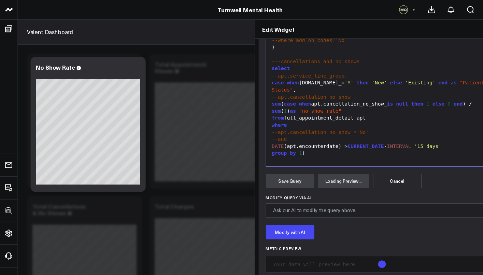
scroll to position [99, 0]
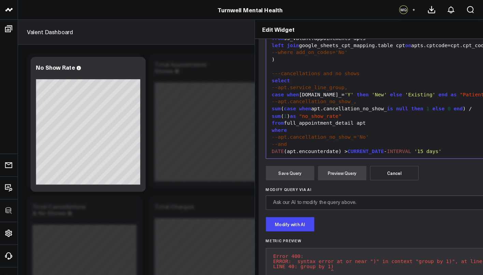
click at [271, 147] on div "group by 1 )" at bounding box center [379, 150] width 246 height 7
click at [302, 164] on button "Preview Query" at bounding box center [325, 164] width 46 height 14
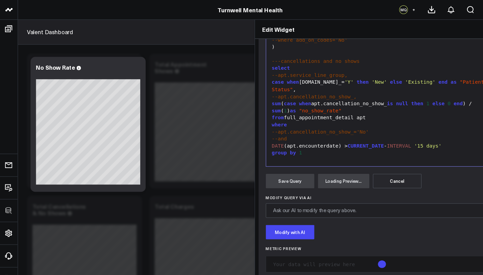
scroll to position [156, 0]
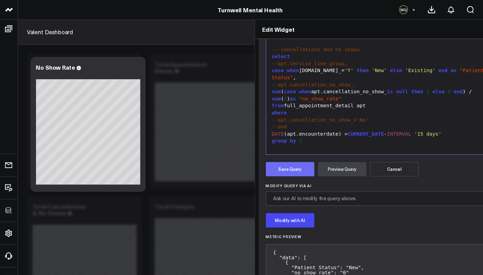
click at [252, 164] on button "Save Query" at bounding box center [275, 161] width 46 height 14
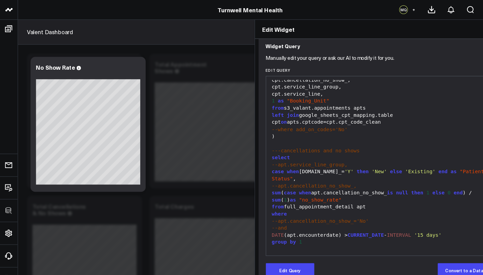
scroll to position [71, 0]
click at [258, 160] on span "case" at bounding box center [264, 162] width 12 height 5
click at [256, 250] on button "Edit Query" at bounding box center [275, 257] width 46 height 14
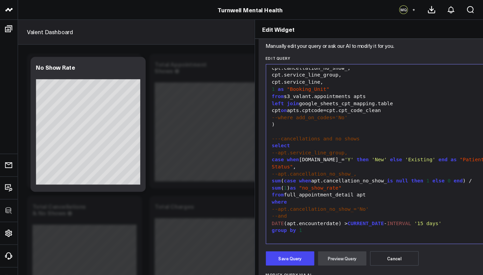
click at [258, 149] on span "case" at bounding box center [264, 151] width 12 height 5
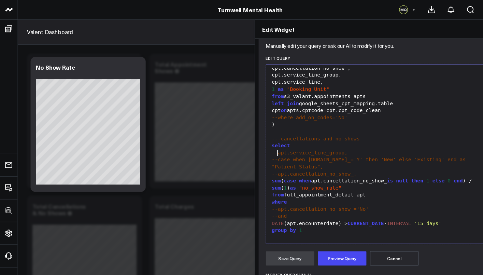
click at [256, 149] on div "--case when [DOMAIN_NAME]_='Y' then 'New' else 'Existing' end as "Patient Statu…" at bounding box center [363, 154] width 214 height 13
click at [302, 247] on button "Preview Query" at bounding box center [325, 245] width 46 height 14
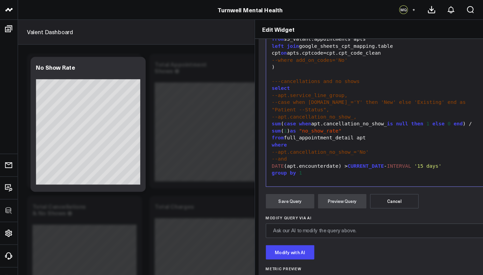
scroll to position [165, 0]
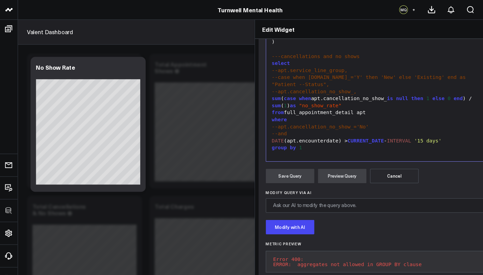
click at [258, 137] on span "group" at bounding box center [265, 139] width 14 height 5
click at [307, 160] on button "Preview Query" at bounding box center [325, 167] width 46 height 14
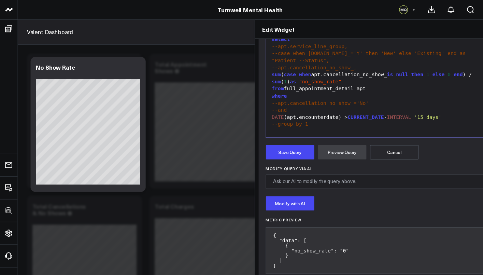
scroll to position [119, 0]
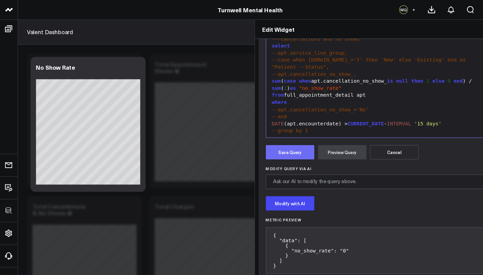
click at [268, 146] on button "Save Query" at bounding box center [275, 145] width 46 height 14
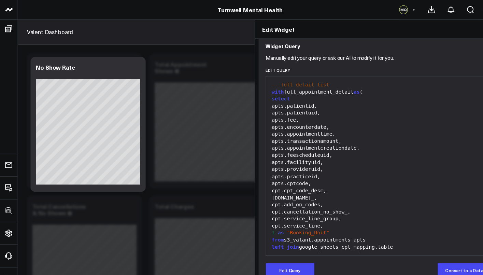
scroll to position [0, 0]
click at [468, 29] on icon at bounding box center [472, 28] width 8 height 8
